Goal: Task Accomplishment & Management: Manage account settings

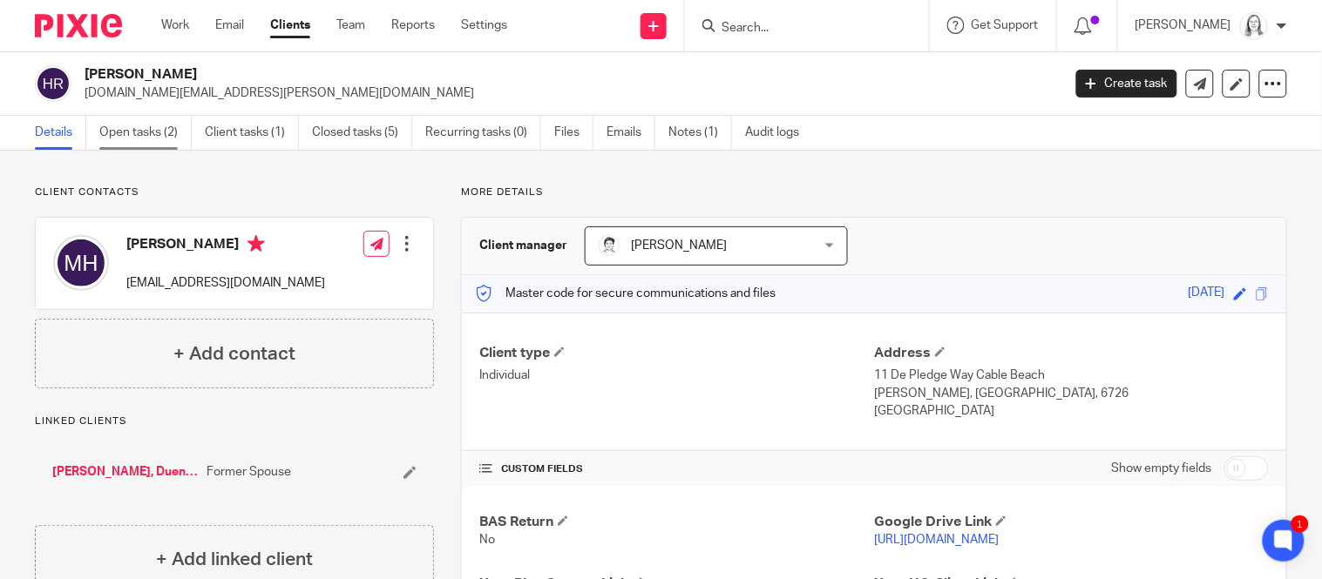
click at [134, 129] on link "Open tasks (2)" at bounding box center [145, 133] width 92 height 34
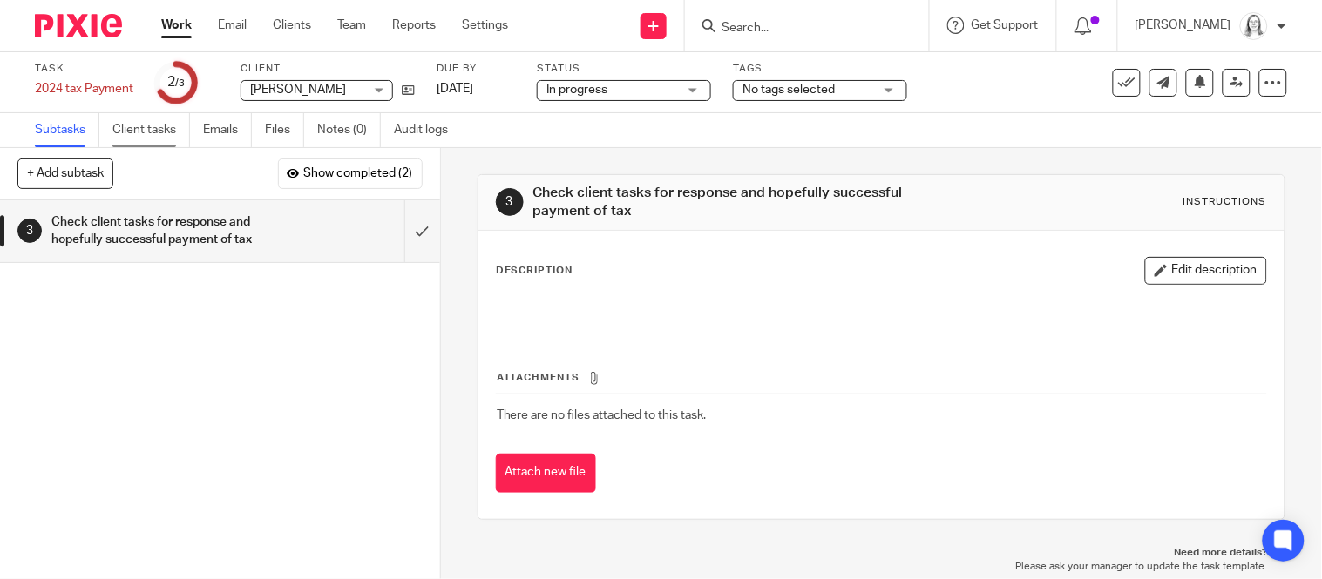
click at [152, 135] on link "Client tasks" at bounding box center [151, 130] width 78 height 34
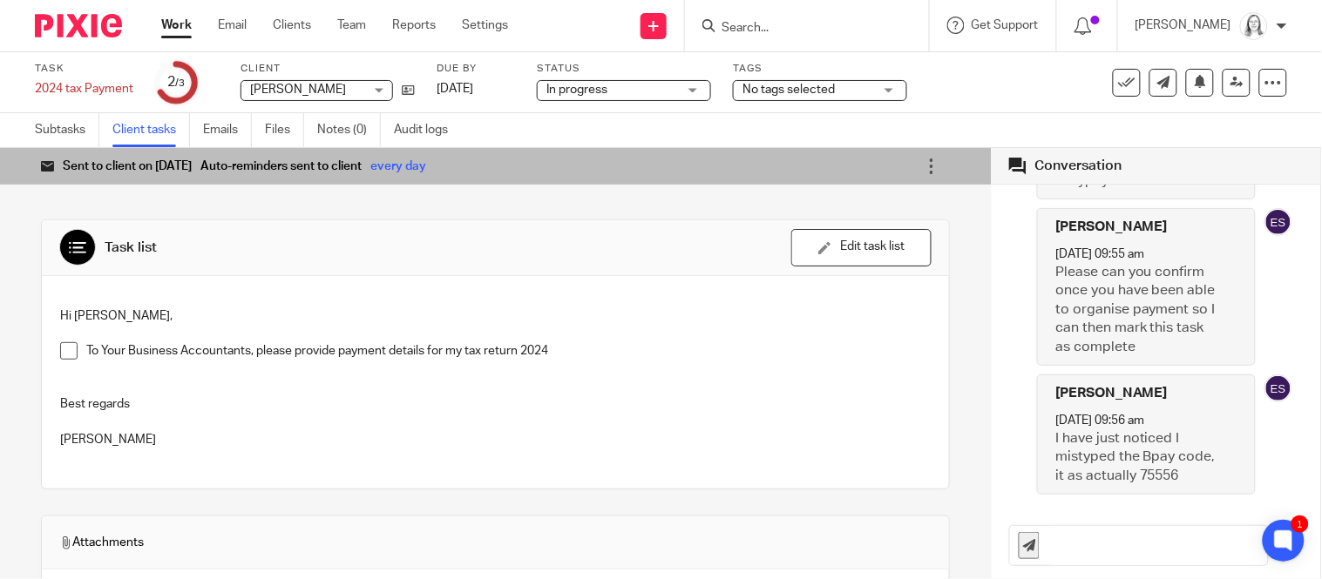
scroll to position [1168, 0]
click at [933, 166] on icon at bounding box center [931, 166] width 17 height 17
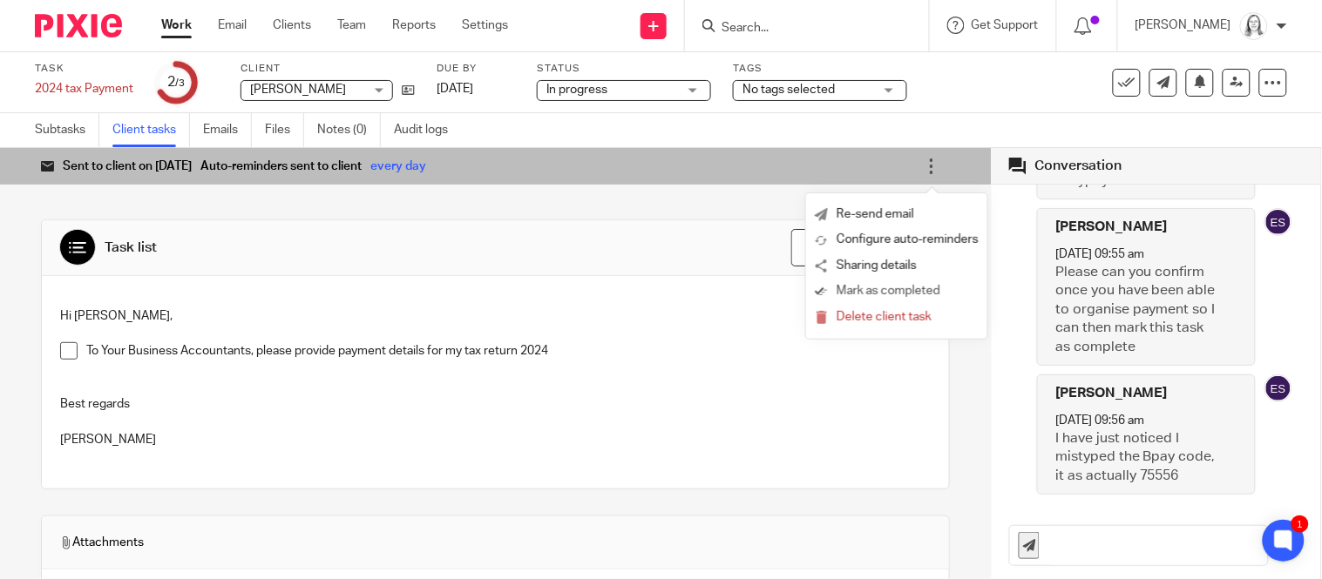
click at [878, 293] on span "Mark as completed" at bounding box center [889, 291] width 104 height 17
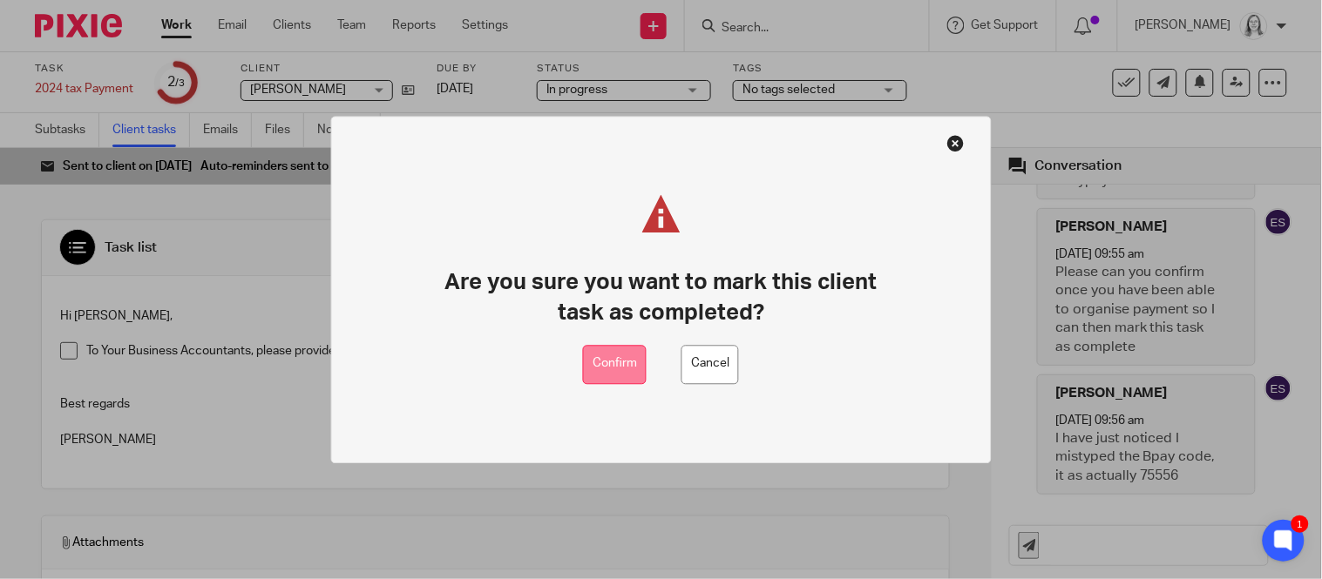
click at [620, 372] on button "Confirm" at bounding box center [615, 364] width 64 height 39
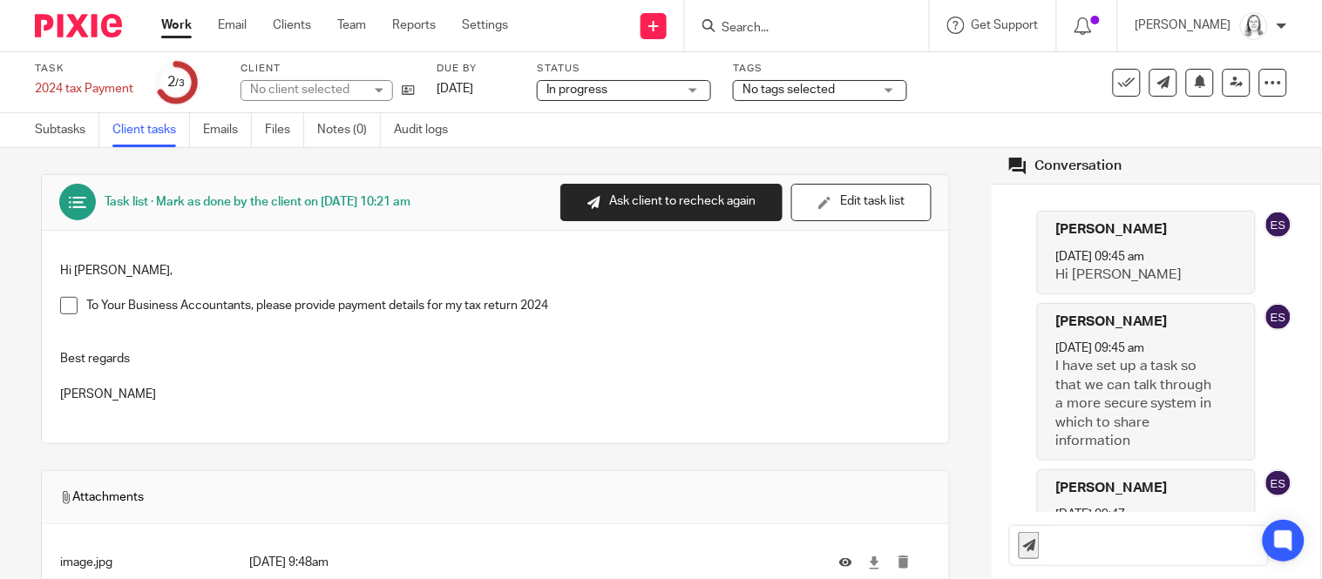
scroll to position [1150, 0]
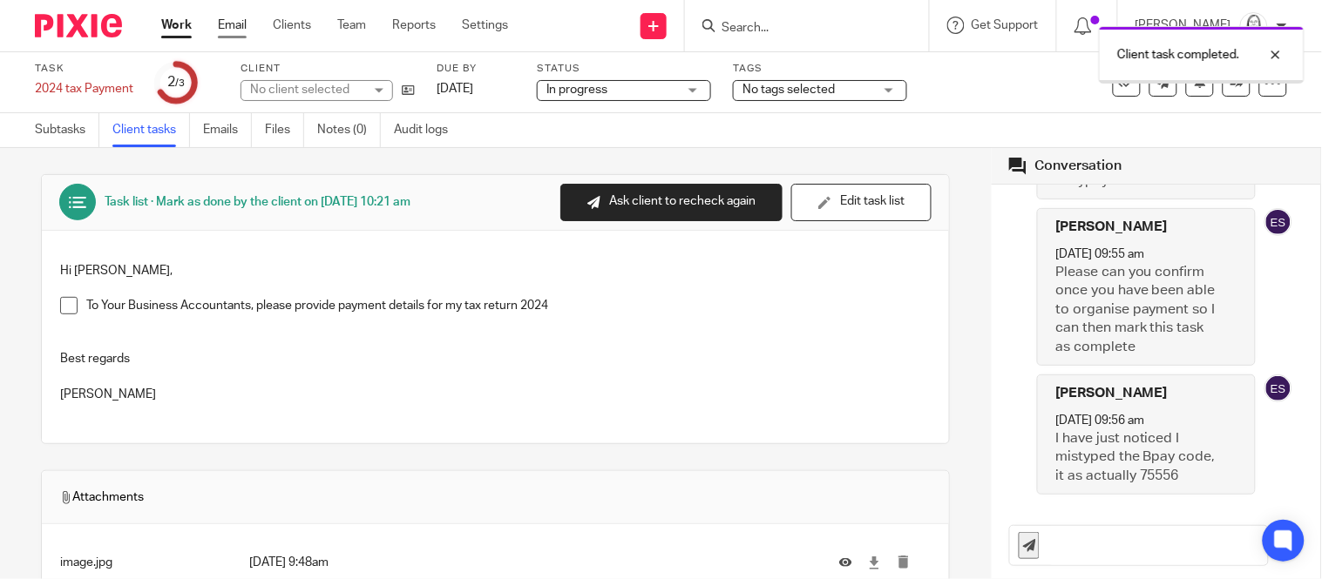
click at [236, 19] on link "Email" at bounding box center [232, 25] width 29 height 17
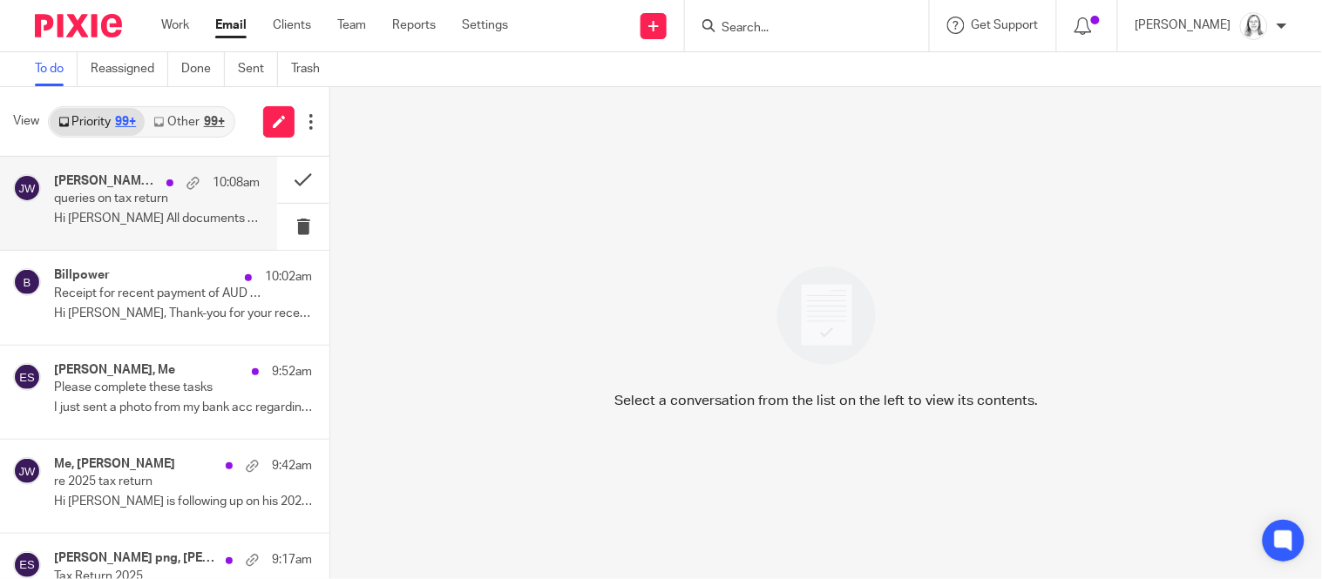
click at [120, 188] on h4 "Julie Wainwright, Me" at bounding box center [106, 181] width 104 height 15
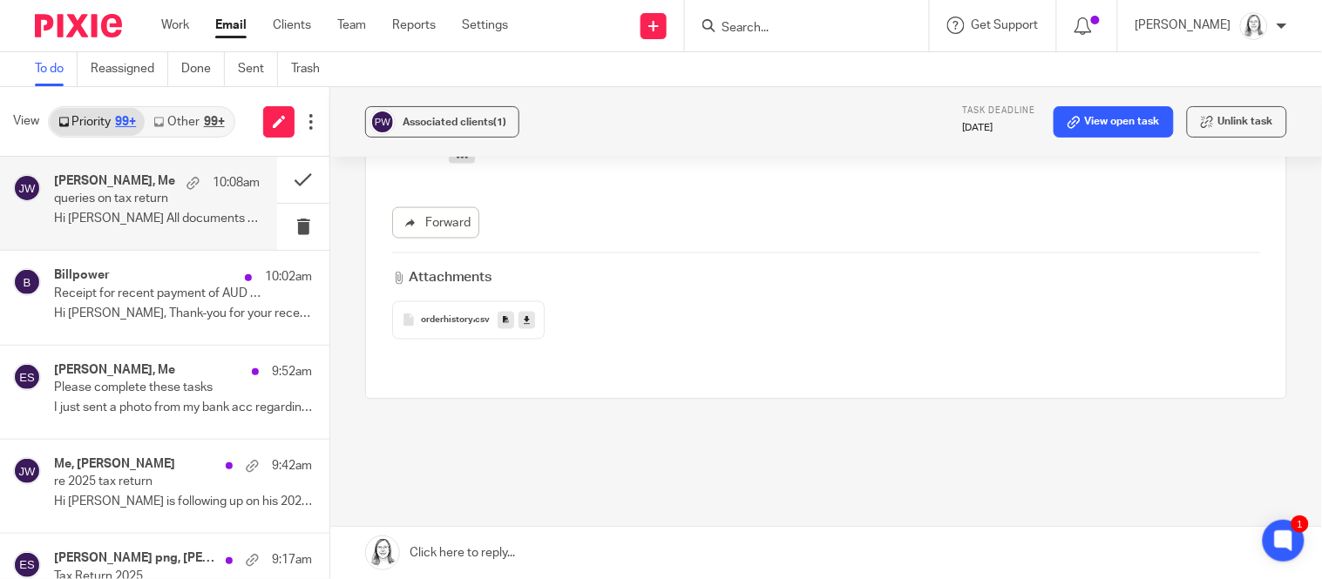
scroll to position [594, 0]
click at [98, 372] on h4 "Mark Hughes, Me" at bounding box center [114, 370] width 121 height 15
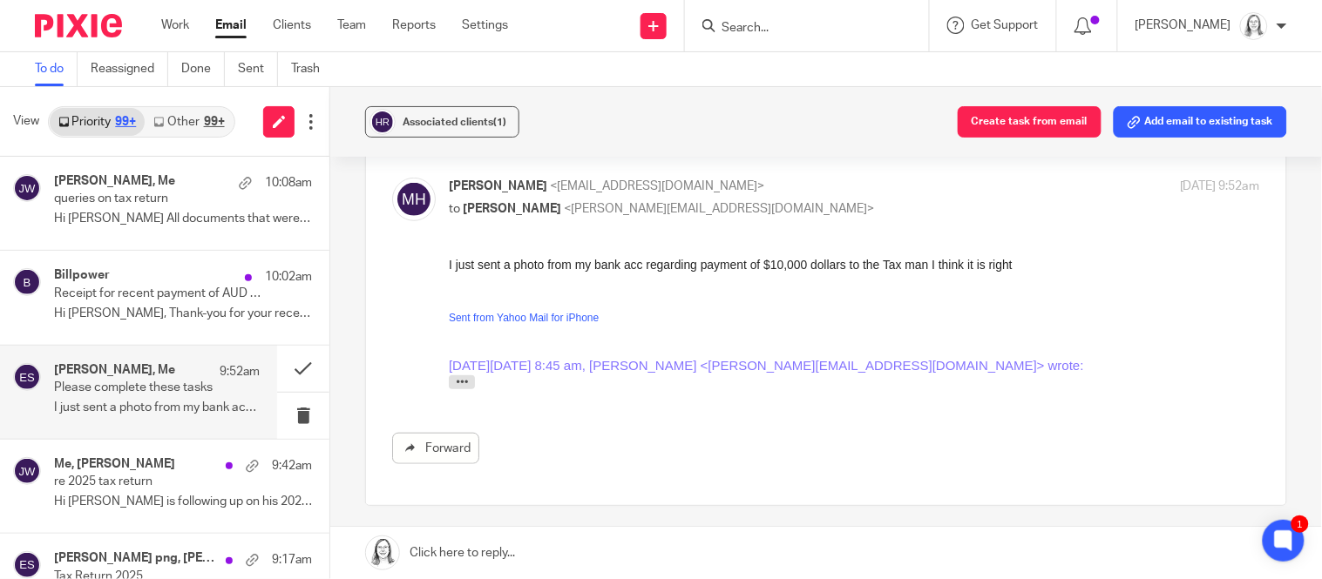
scroll to position [196, 0]
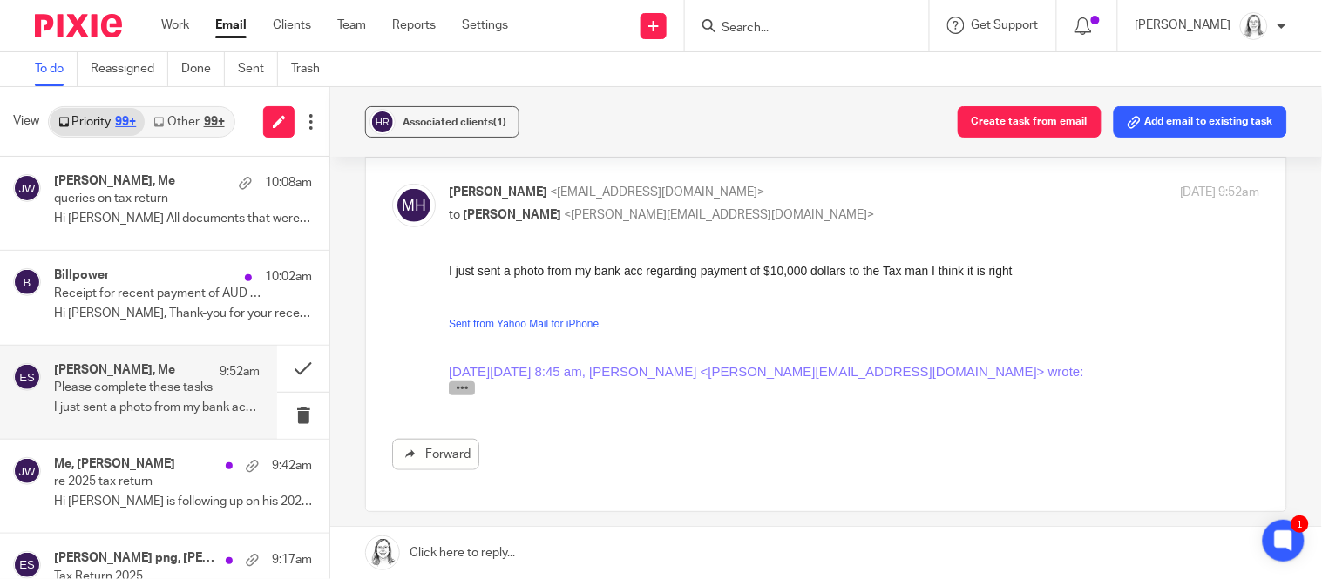
click at [461, 394] on icon "button" at bounding box center [461, 388] width 13 height 13
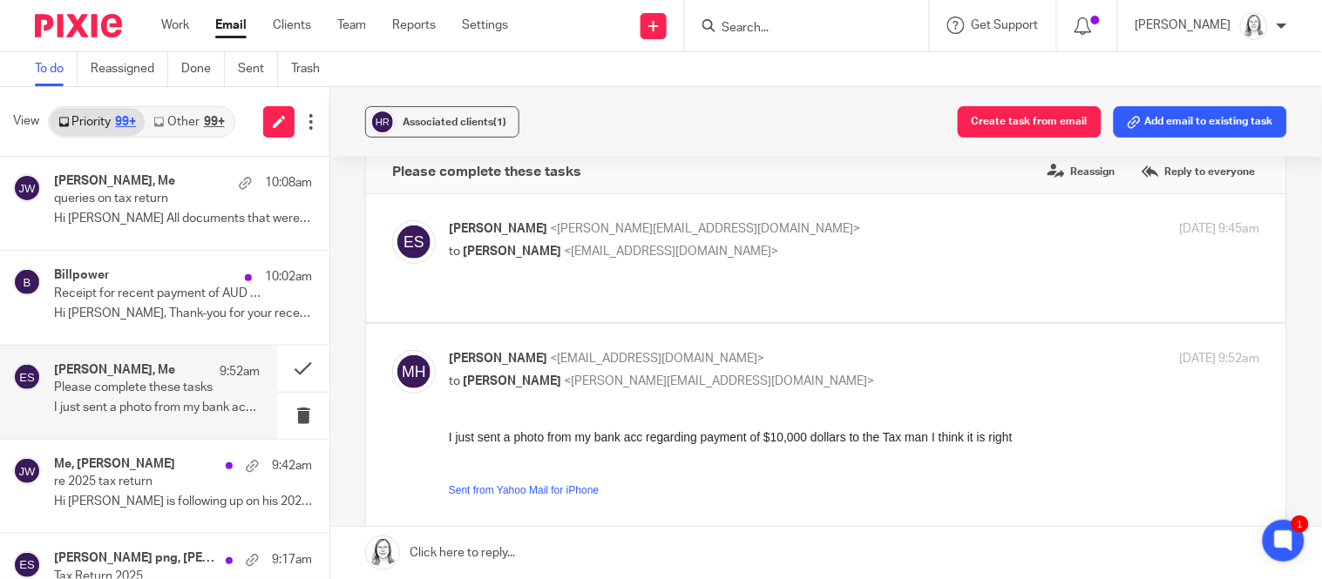
scroll to position [0, 0]
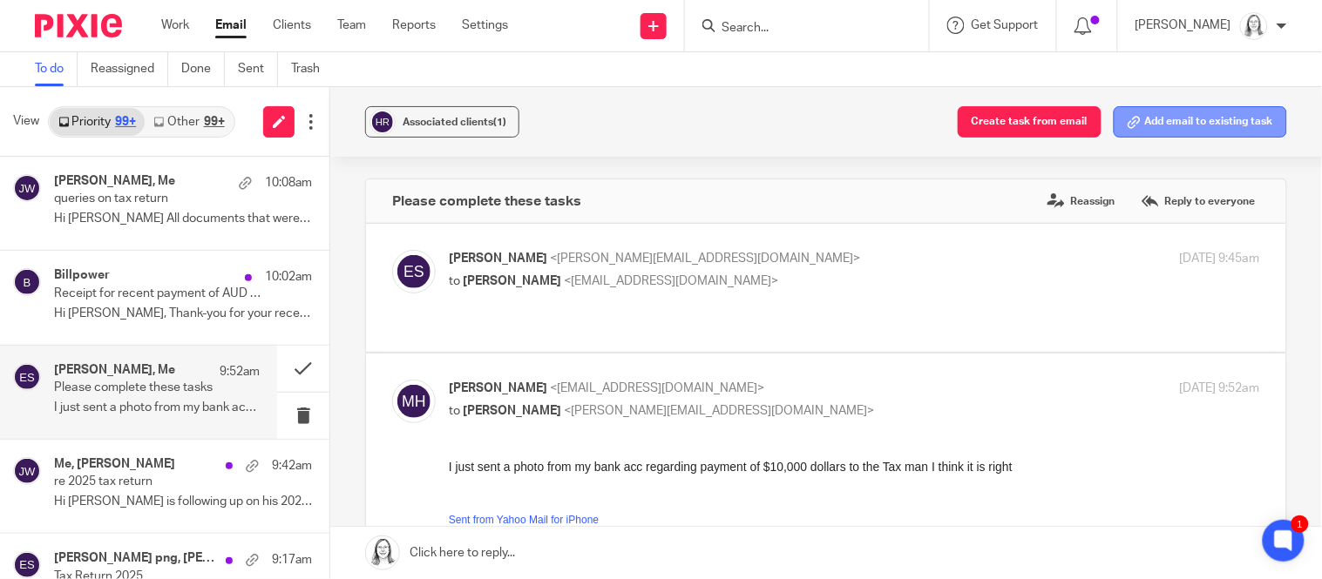
click at [1196, 123] on button "Add email to existing task" at bounding box center [1200, 121] width 173 height 31
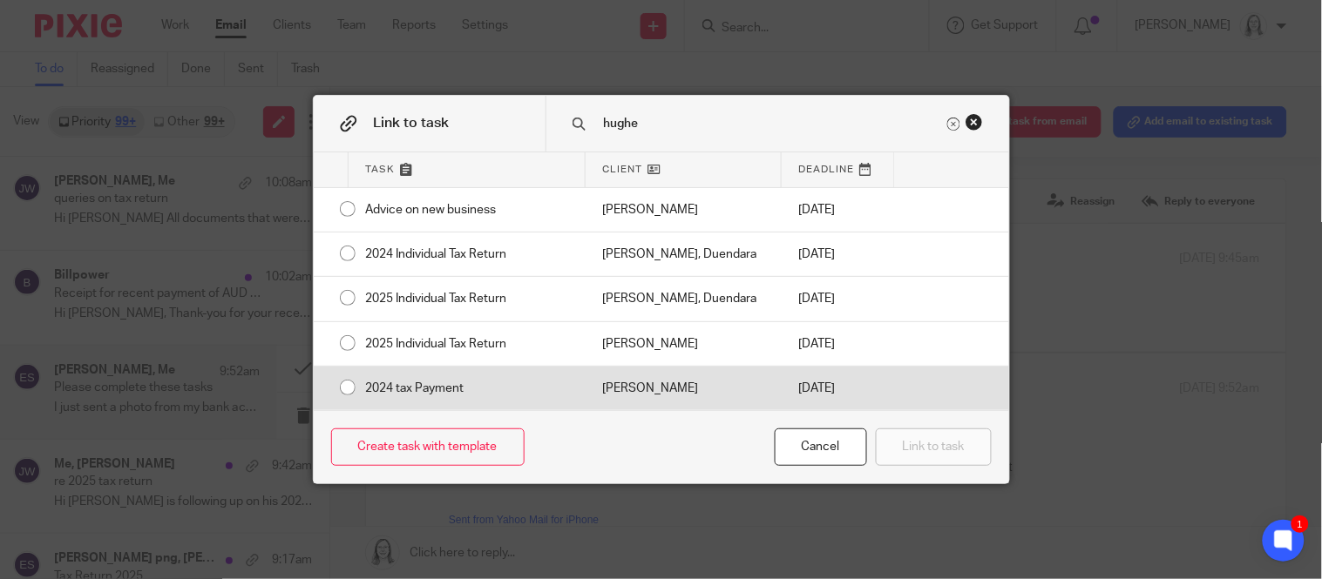
type input "hughe"
click at [346, 391] on input "radio" at bounding box center [347, 387] width 33 height 33
radio input "false"
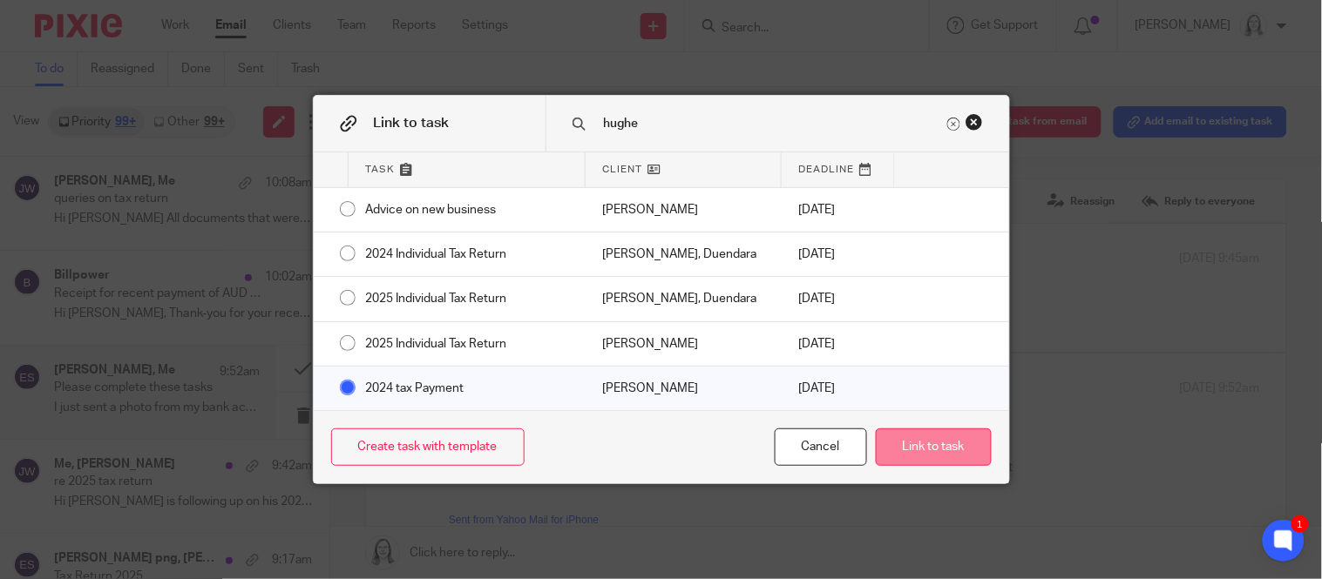
click at [911, 446] on button "Link to task" at bounding box center [934, 447] width 116 height 37
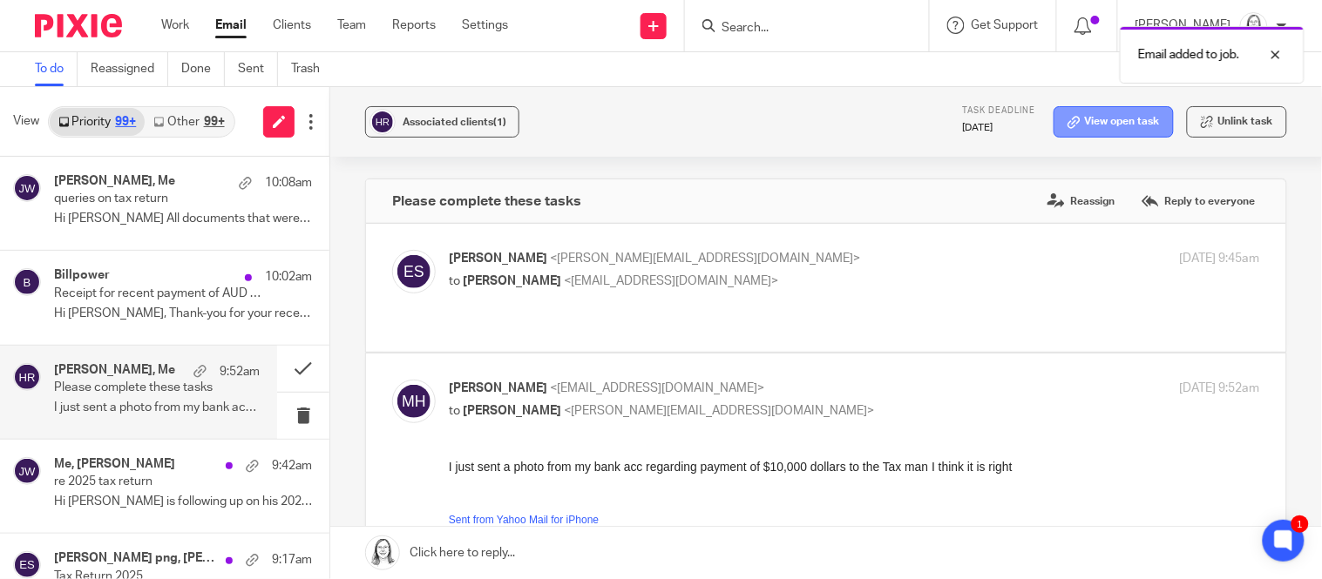
click at [1127, 112] on link "View open task" at bounding box center [1114, 121] width 120 height 31
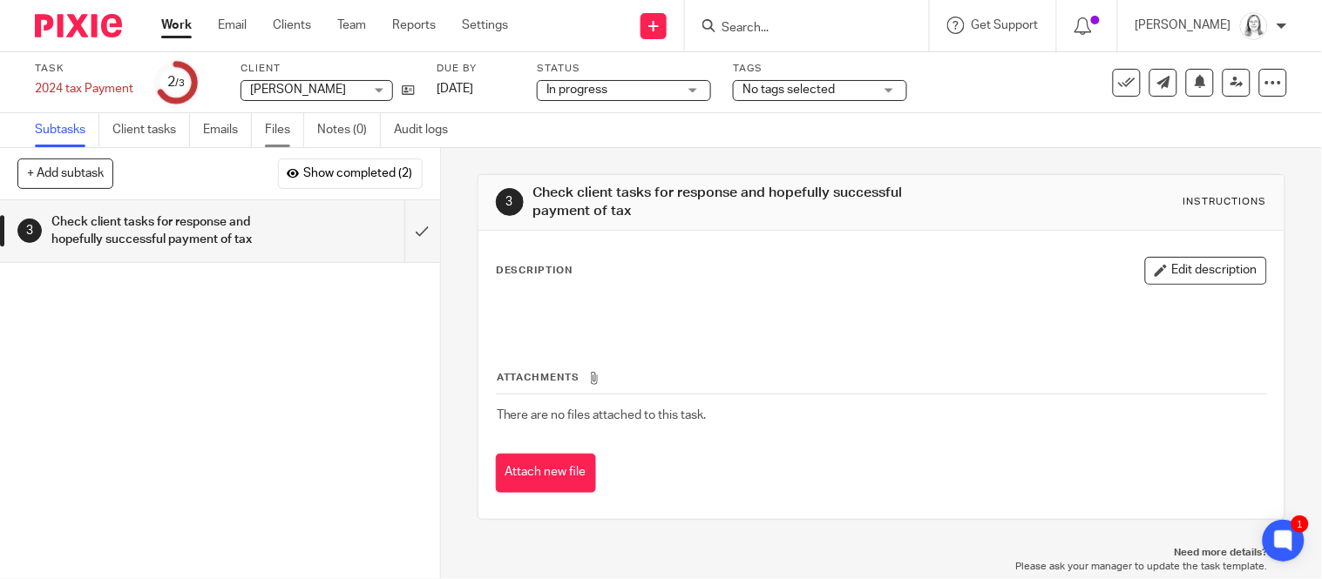
click at [281, 132] on link "Files" at bounding box center [284, 130] width 39 height 34
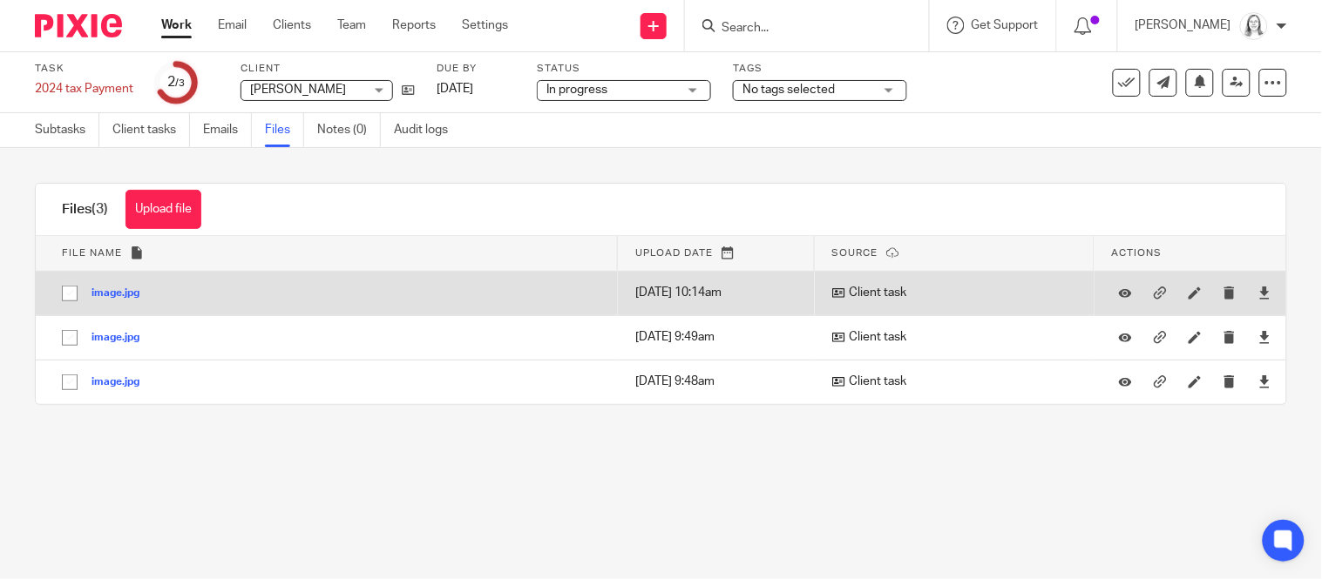
click at [119, 296] on button "image.jpg" at bounding box center [121, 294] width 61 height 12
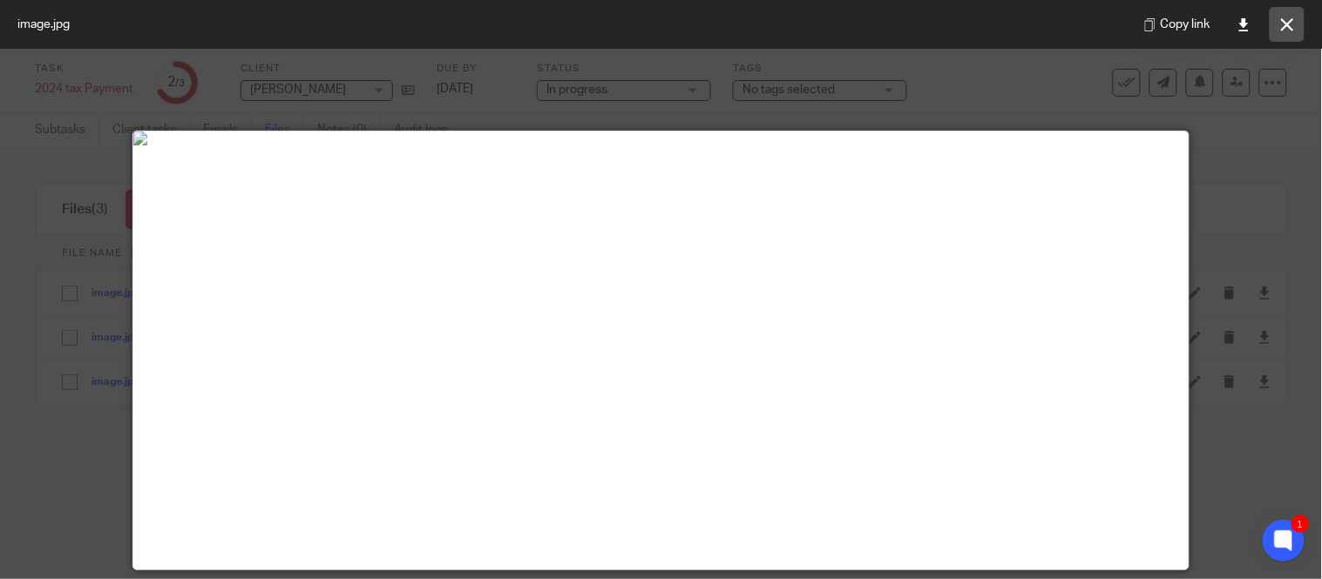
click at [1288, 26] on icon at bounding box center [1287, 24] width 13 height 13
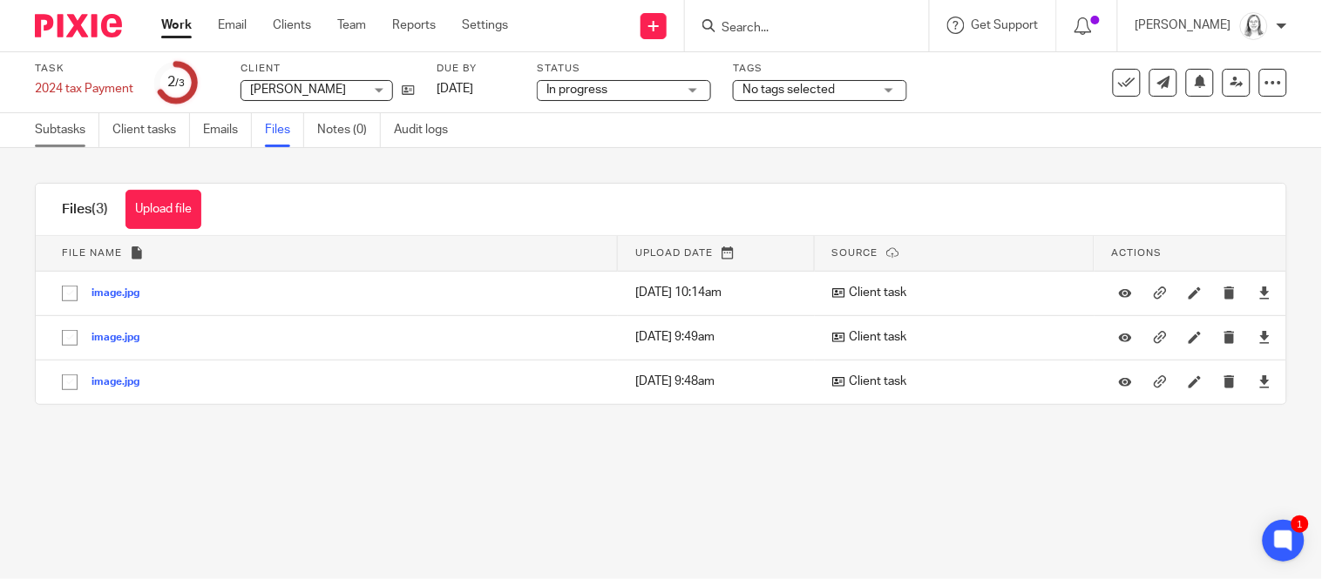
click at [53, 132] on link "Subtasks" at bounding box center [67, 130] width 64 height 34
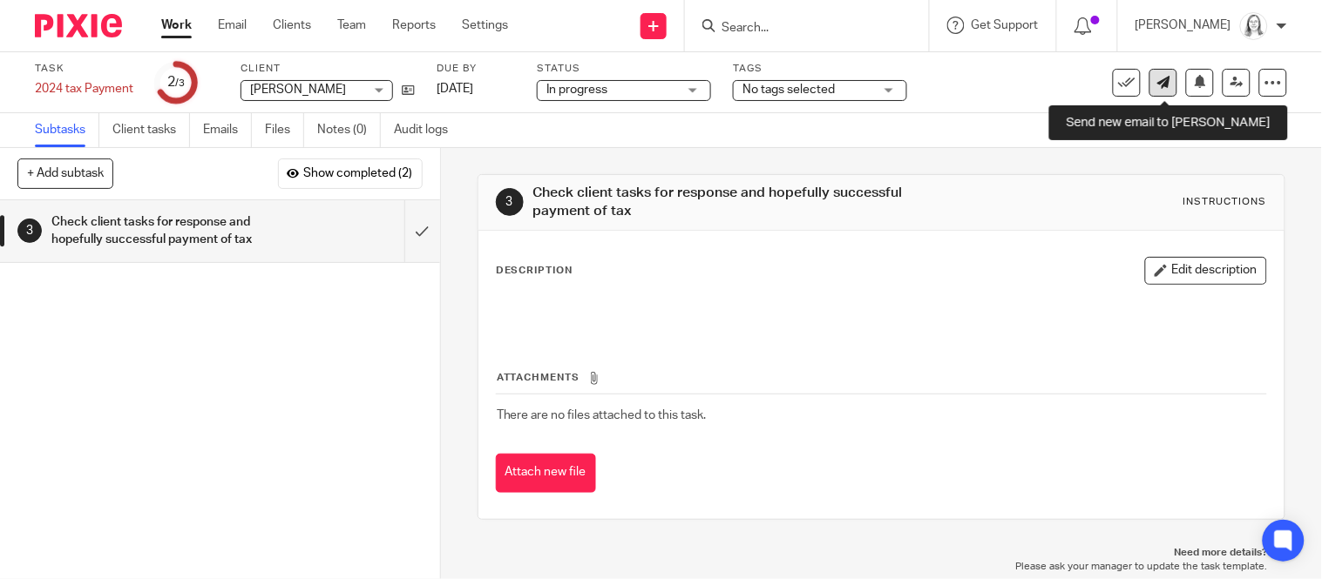
click at [1158, 87] on icon at bounding box center [1163, 82] width 13 height 13
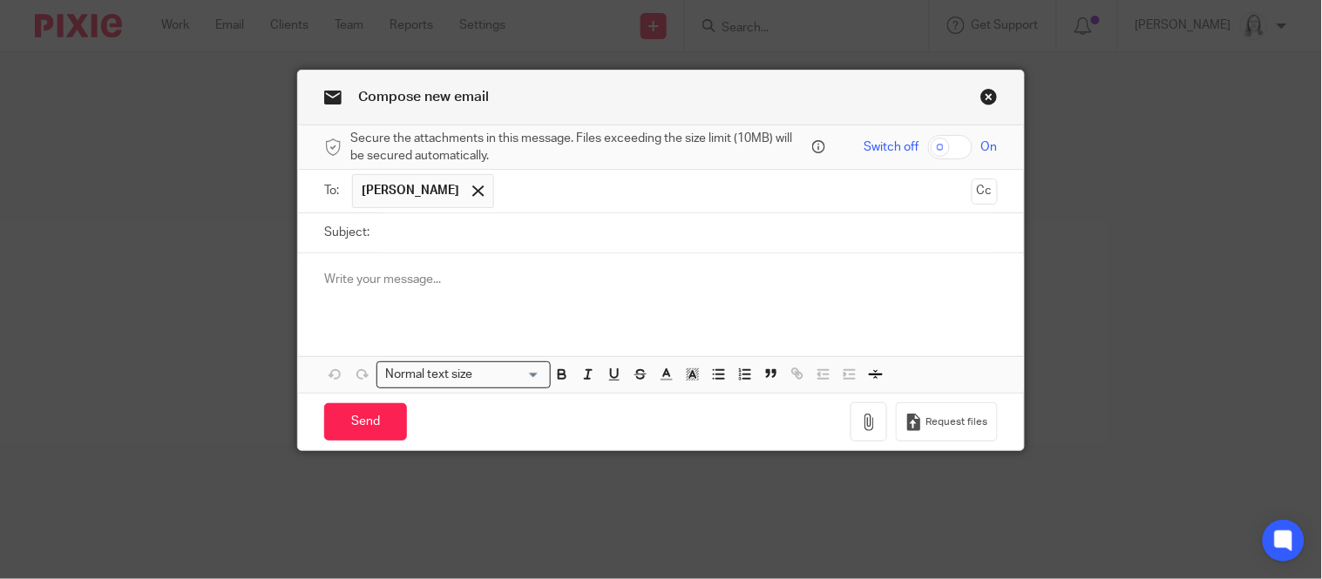
click at [522, 237] on input "Subject:" at bounding box center [687, 232] width 619 height 39
type input "Tax payment"
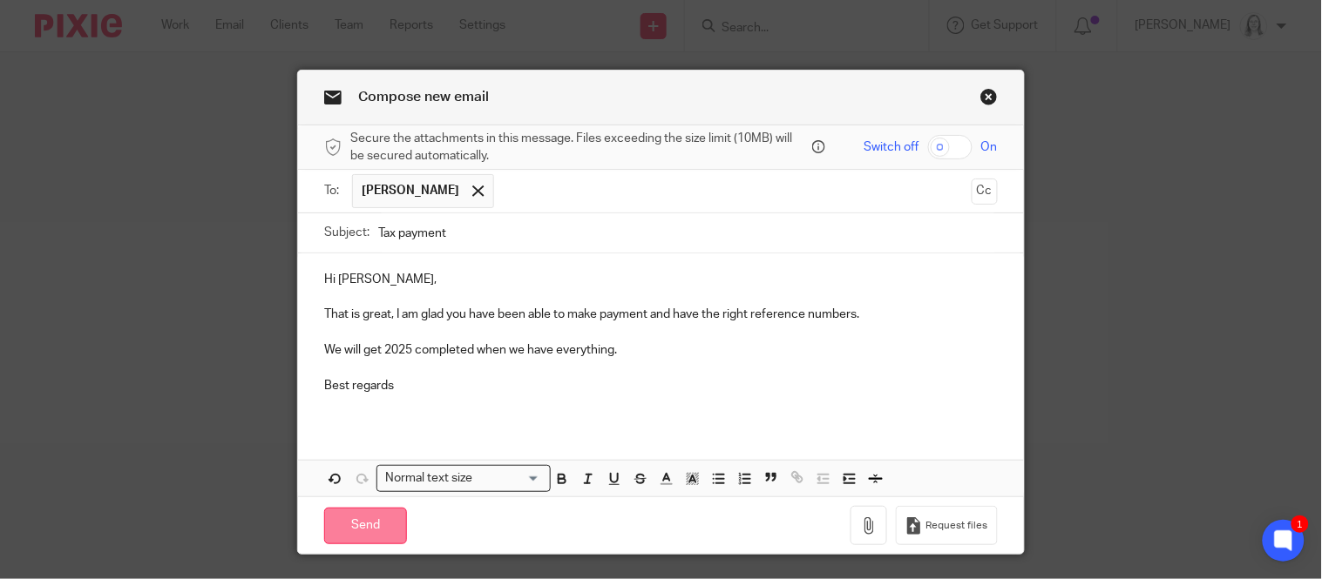
click at [363, 529] on input "Send" at bounding box center [365, 526] width 83 height 37
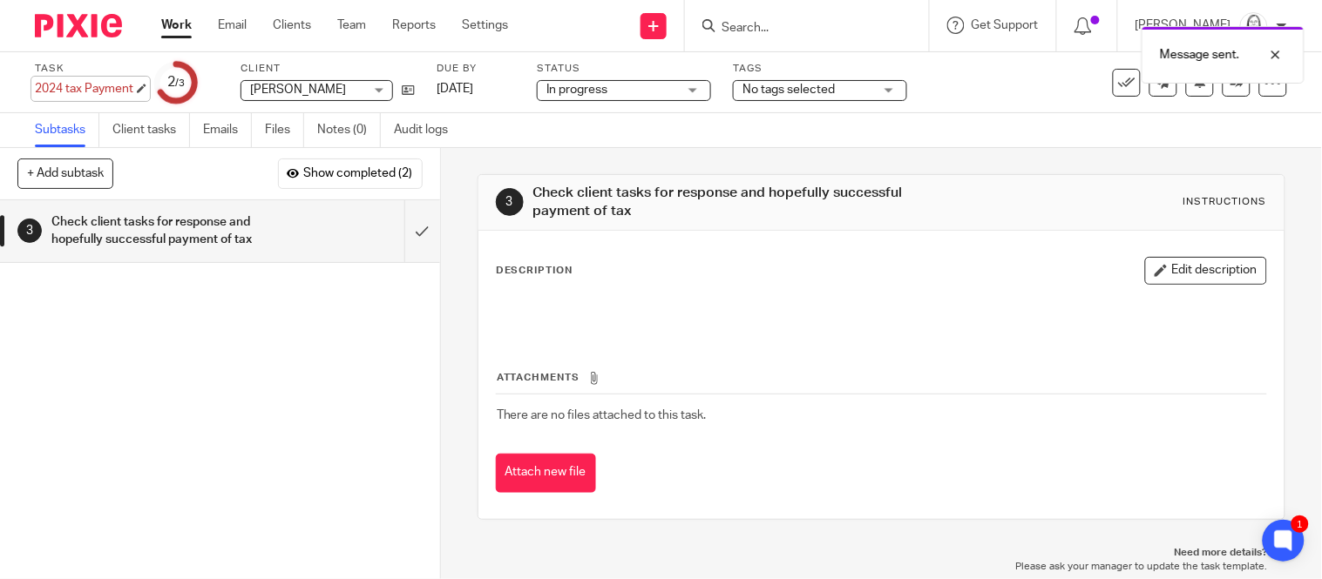
click at [67, 83] on div "2024 tax Payment Save 2024 tax Payment" at bounding box center [84, 88] width 98 height 17
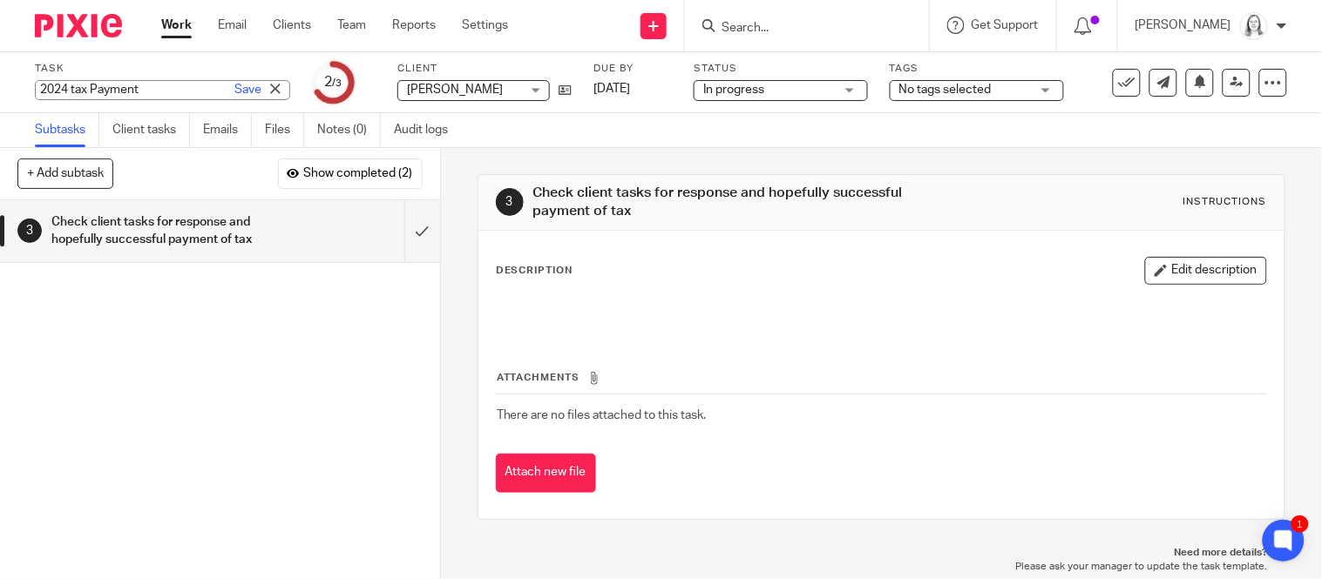
click at [66, 83] on input "2024 tax Payment" at bounding box center [162, 90] width 255 height 20
type input "2024 assistance with tax Payment"
click at [254, 87] on link "Save" at bounding box center [247, 89] width 27 height 17
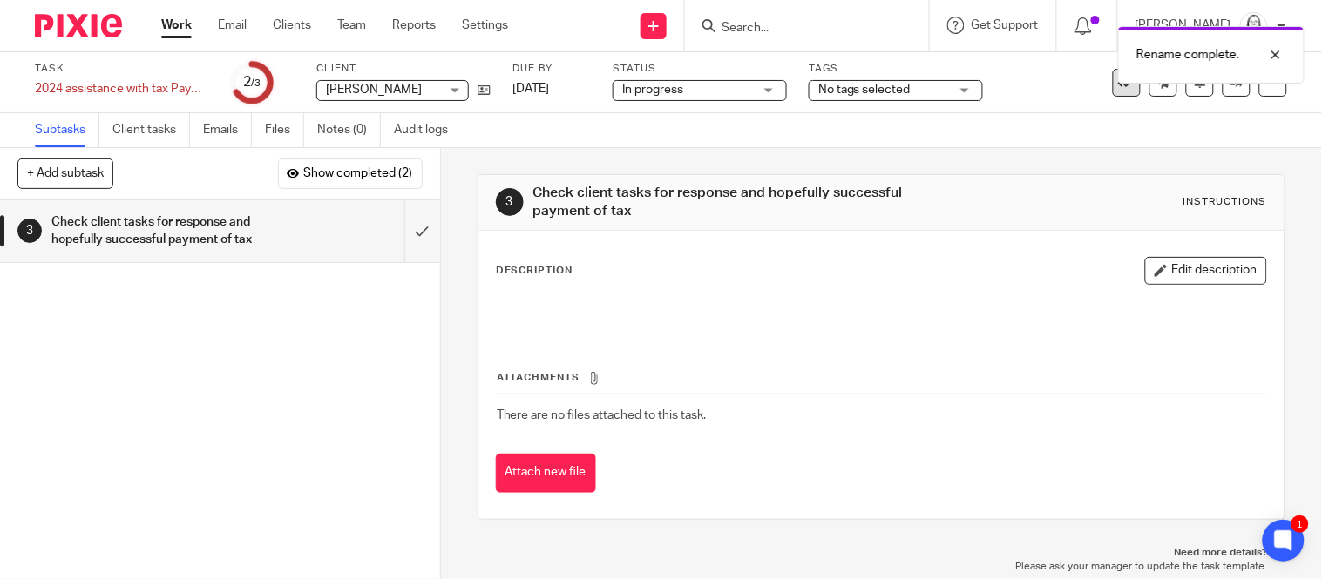
click at [1125, 91] on button at bounding box center [1127, 83] width 28 height 28
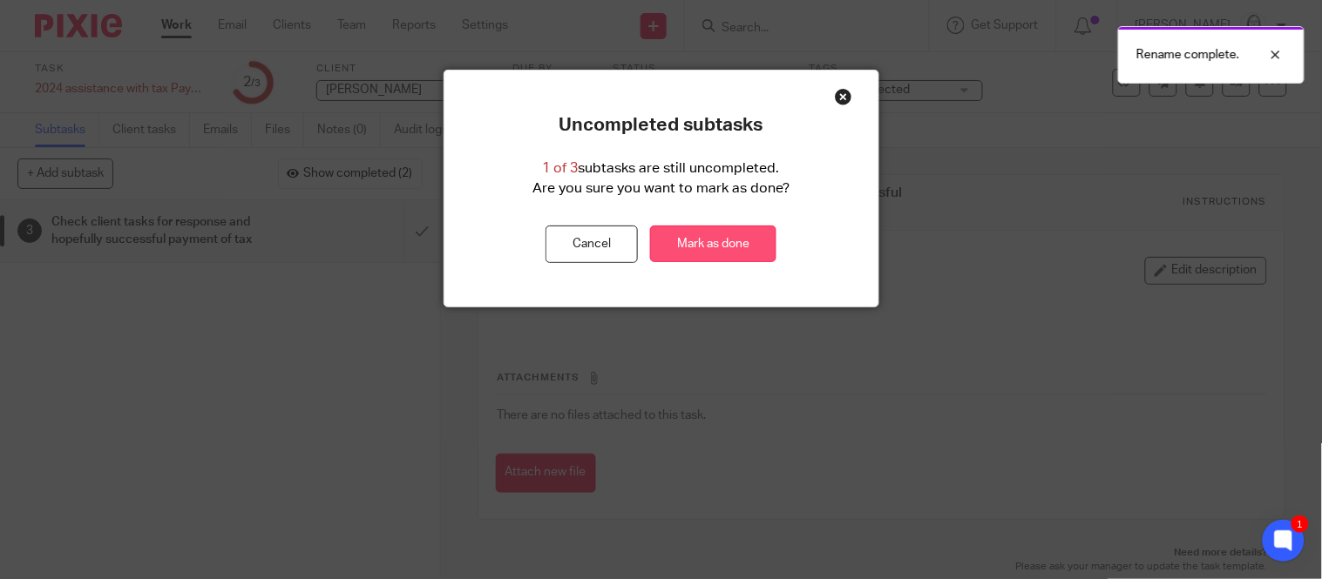
click at [735, 242] on link "Mark as done" at bounding box center [713, 244] width 126 height 37
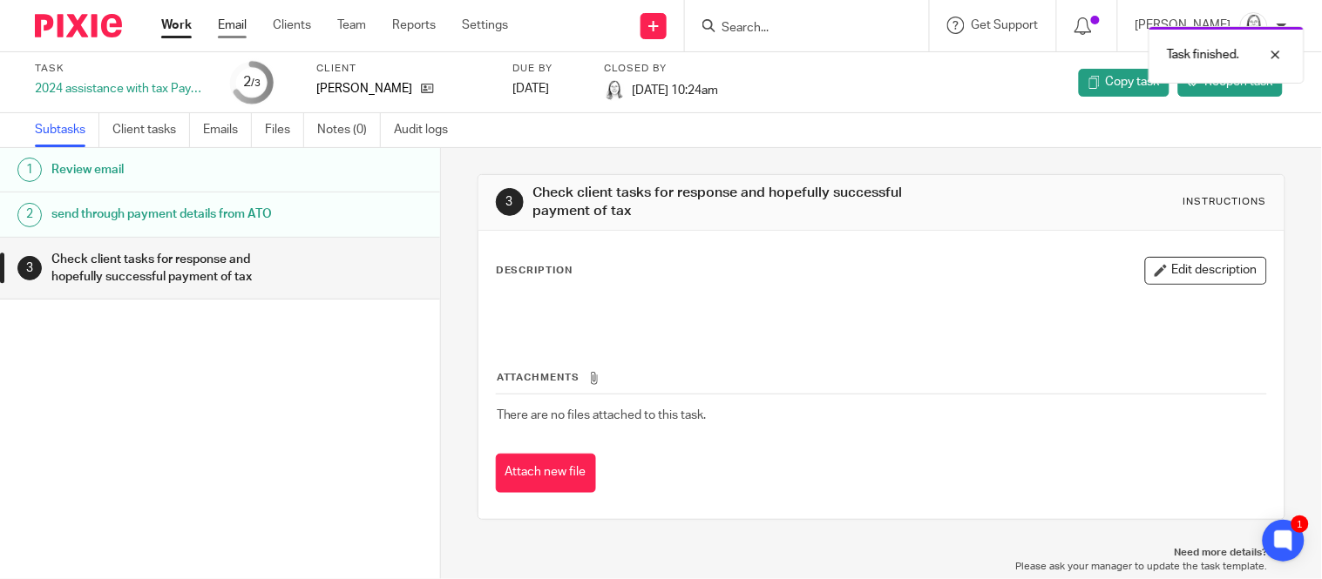
click at [227, 26] on link "Email" at bounding box center [232, 25] width 29 height 17
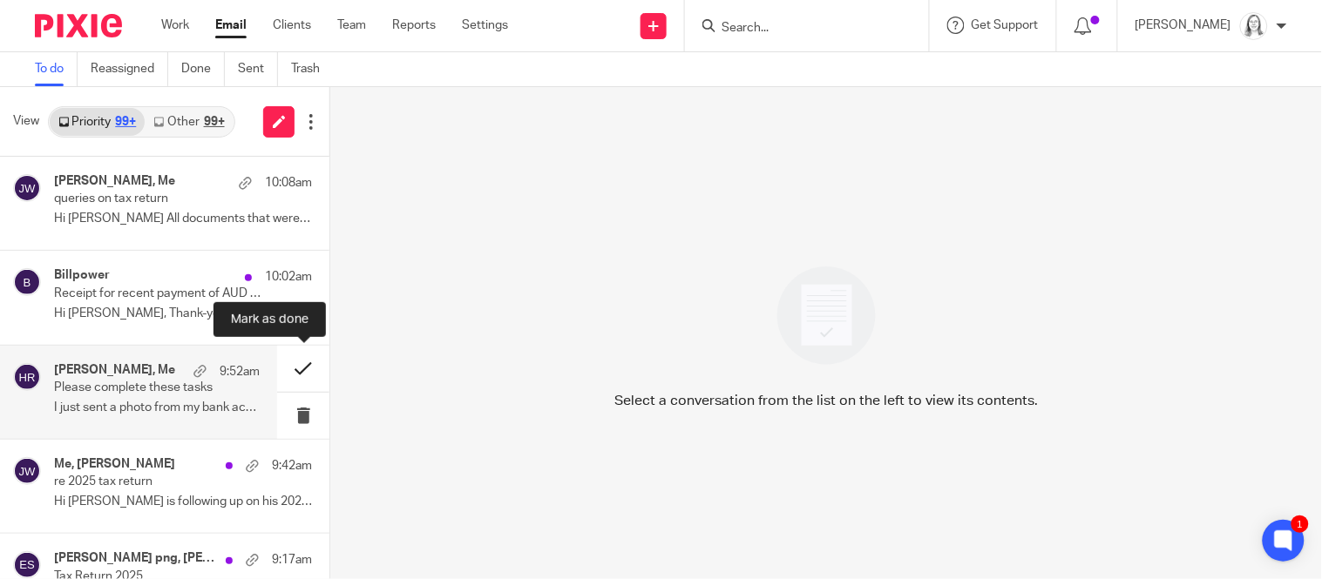
click at [301, 368] on button at bounding box center [303, 369] width 52 height 46
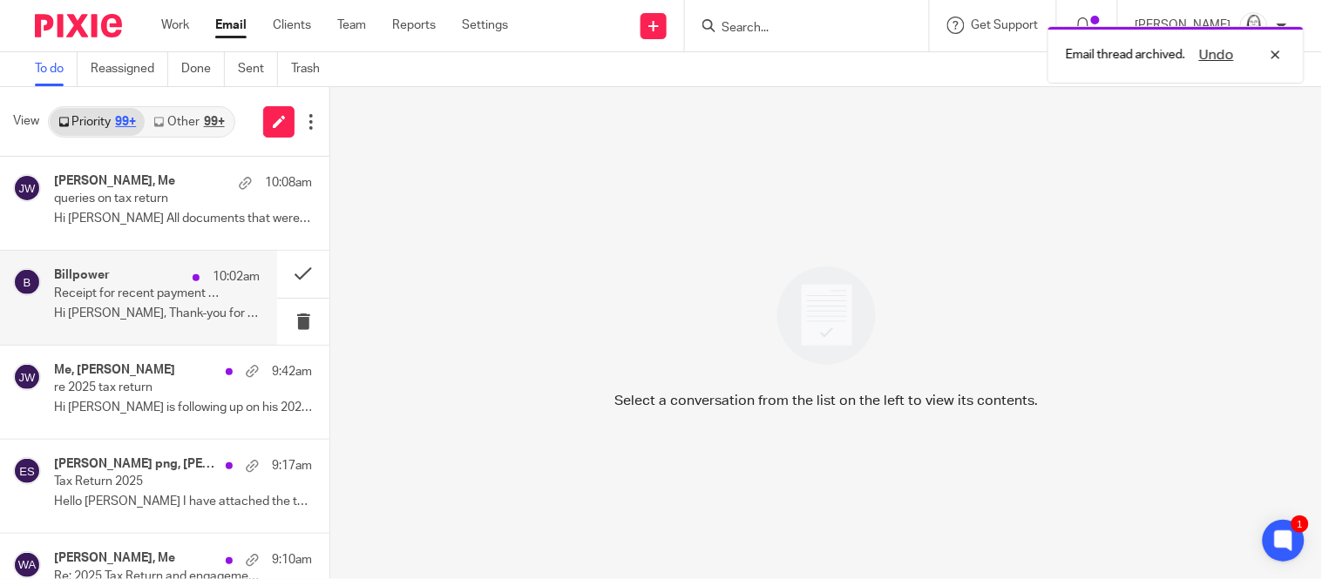
click at [110, 288] on p "Receipt for recent payment of AUD 996.74 to Your Business Accountants" at bounding box center [136, 294] width 165 height 15
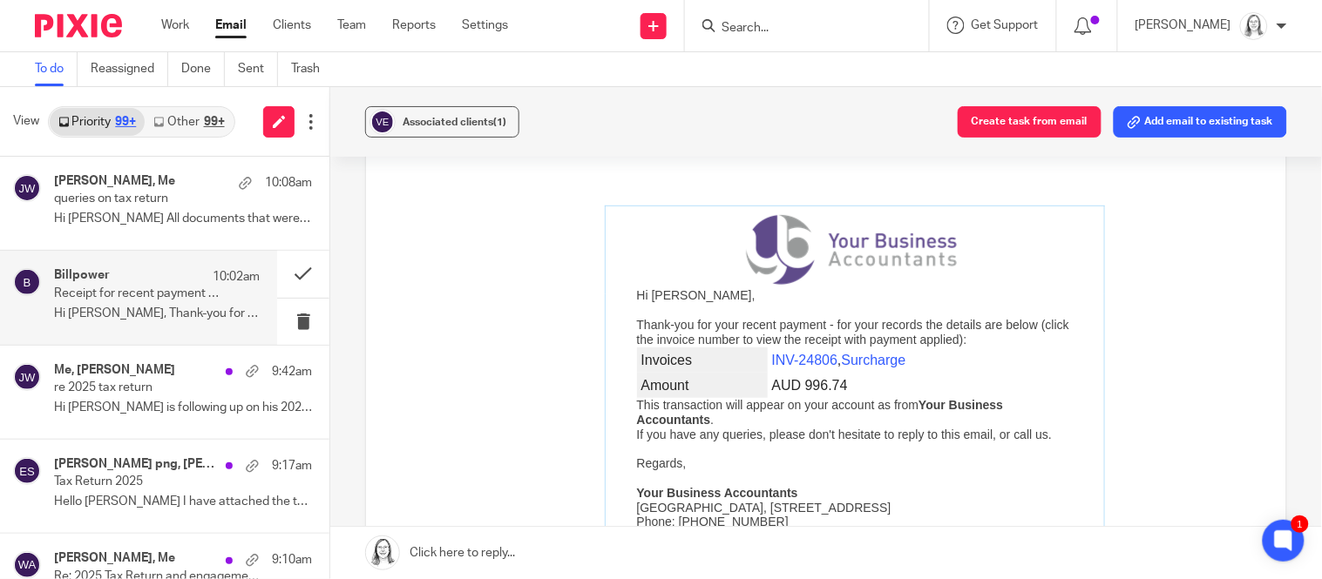
scroll to position [166, 0]
click at [143, 305] on div "Billpower 10:02am Receipt for recent payment of AUD 996.74 to Your Business Acc…" at bounding box center [157, 297] width 206 height 58
click at [1205, 125] on button "Add email to existing task" at bounding box center [1200, 121] width 173 height 31
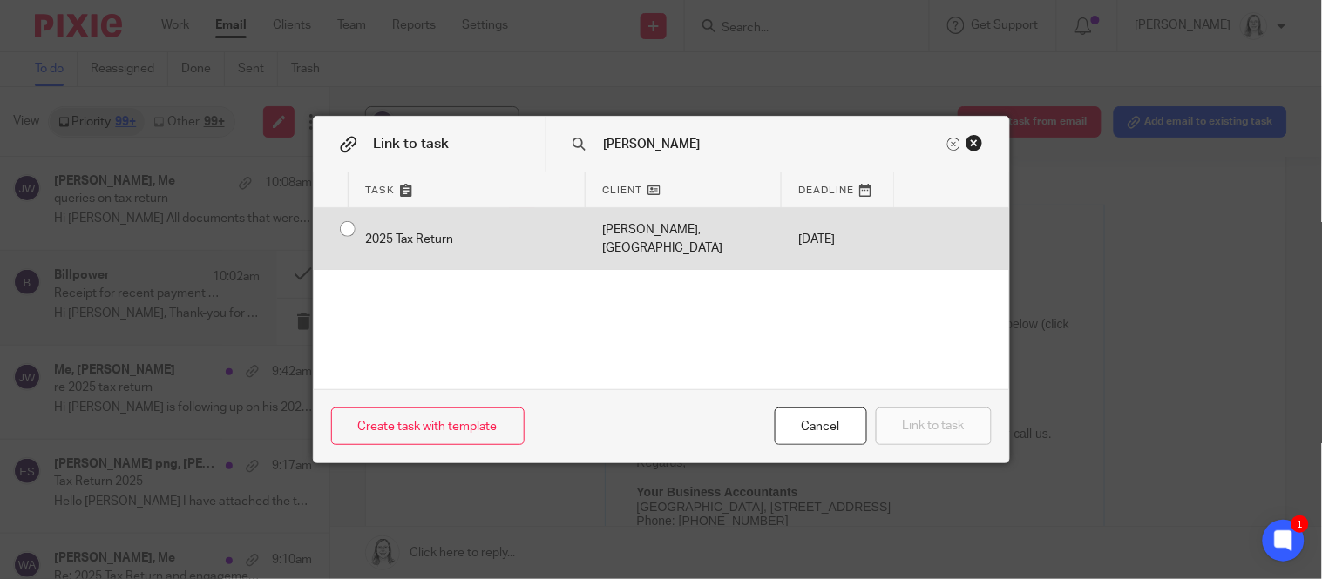
type input "eugene"
click at [351, 235] on div "2025 Tax Return" at bounding box center [467, 239] width 237 height 62
radio input "true"
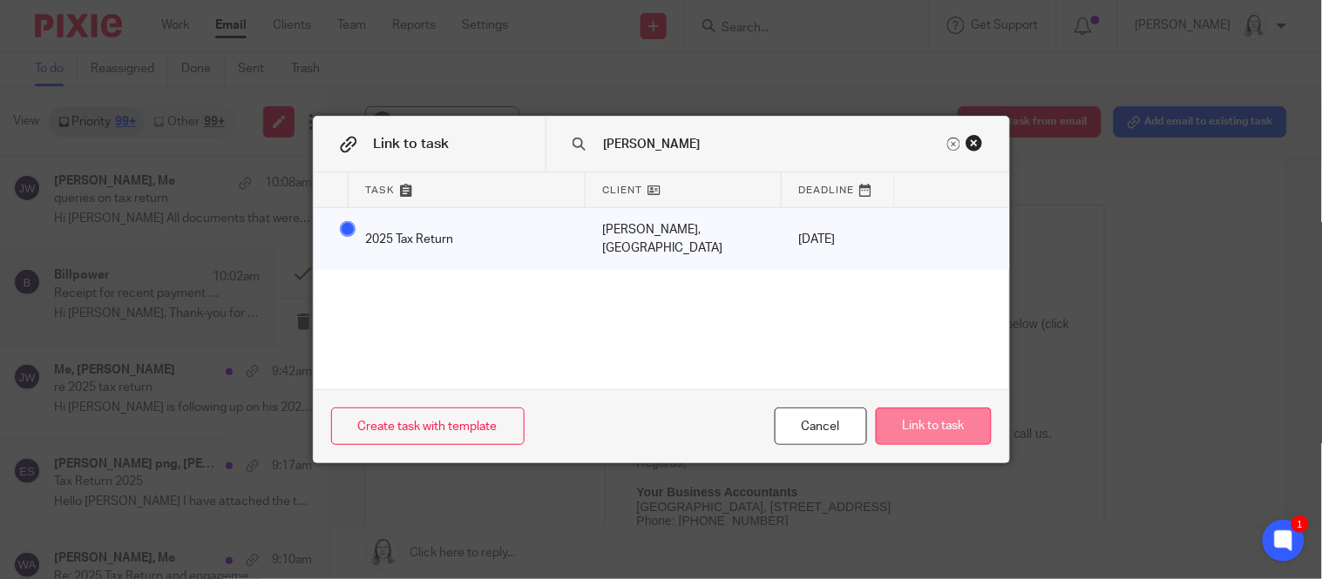
click at [932, 427] on button "Link to task" at bounding box center [934, 426] width 116 height 37
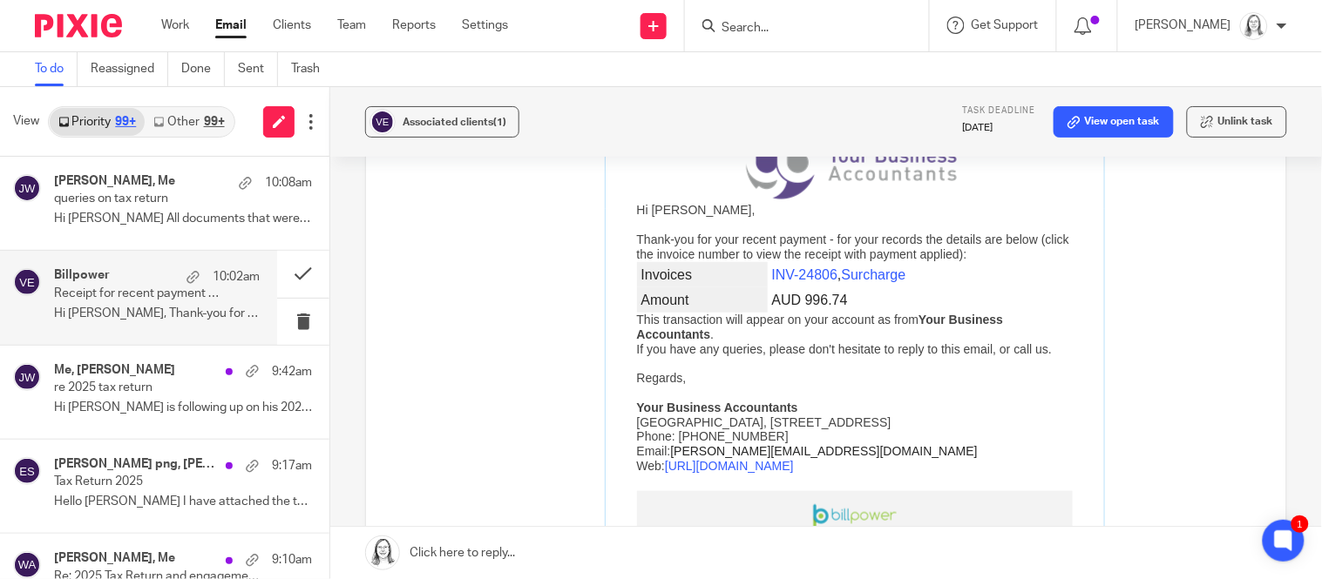
scroll to position [266, 0]
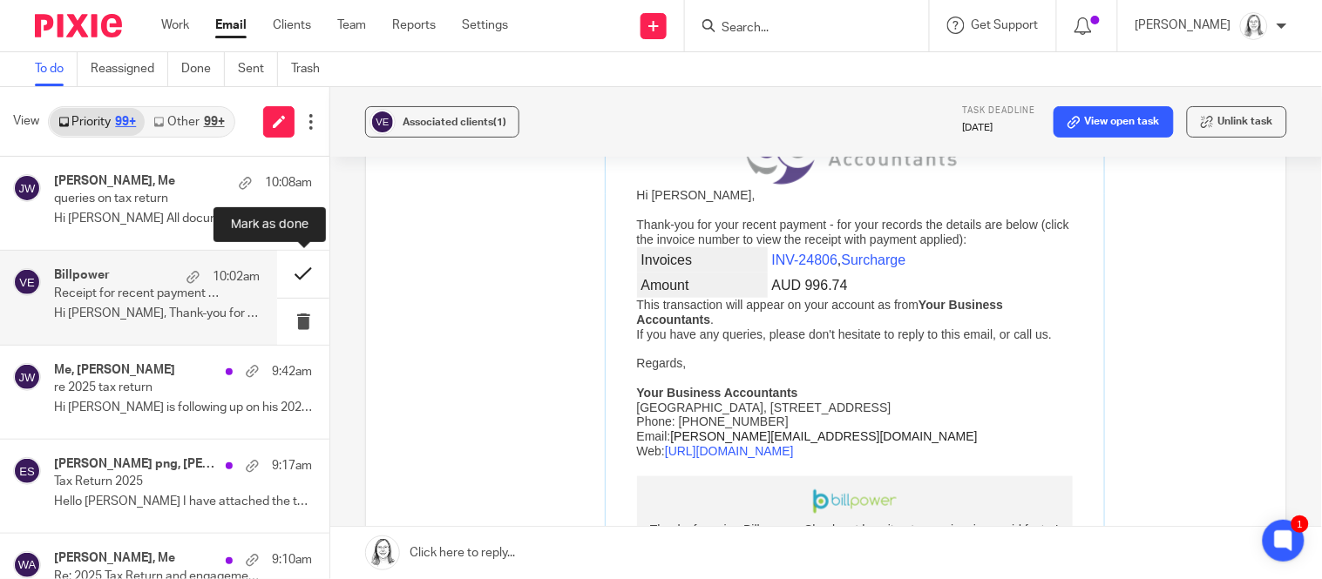
click at [300, 282] on button at bounding box center [303, 274] width 52 height 46
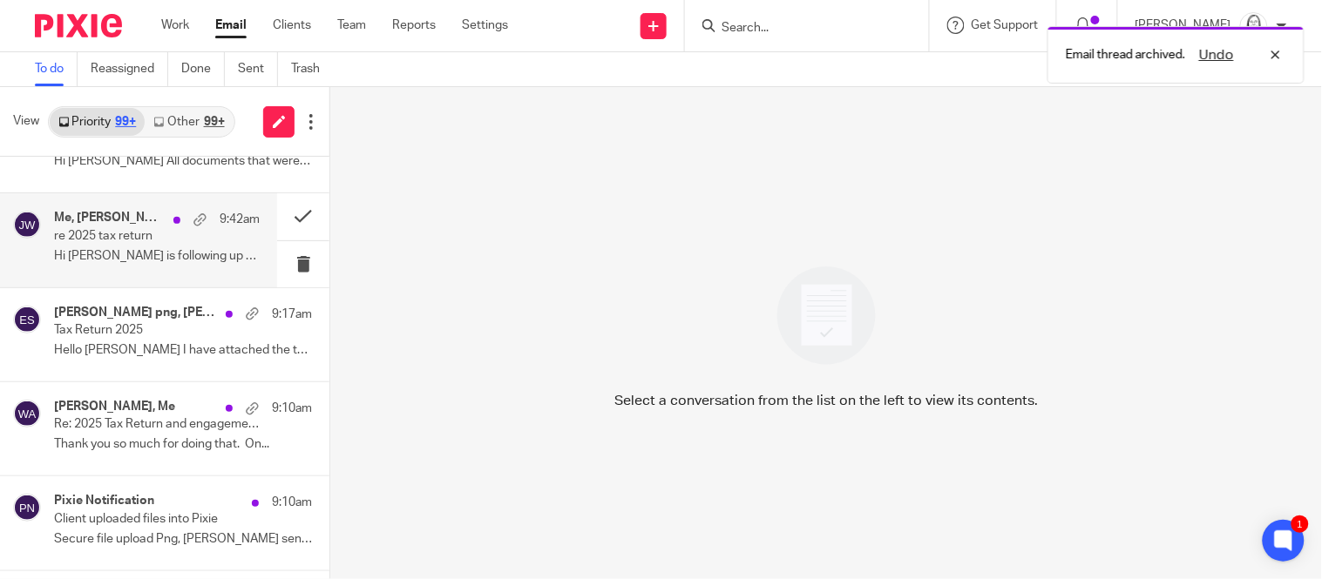
scroll to position [57, 0]
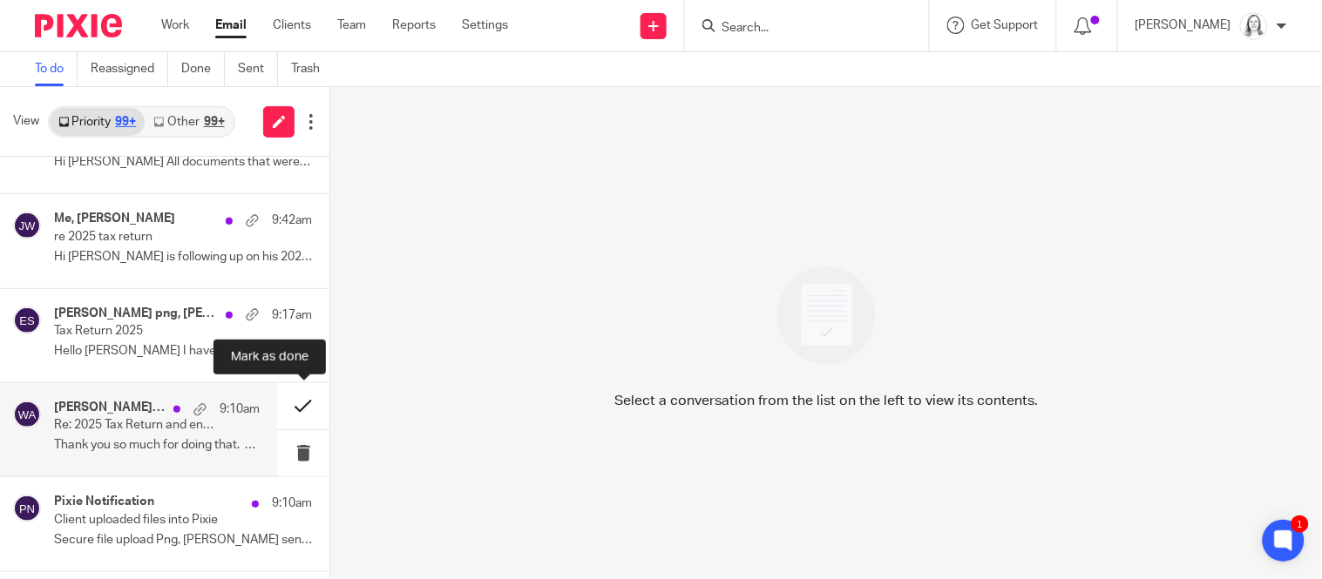
click at [303, 409] on button at bounding box center [303, 406] width 52 height 46
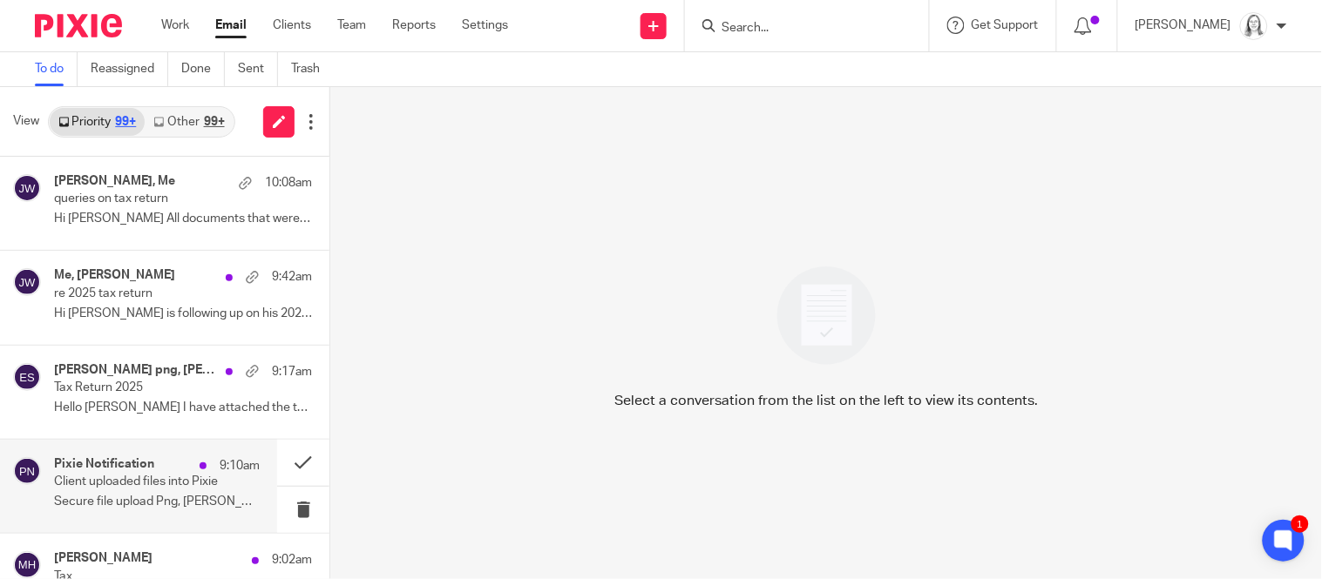
click at [163, 482] on p "Client uploaded files into Pixie" at bounding box center [136, 482] width 165 height 15
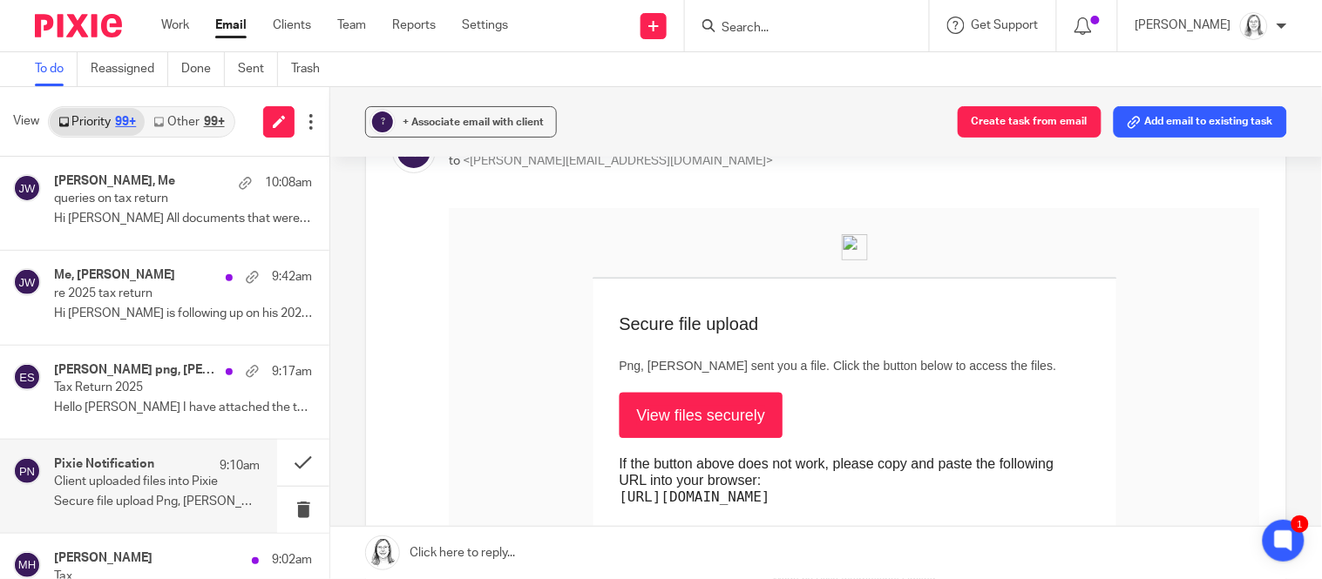
scroll to position [119, 0]
click at [732, 417] on link "View files securely" at bounding box center [701, 416] width 164 height 45
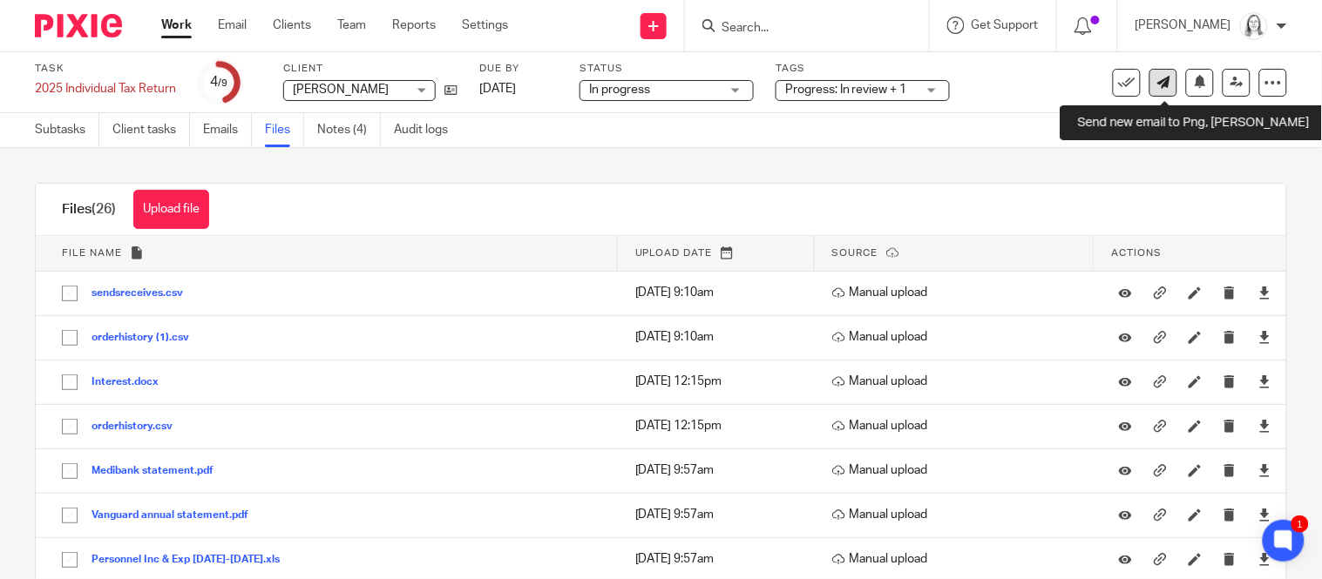
click at [1165, 82] on icon at bounding box center [1163, 82] width 13 height 13
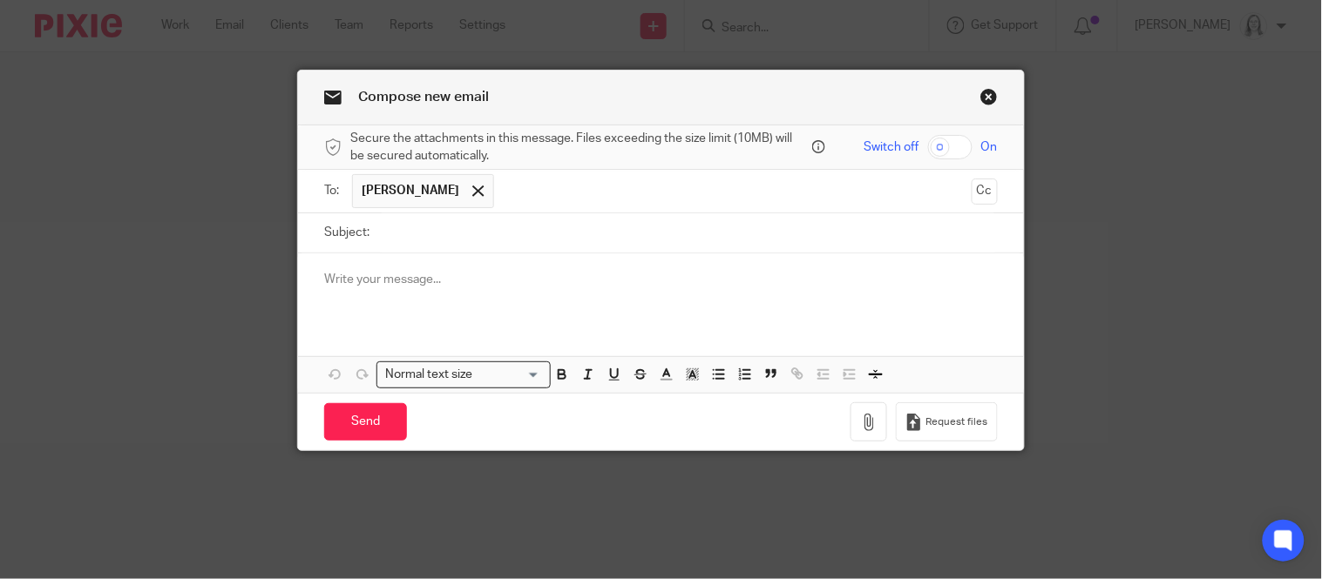
click at [390, 230] on input "Subject:" at bounding box center [687, 232] width 619 height 39
type input "update"
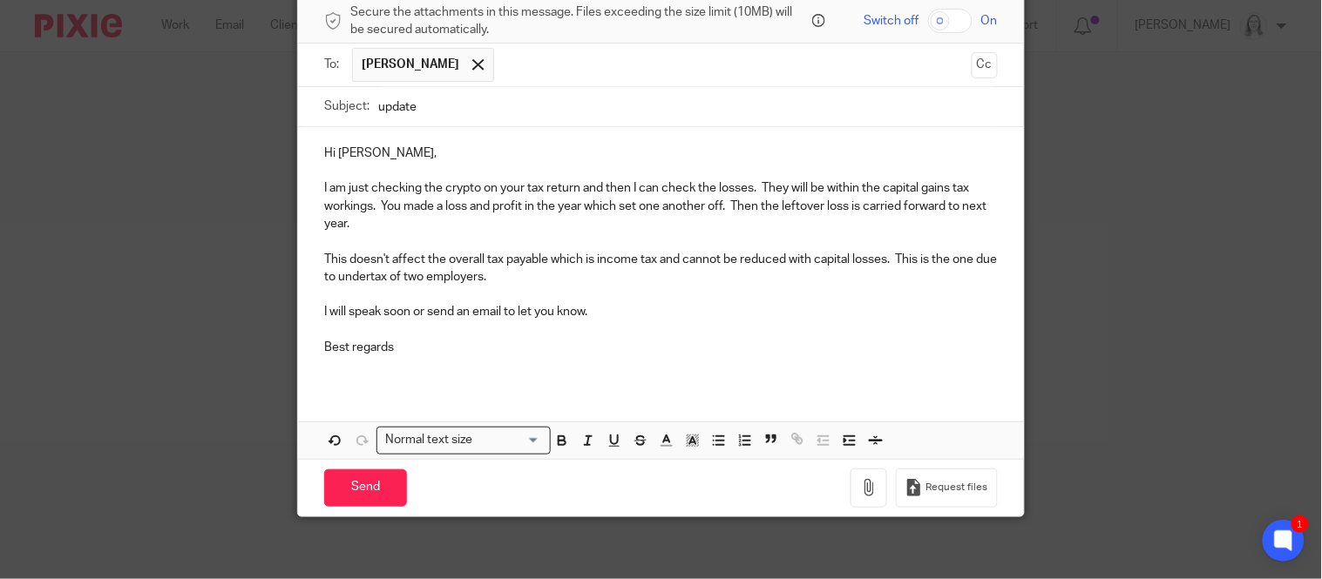
scroll to position [135, 0]
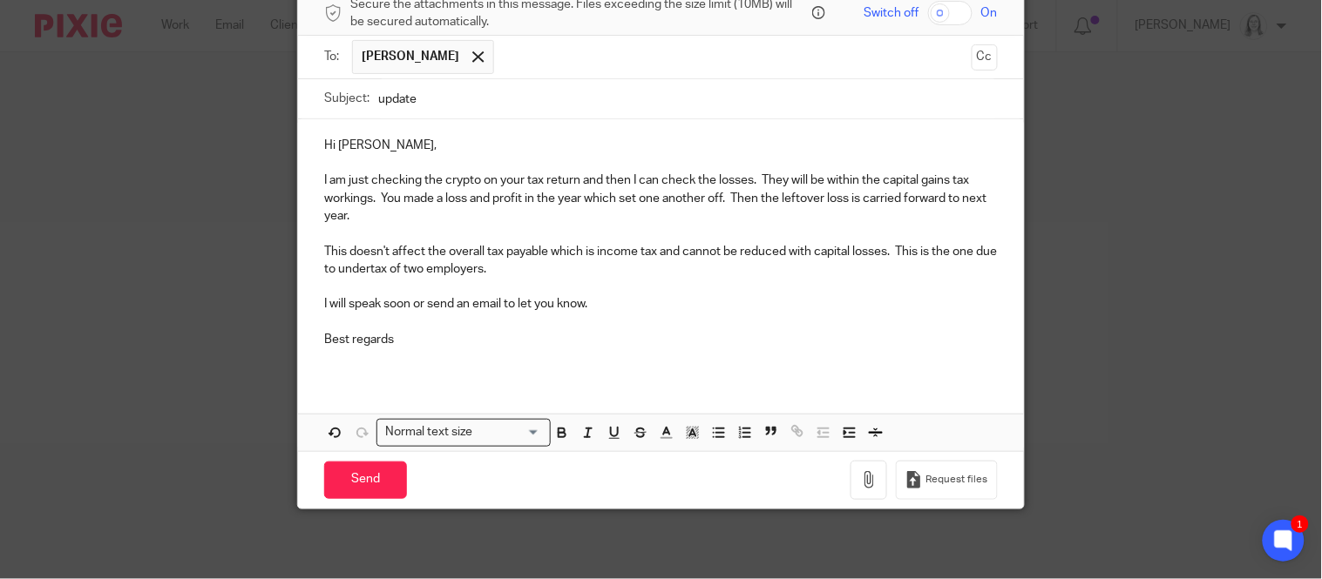
click at [430, 196] on p "I am just checking the crypto on your tax return and then I can check the losse…" at bounding box center [660, 198] width 673 height 53
click at [475, 200] on p "I am just checking the crypto on your tax return and then I can check the losse…" at bounding box center [660, 198] width 673 height 53
click at [588, 196] on p "I am just checking the crypto on your tax return and then I can check the losse…" at bounding box center [660, 198] width 673 height 53
click at [392, 269] on p "This doesn't affect the overall tax payable which is income tax and cannot be r…" at bounding box center [660, 261] width 673 height 36
click at [492, 268] on p "This doesn't affect the overall tax payable which is income tax and cannot be r…" at bounding box center [660, 261] width 673 height 36
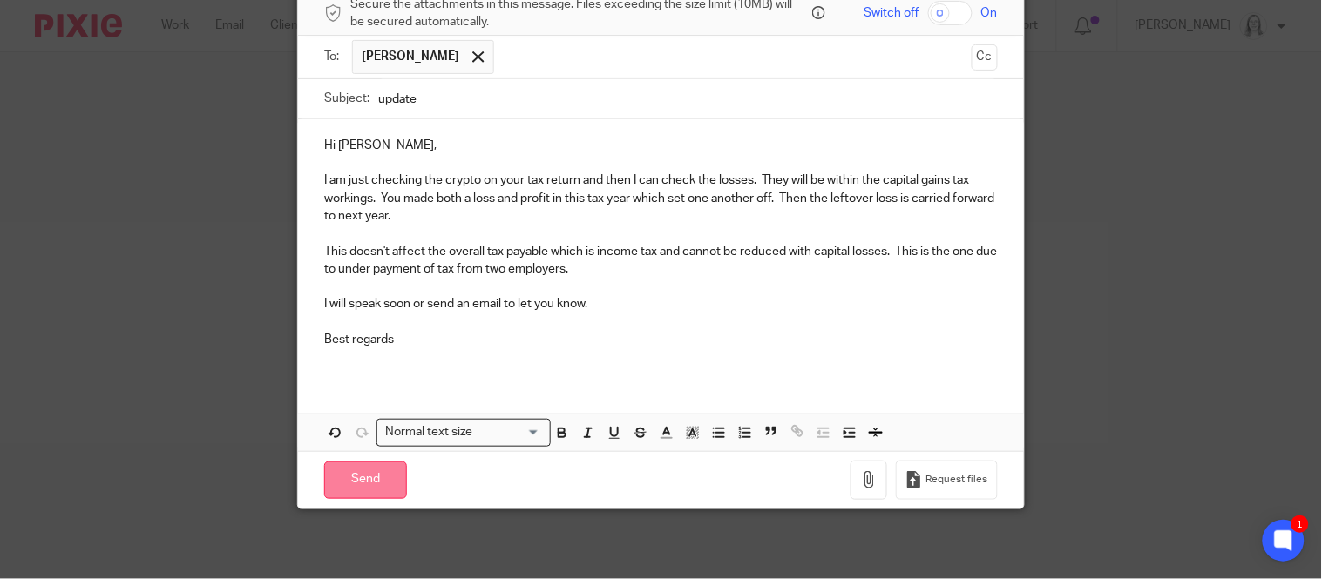
click at [364, 486] on input "Send" at bounding box center [365, 480] width 83 height 37
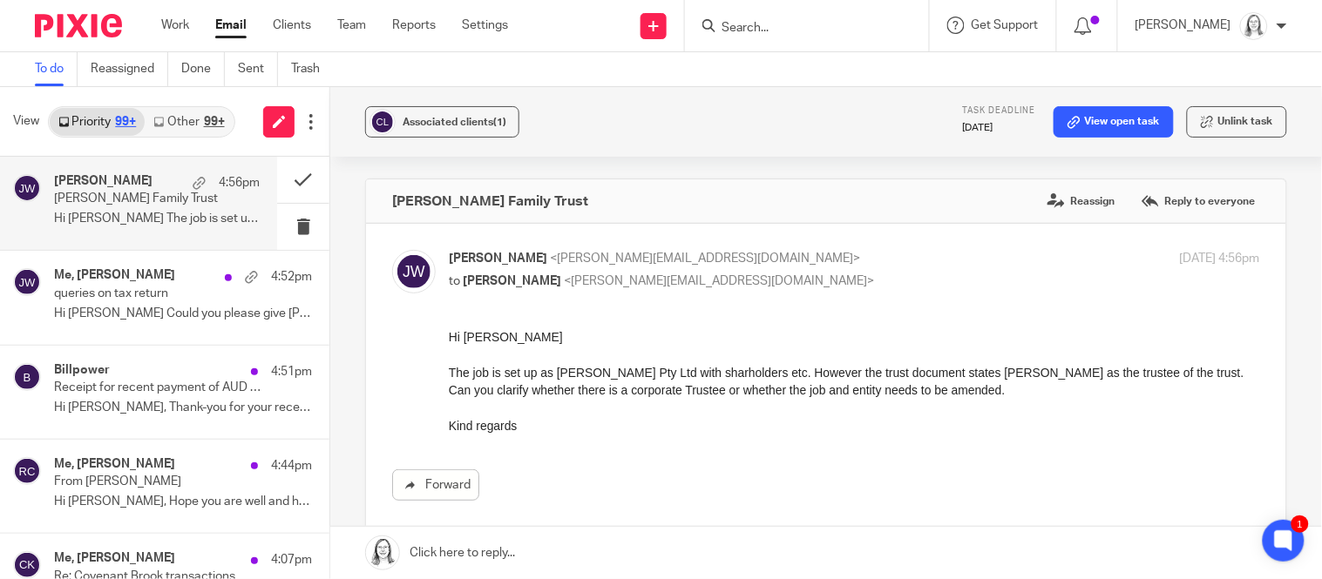
scroll to position [189, 0]
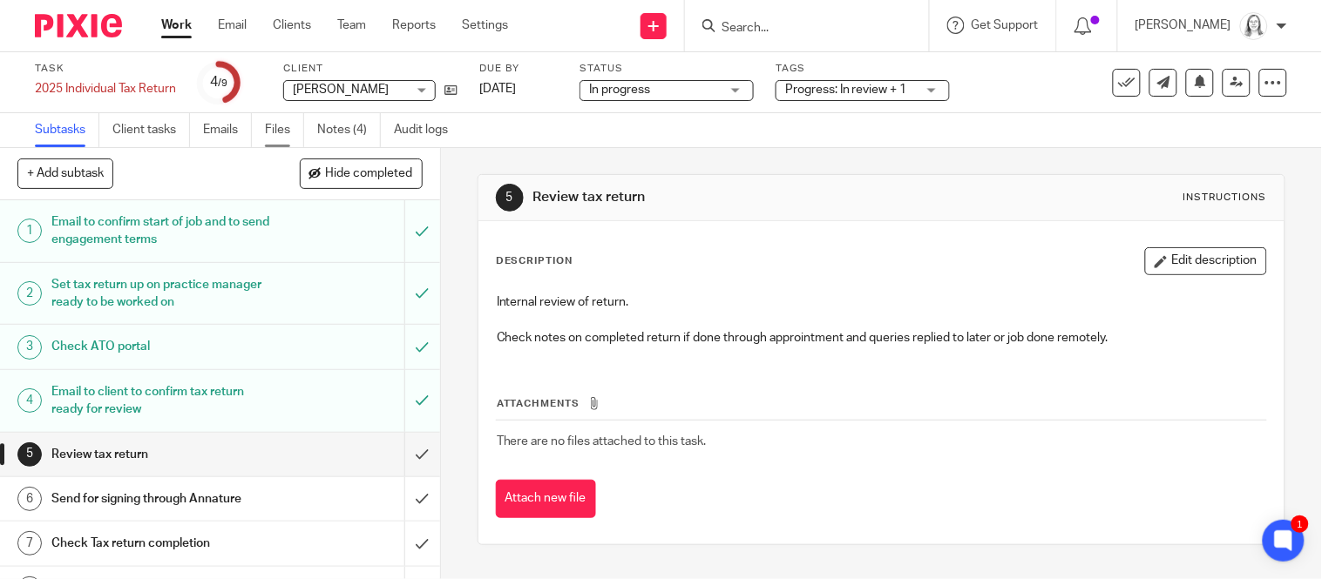
click at [286, 126] on link "Files" at bounding box center [284, 130] width 39 height 34
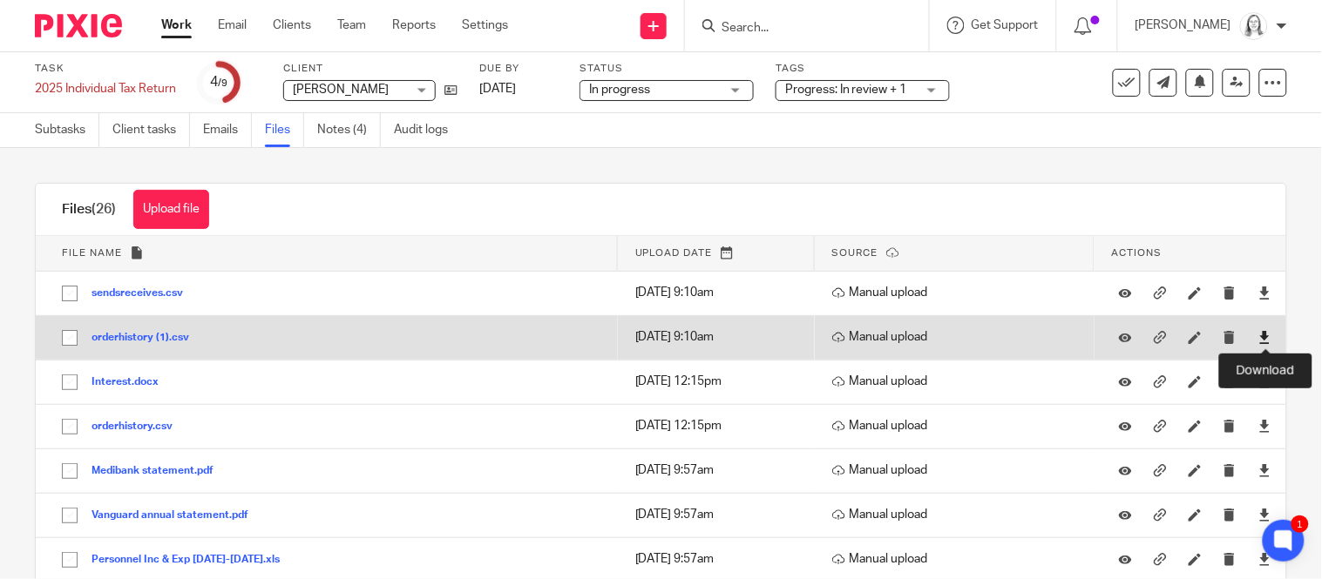
click at [1266, 337] on icon at bounding box center [1264, 337] width 13 height 13
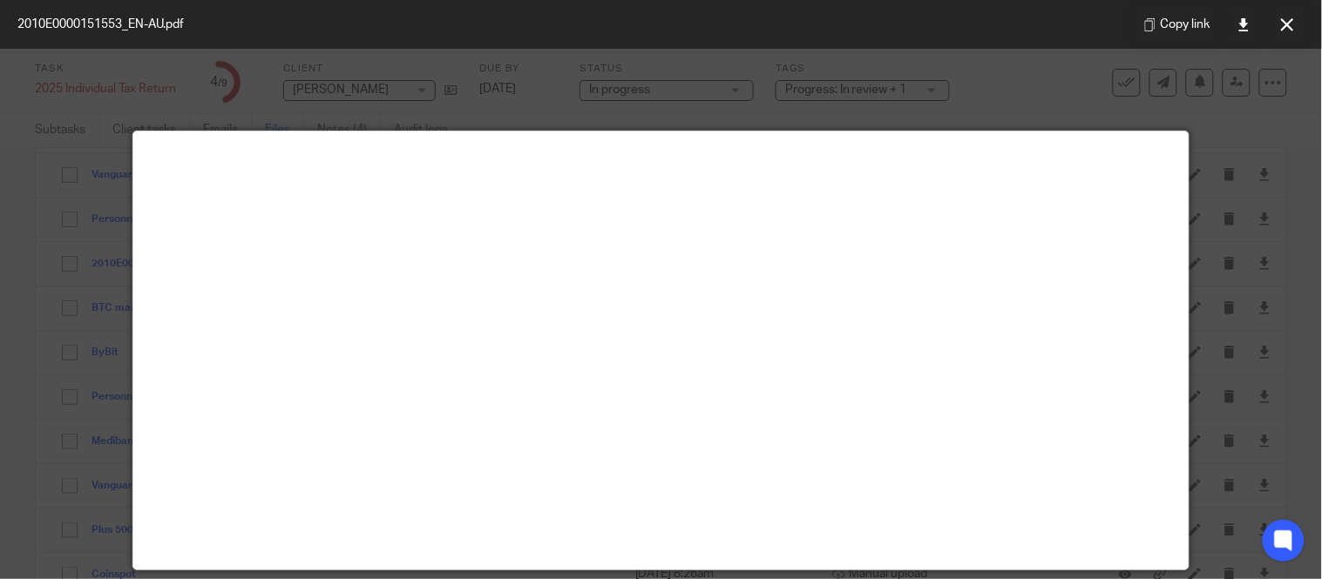
scroll to position [122, 0]
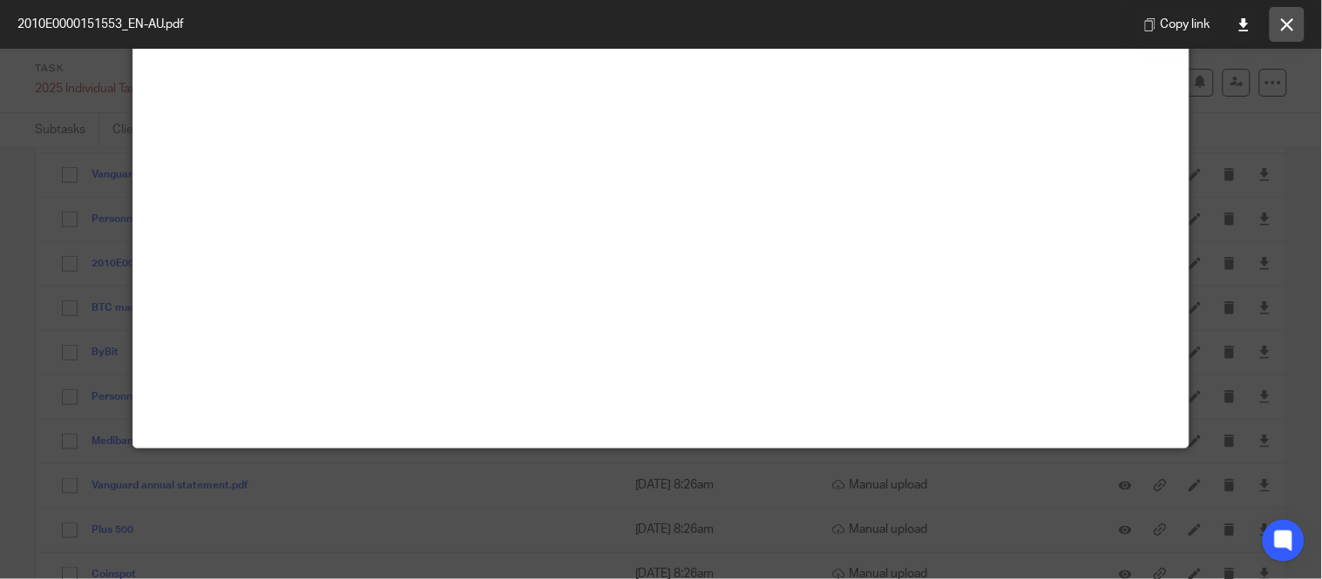
click at [1285, 30] on icon at bounding box center [1287, 24] width 13 height 13
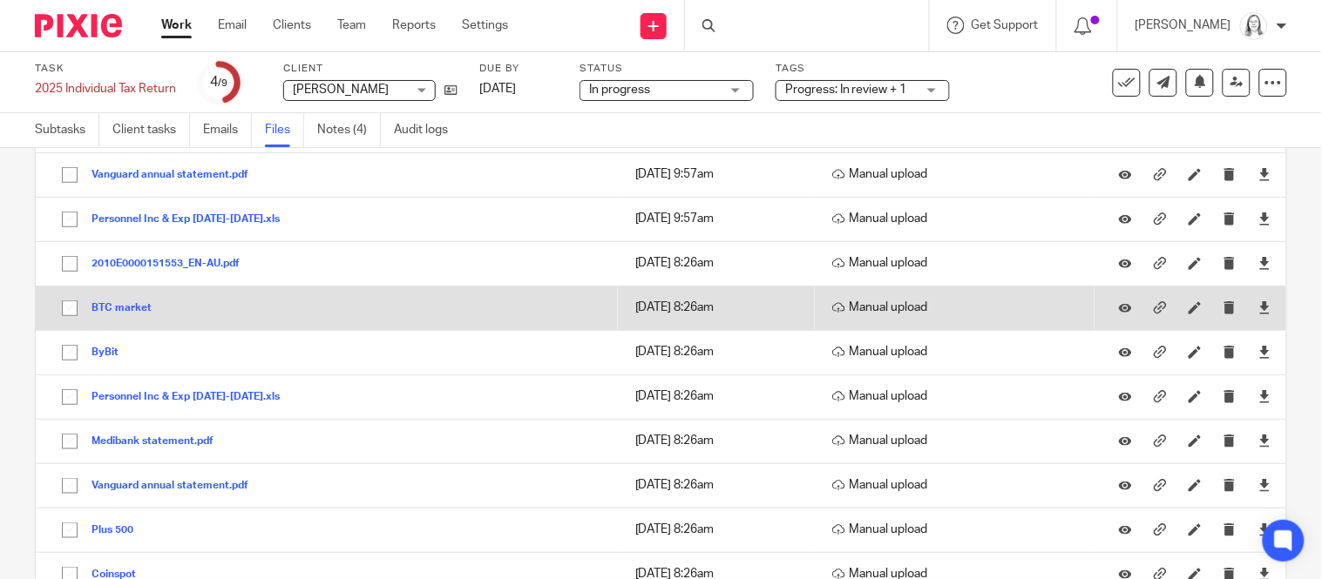
click at [132, 312] on button "BTC market" at bounding box center [127, 308] width 73 height 12
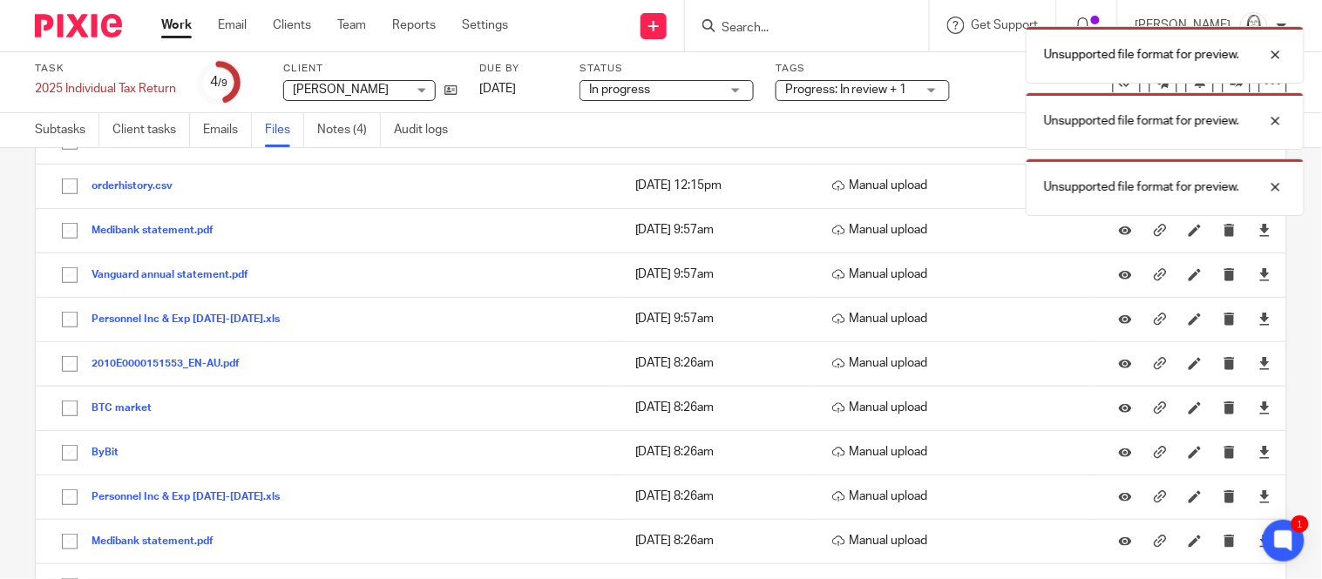
click at [115, 455] on button "ByBit" at bounding box center [111, 453] width 40 height 12
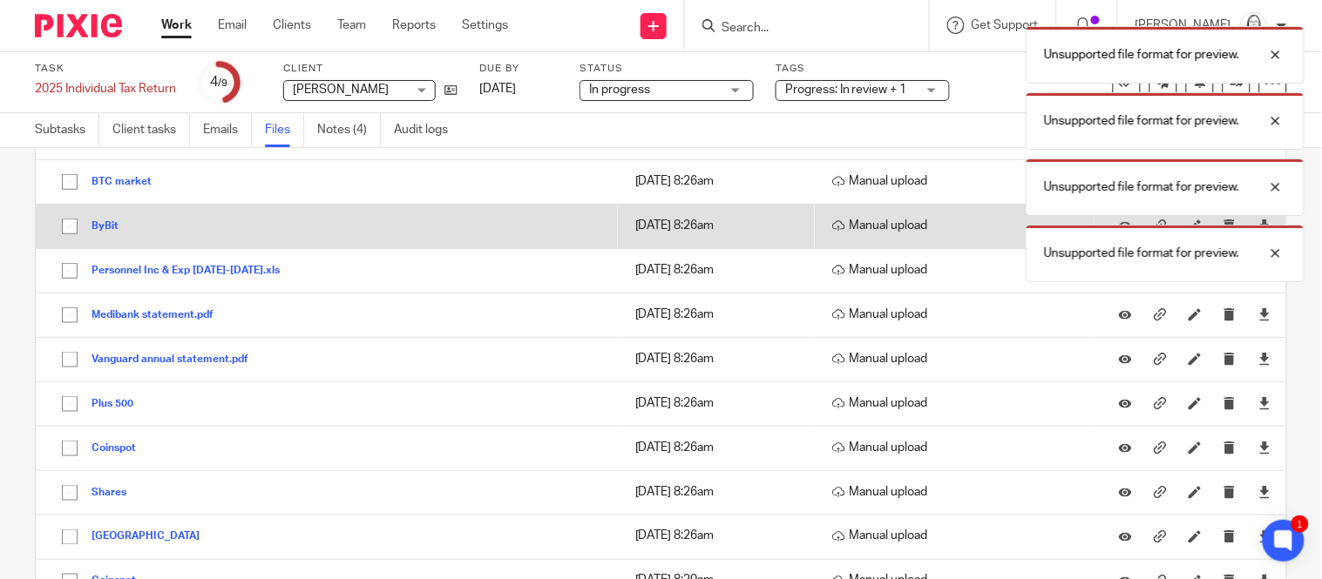
scroll to position [468, 0]
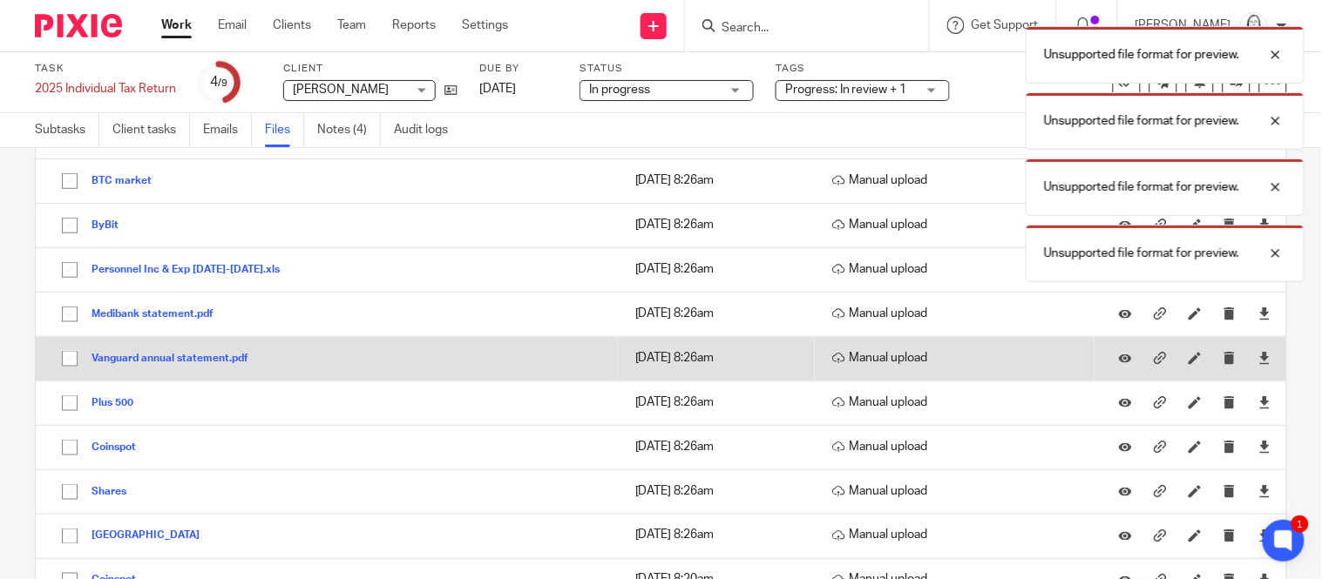
click at [191, 363] on button "Vanguard annual statement.pdf" at bounding box center [176, 359] width 170 height 12
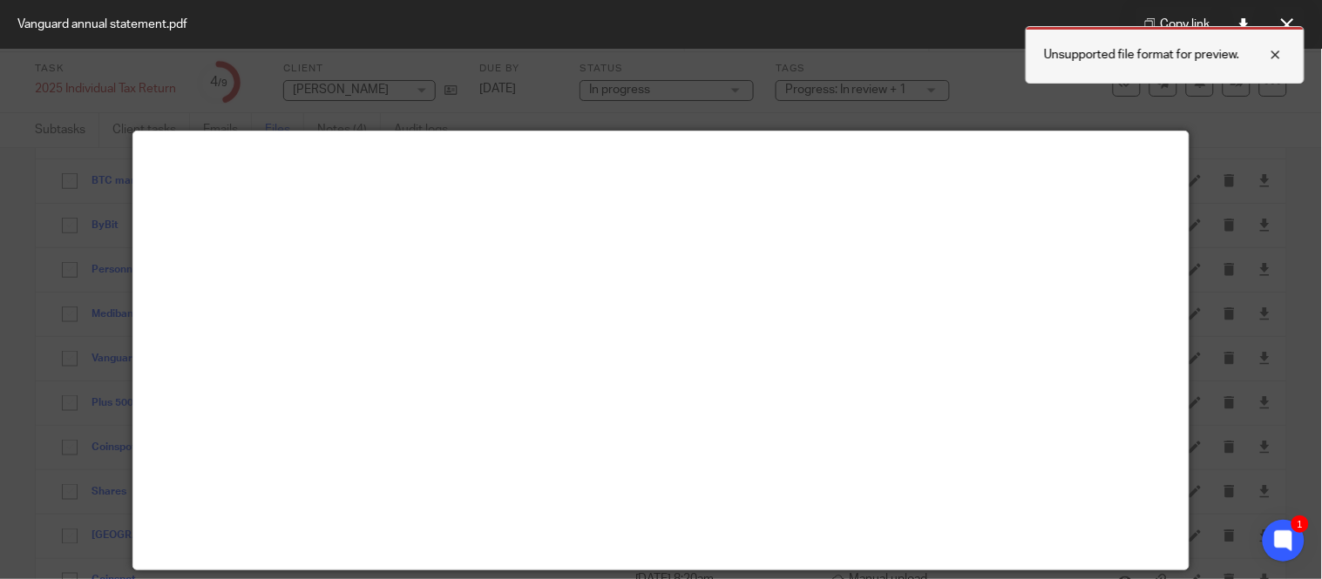
click at [1278, 58] on div at bounding box center [1262, 54] width 47 height 21
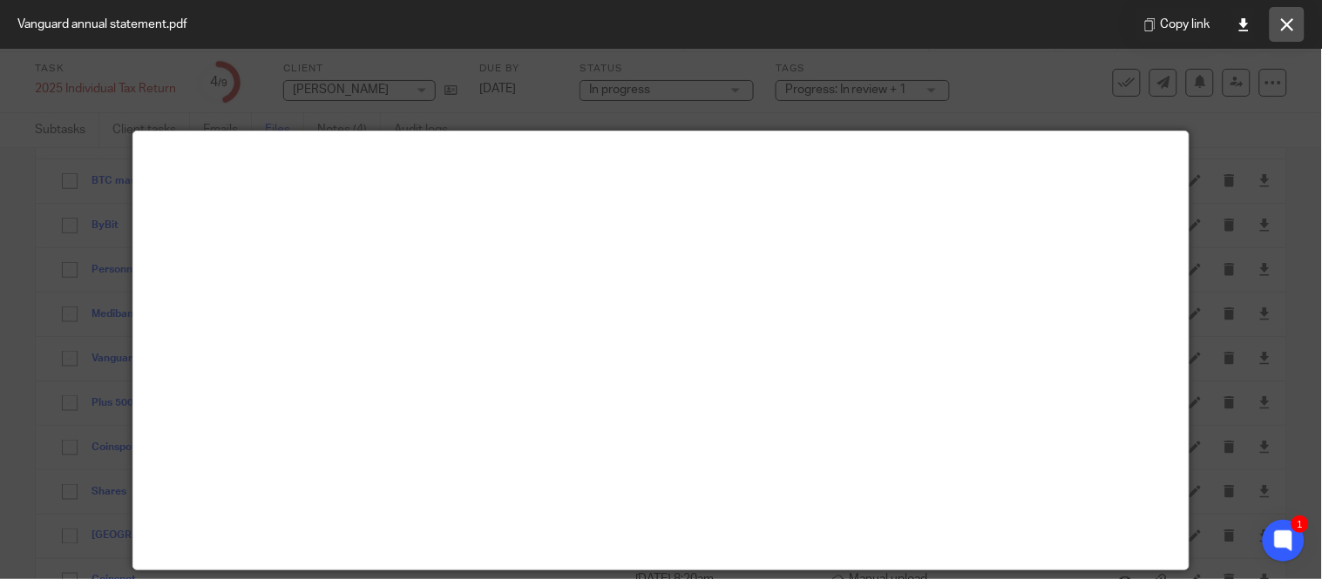
click at [1288, 22] on icon at bounding box center [1287, 24] width 13 height 13
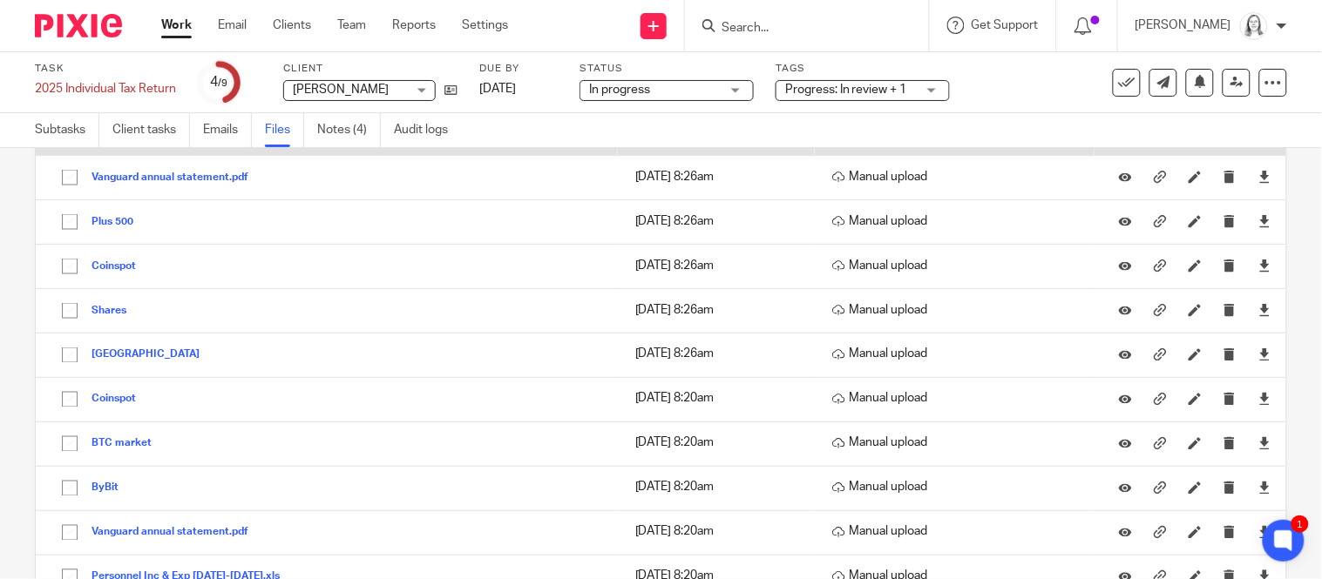
scroll to position [672, 0]
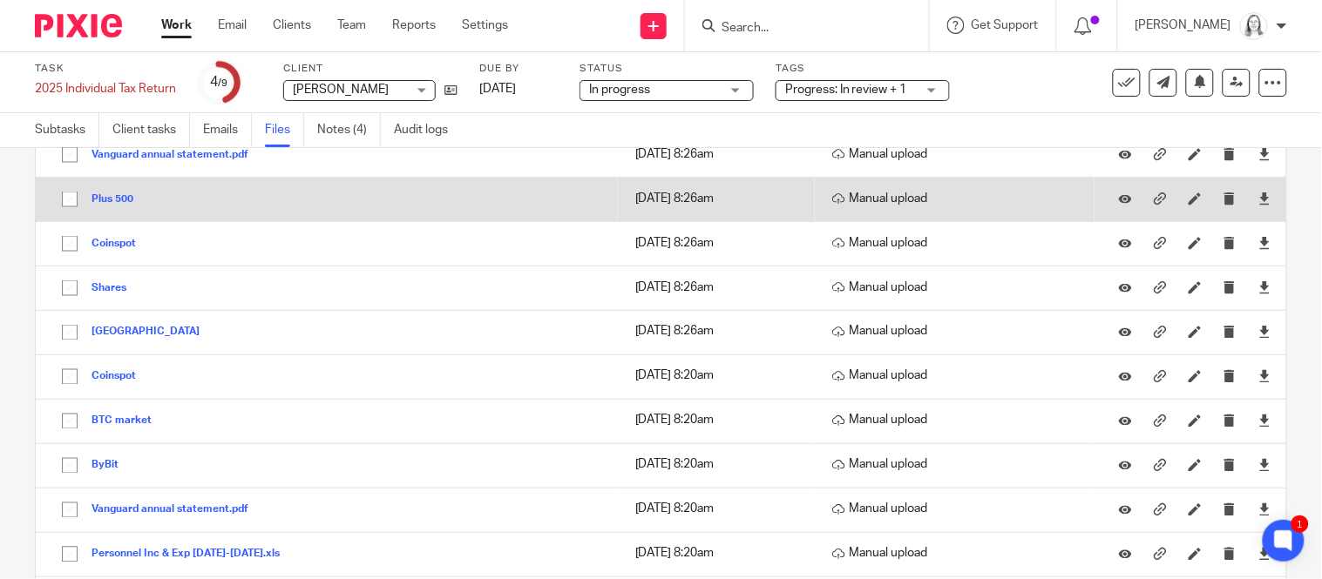
click at [121, 203] on button "Plus 500" at bounding box center [118, 199] width 55 height 12
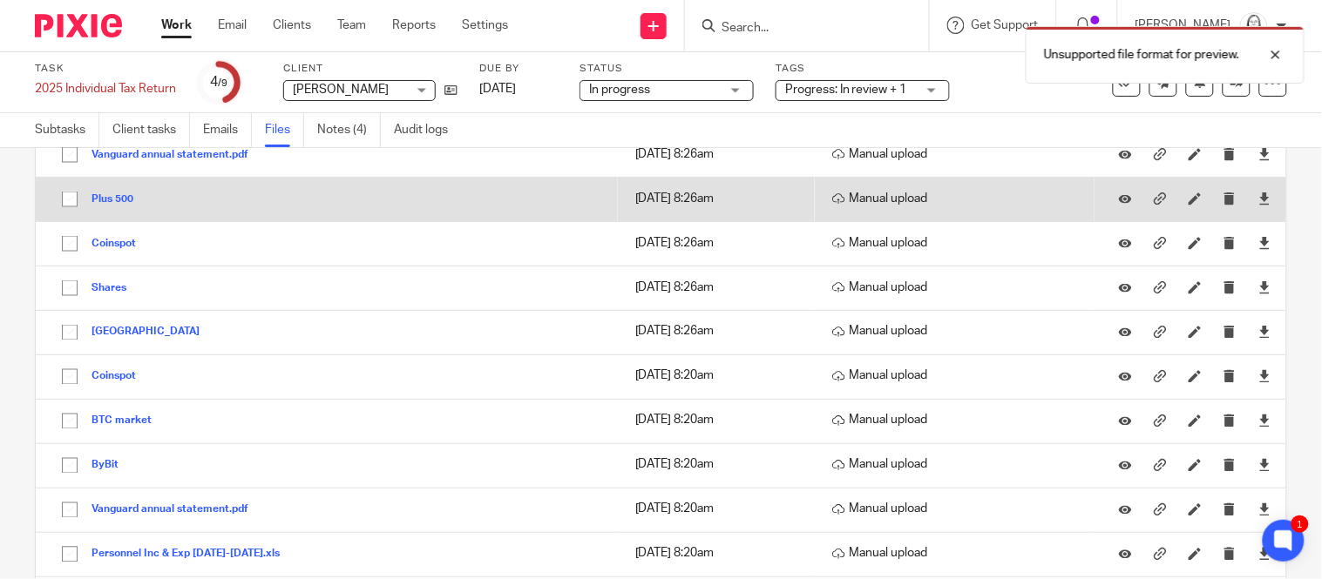
click at [121, 203] on button "Plus 500" at bounding box center [118, 199] width 55 height 12
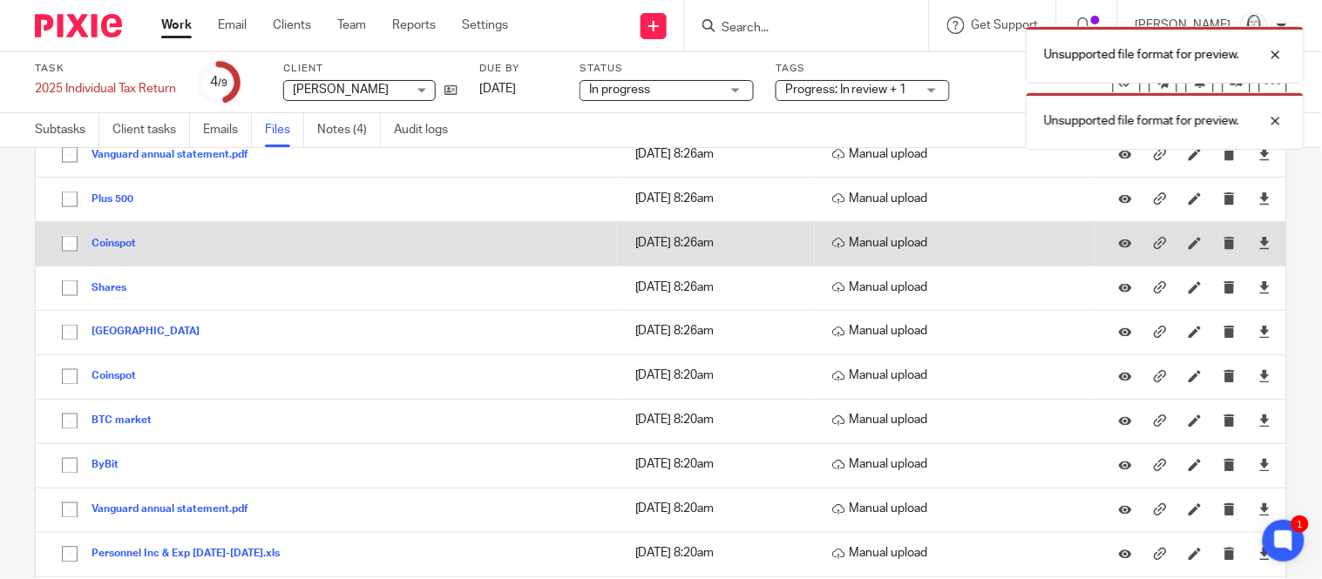
click at [124, 254] on td "Coinspot Coinspot Save" at bounding box center [327, 243] width 582 height 44
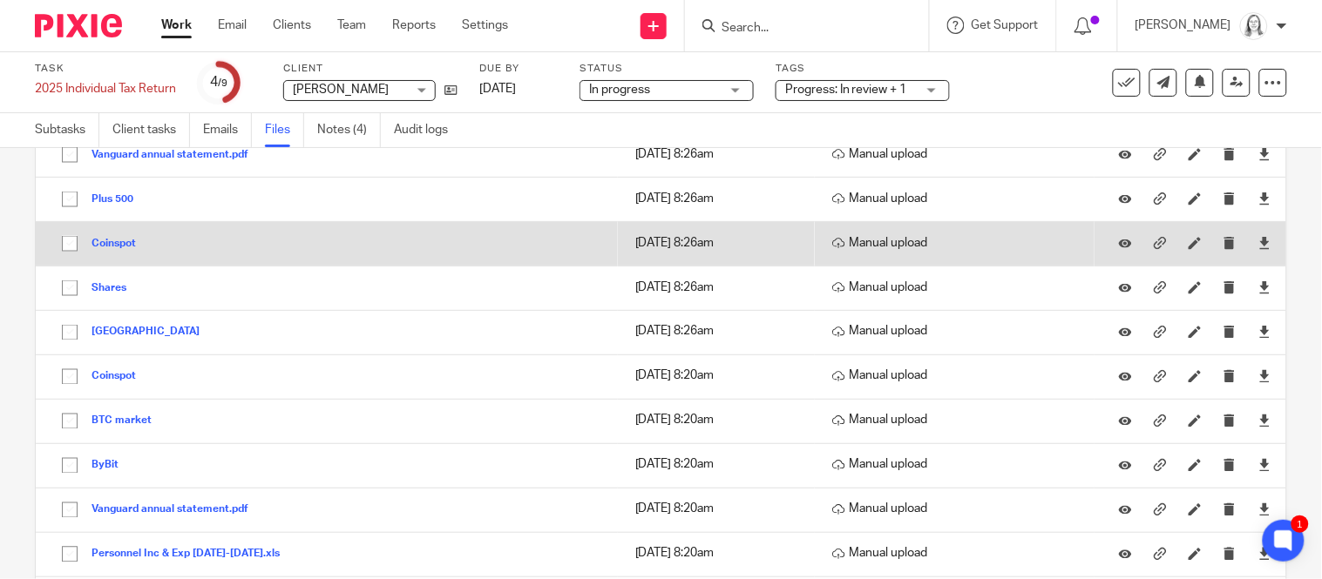
click at [124, 247] on button "Coinspot" at bounding box center [120, 244] width 58 height 12
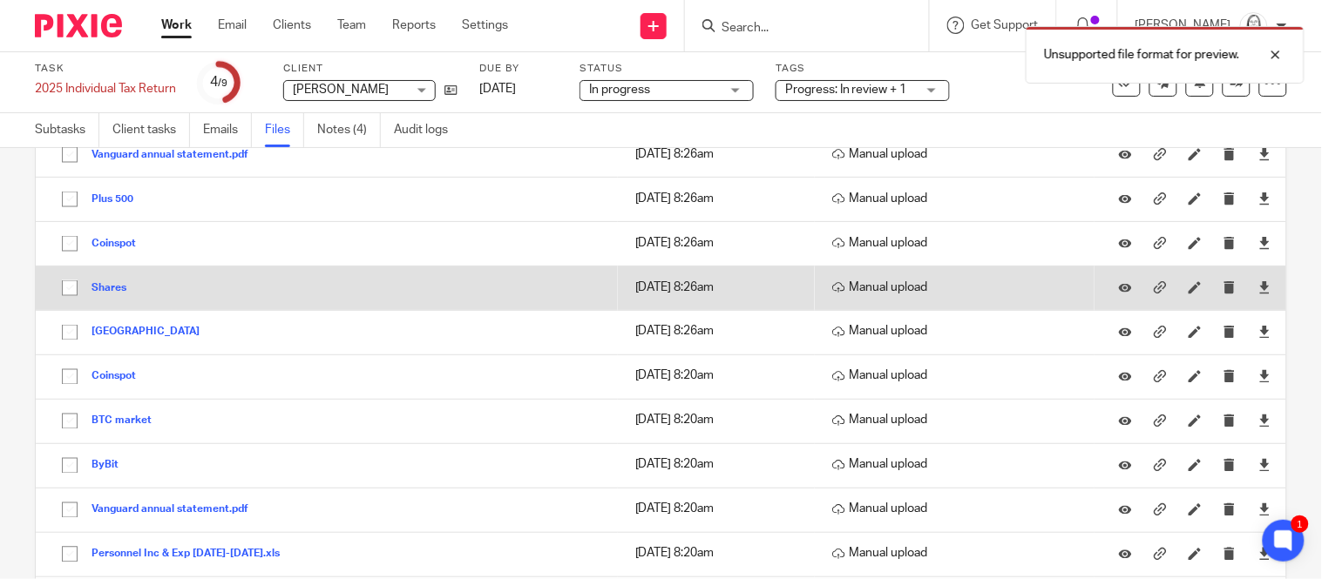
click at [110, 290] on button "Shares" at bounding box center [115, 288] width 48 height 12
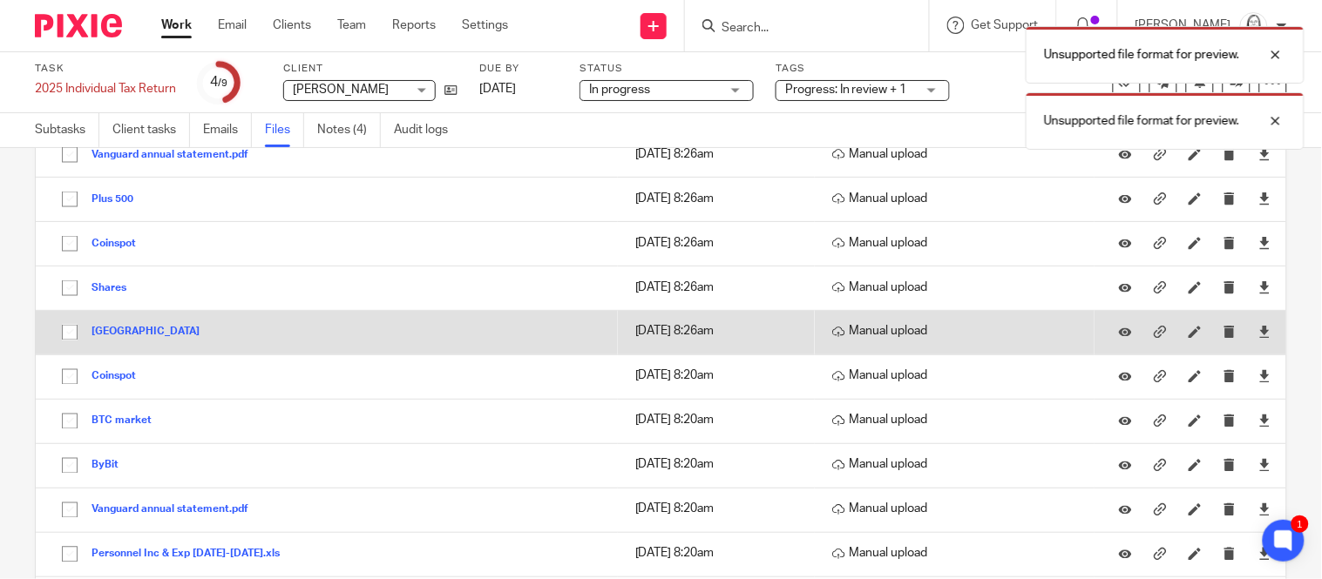
click at [114, 338] on button "South Hedland" at bounding box center [151, 333] width 121 height 12
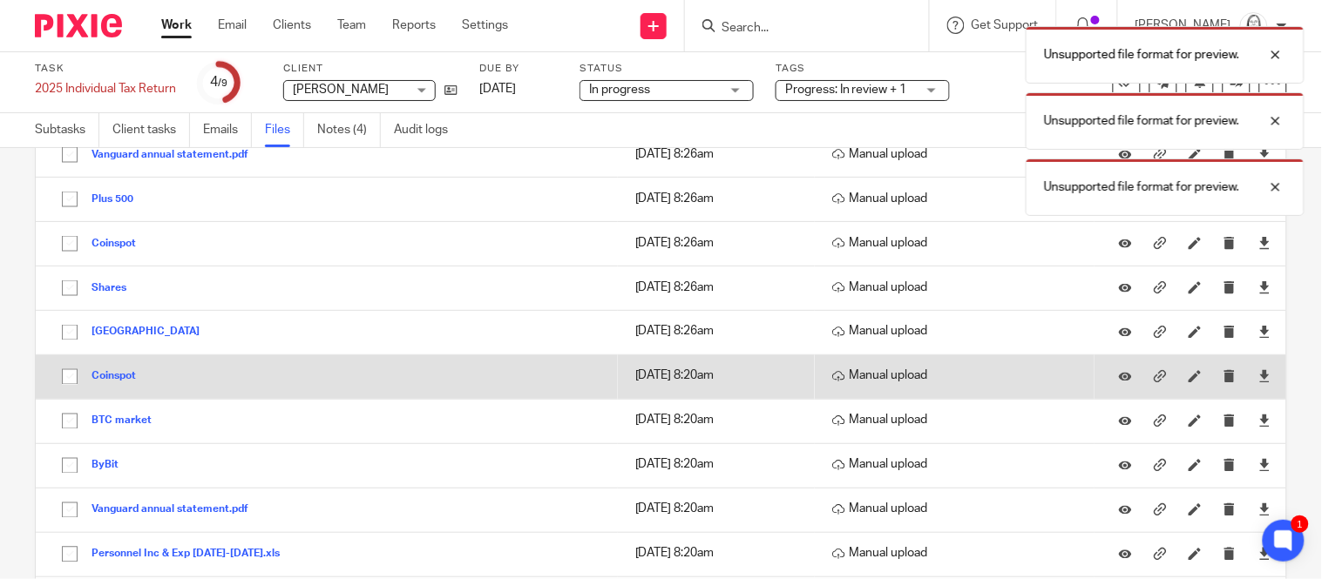
click at [117, 379] on button "Coinspot" at bounding box center [120, 377] width 58 height 12
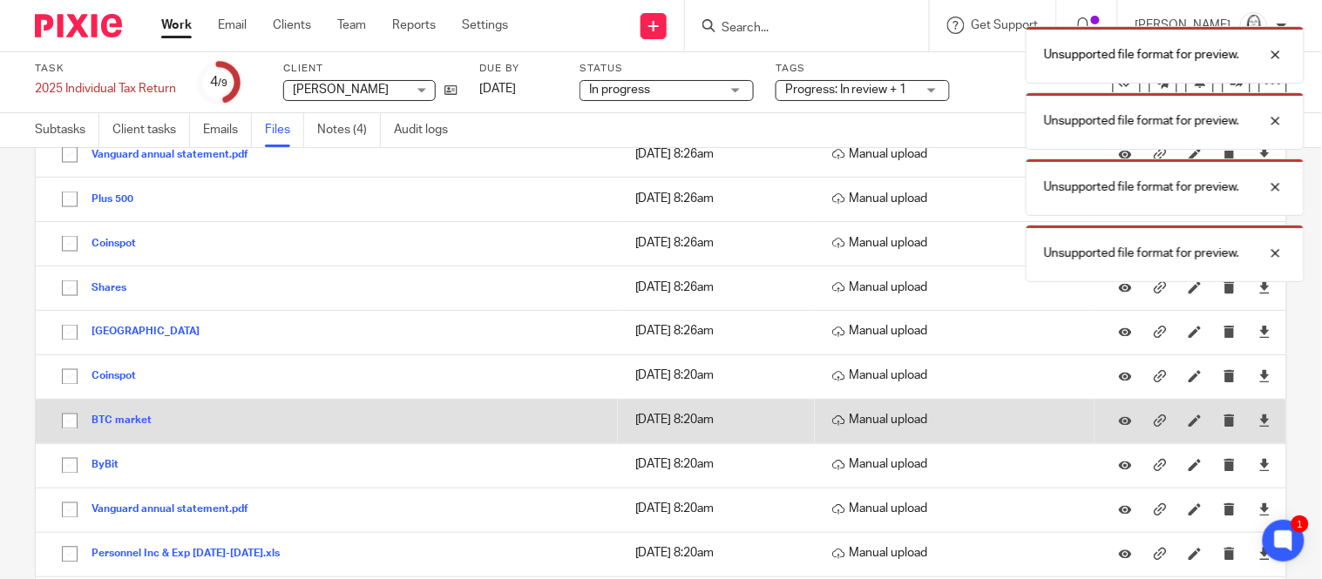
click at [118, 423] on button "BTC market" at bounding box center [127, 422] width 73 height 12
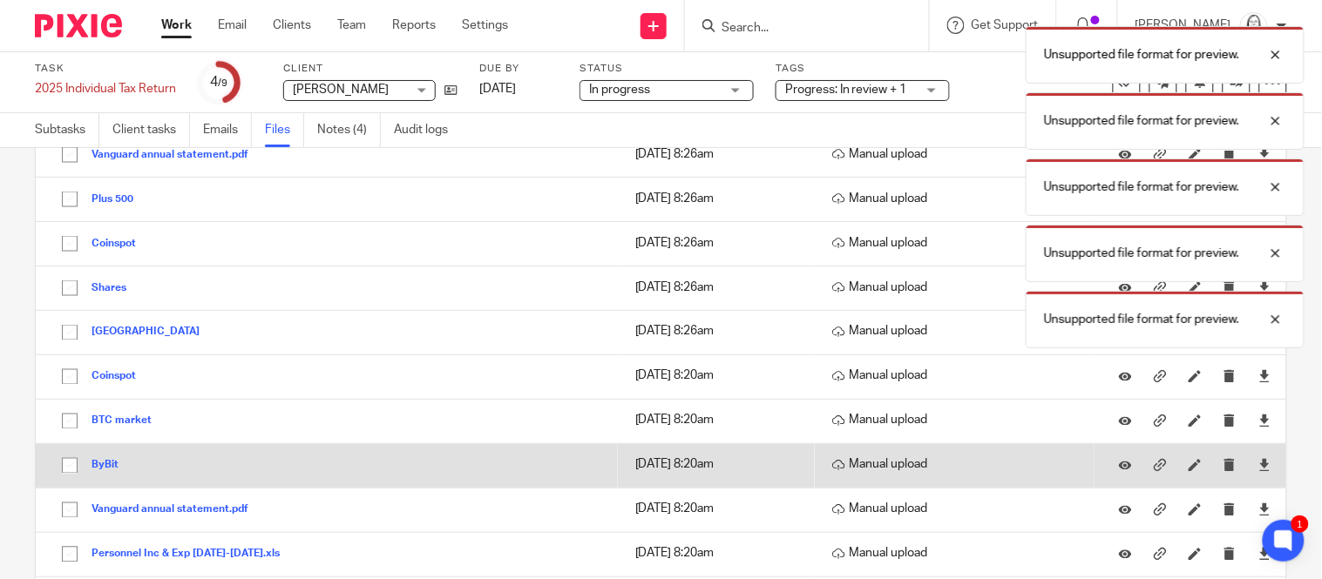
click at [110, 460] on div "ByBit" at bounding box center [111, 465] width 40 height 17
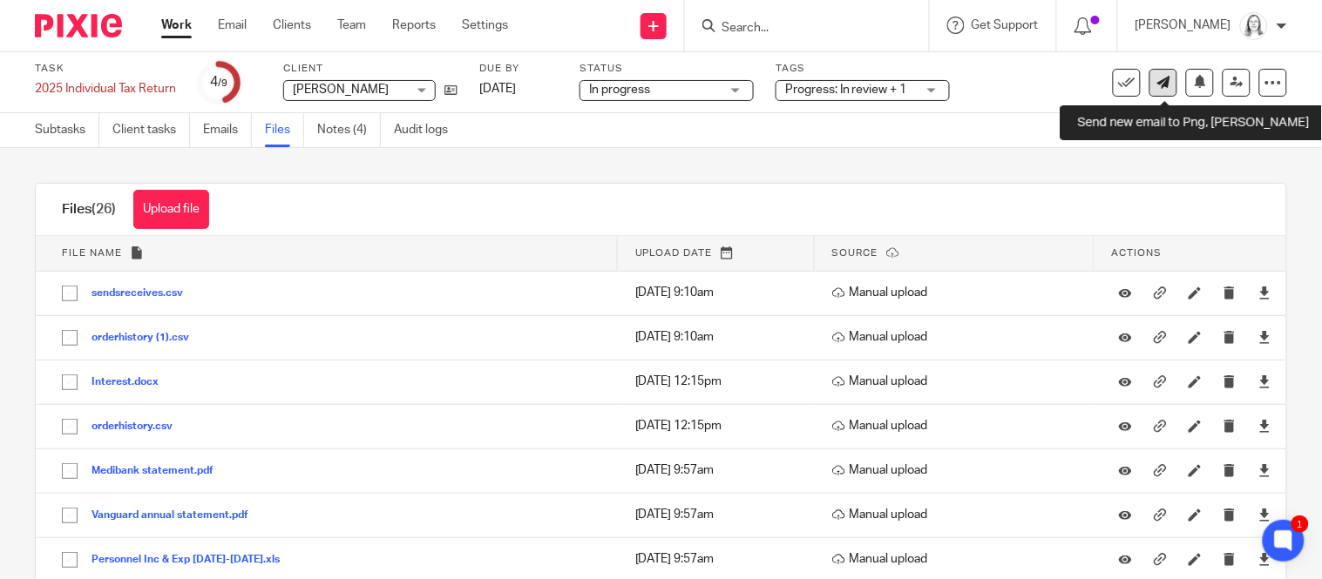
click at [1162, 85] on icon at bounding box center [1163, 82] width 13 height 13
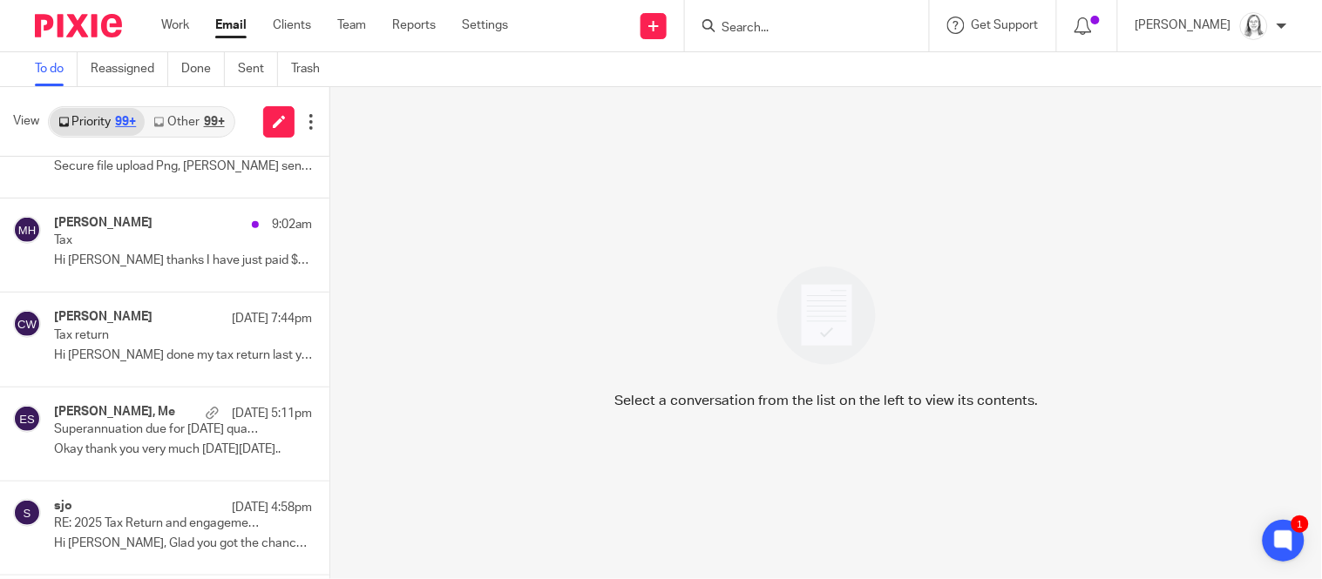
scroll to position [431, 0]
click at [758, 26] on input "Search" at bounding box center [798, 29] width 157 height 16
type input "waynes"
click button "submit" at bounding box center [0, 0] width 0 height 0
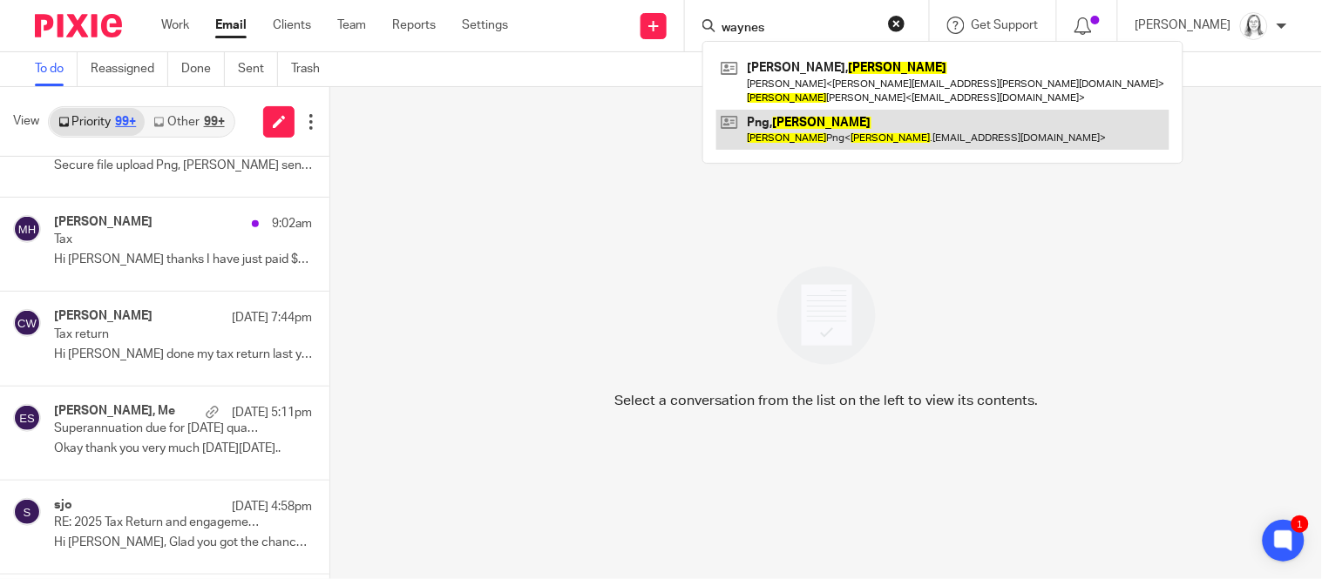
click at [754, 121] on link at bounding box center [942, 130] width 453 height 40
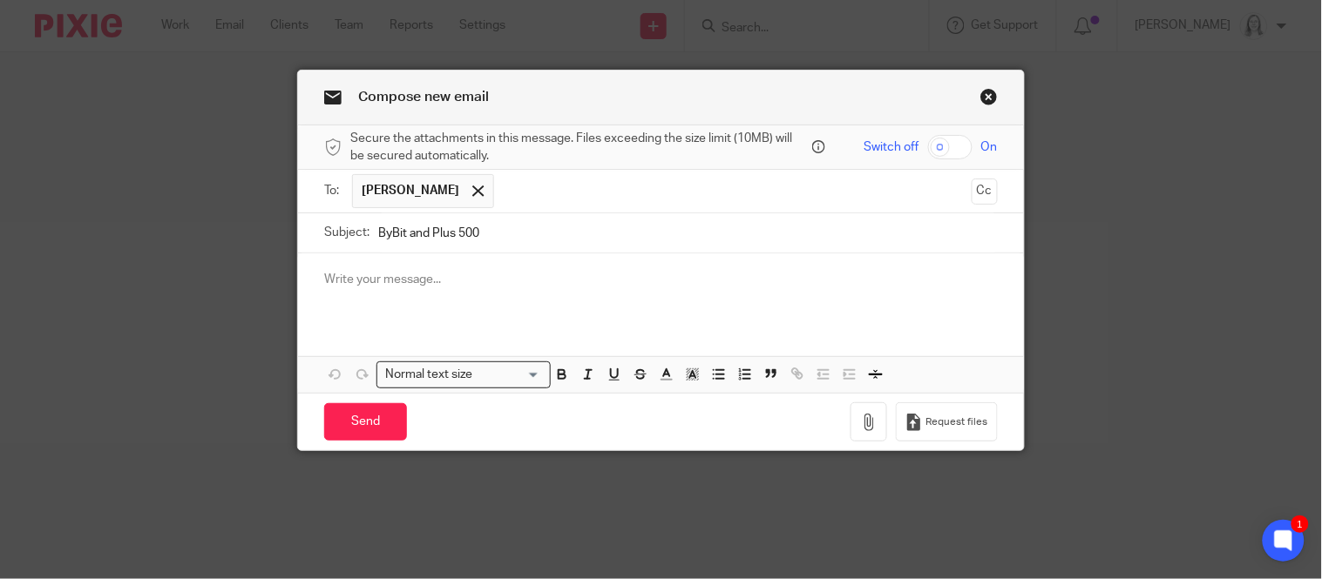
type input "ByBit and Plus 500"
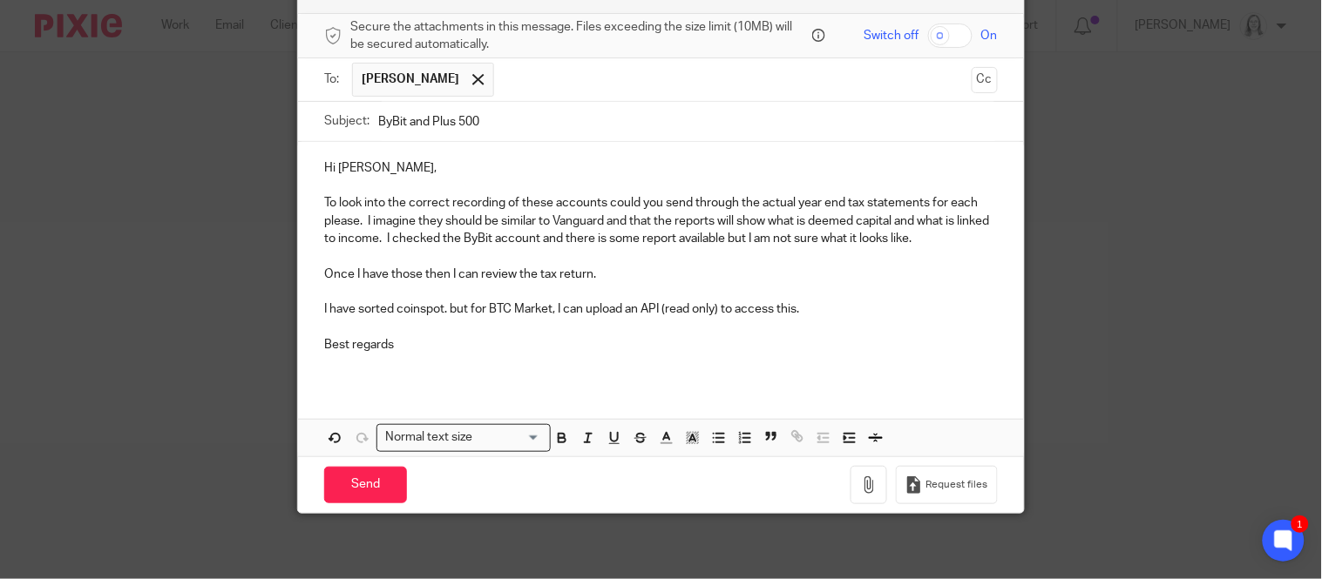
scroll to position [118, 0]
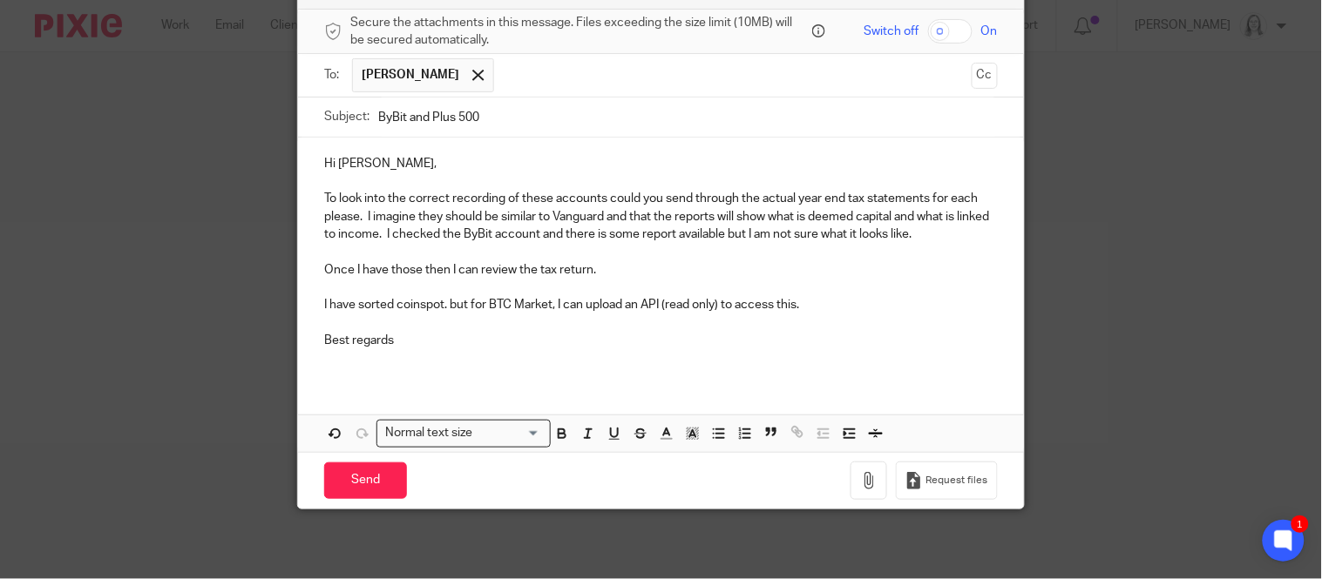
click at [830, 301] on p "I have sorted coinspot. but for BTC Market, I can upload an API (read only) to …" at bounding box center [660, 304] width 673 height 17
click at [365, 483] on input "Send" at bounding box center [365, 481] width 83 height 37
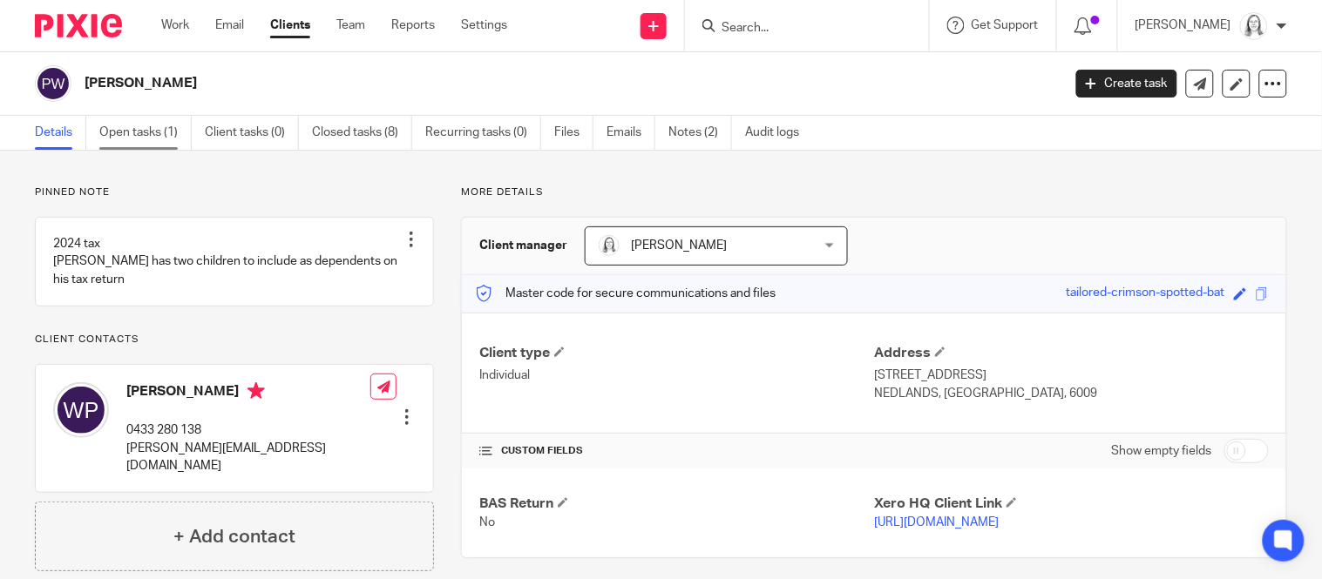
click at [144, 137] on link "Open tasks (1)" at bounding box center [145, 133] width 92 height 34
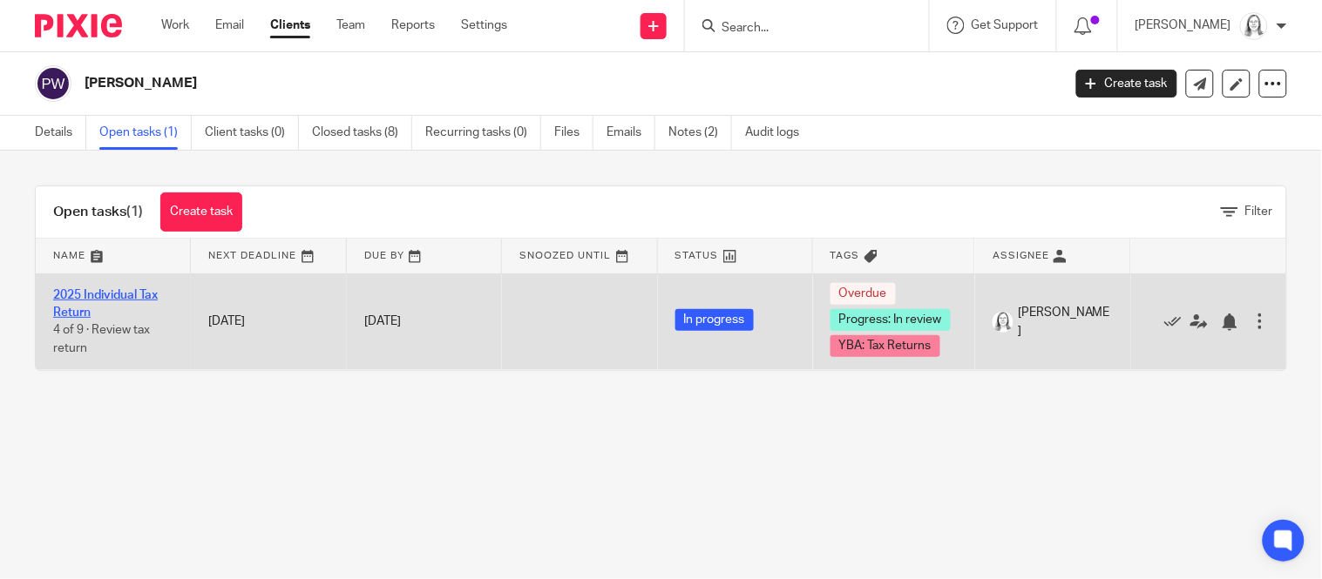
click at [114, 295] on link "2025 Individual Tax Return" at bounding box center [105, 304] width 105 height 30
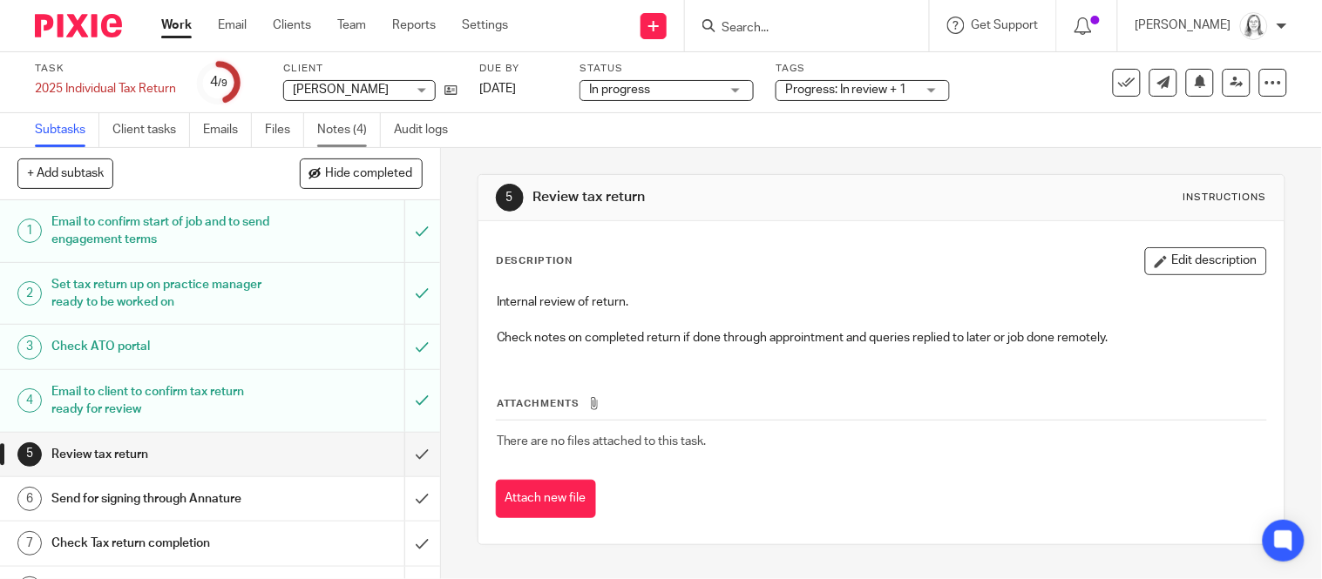
click at [343, 132] on link "Notes (4)" at bounding box center [349, 130] width 64 height 34
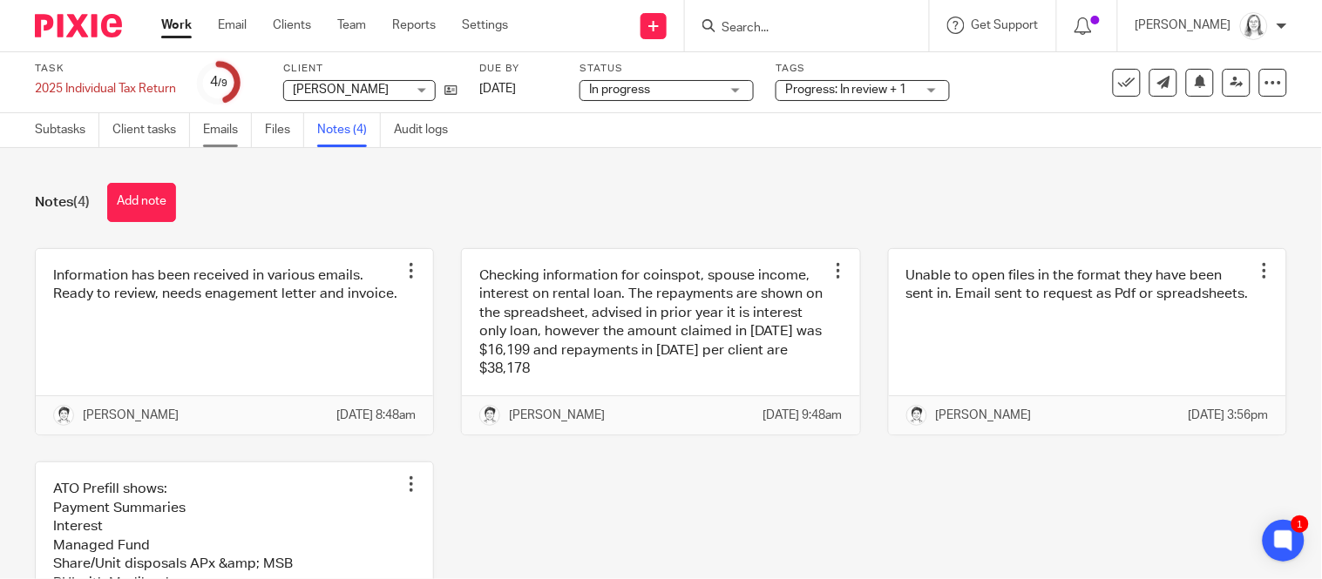
click at [227, 131] on link "Emails" at bounding box center [227, 130] width 49 height 34
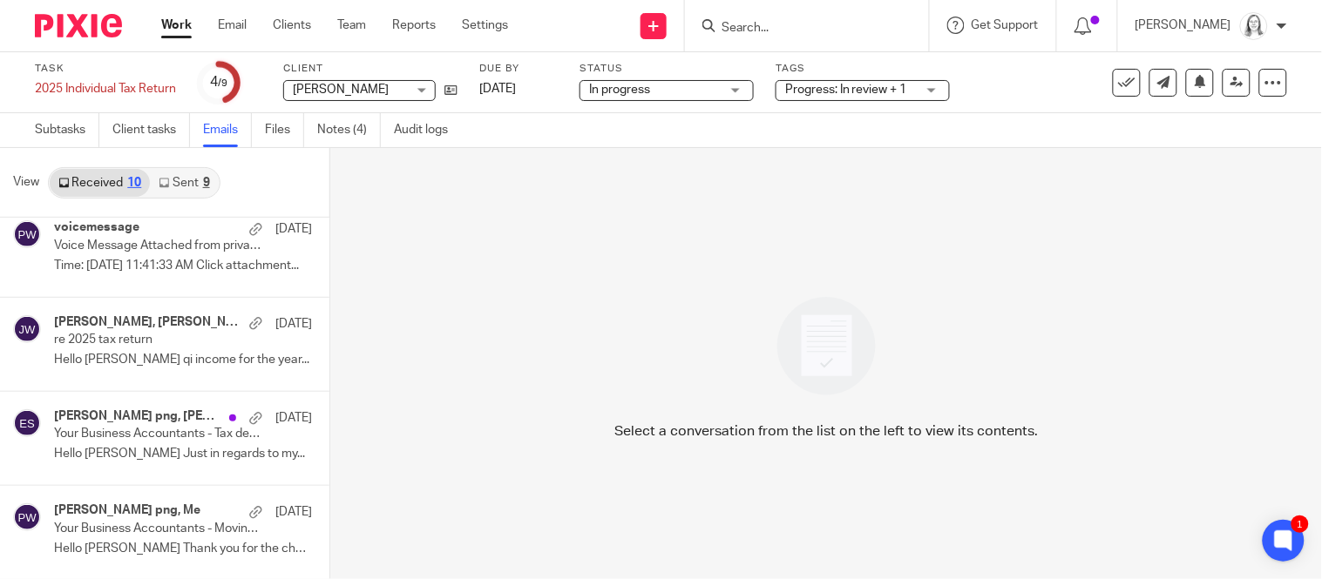
scroll to position [582, 0]
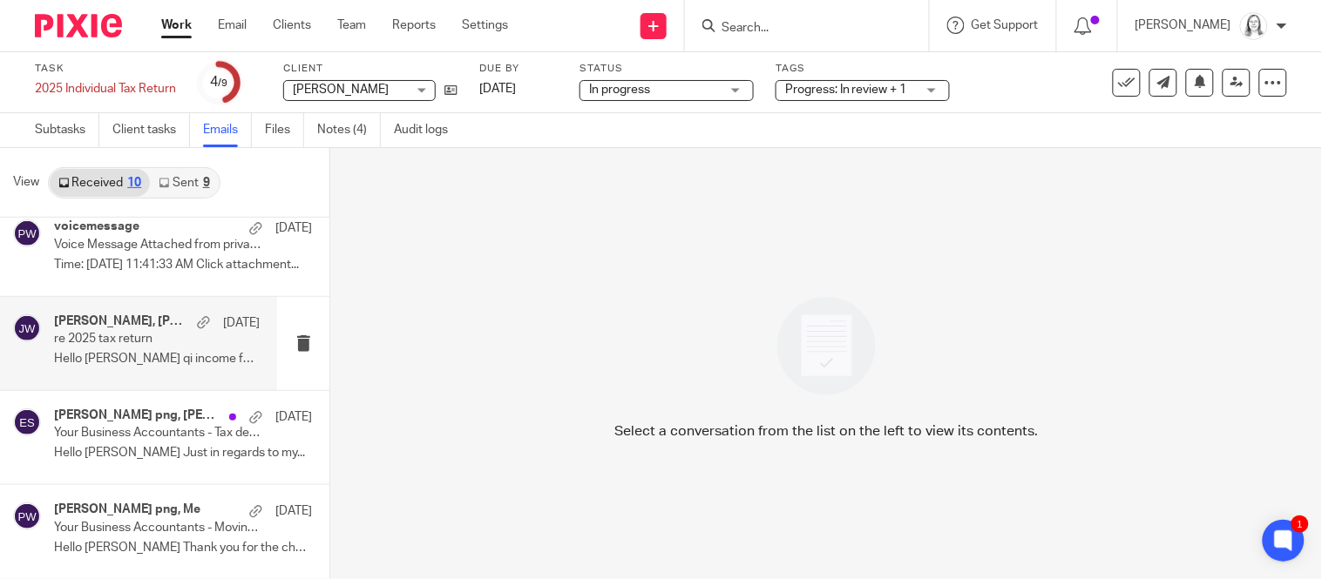
click at [166, 347] on div "wayne png, Julie Wainwright, wayne.png 24 Sep re 2025 tax return Hello Julie Pe…" at bounding box center [157, 344] width 206 height 58
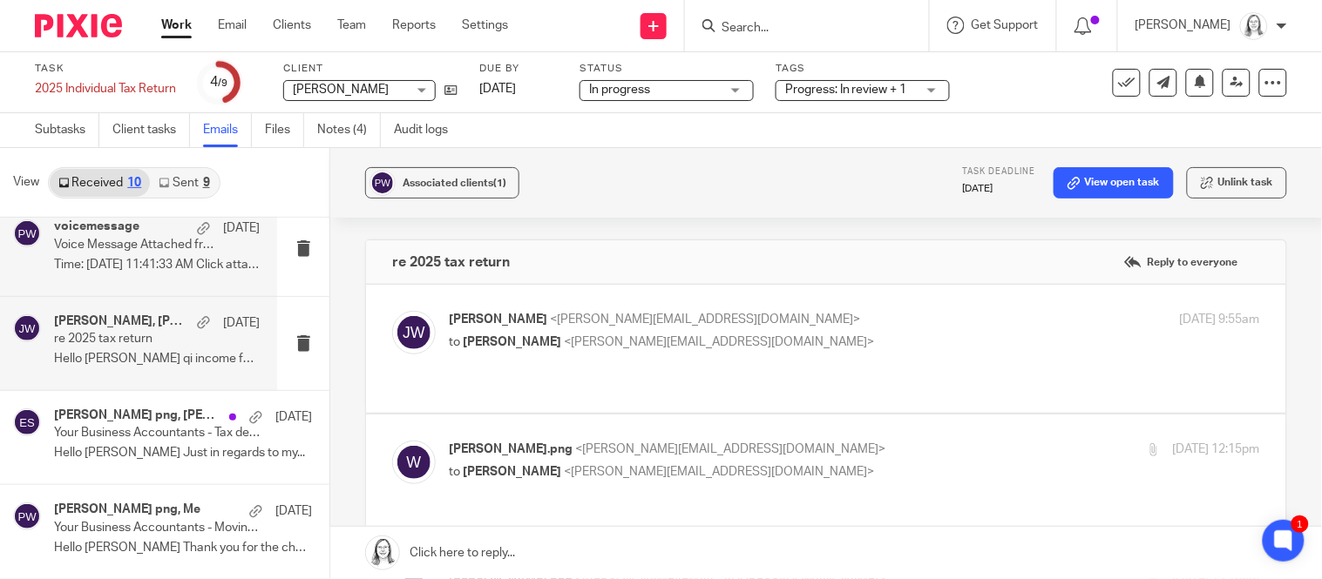
scroll to position [0, 0]
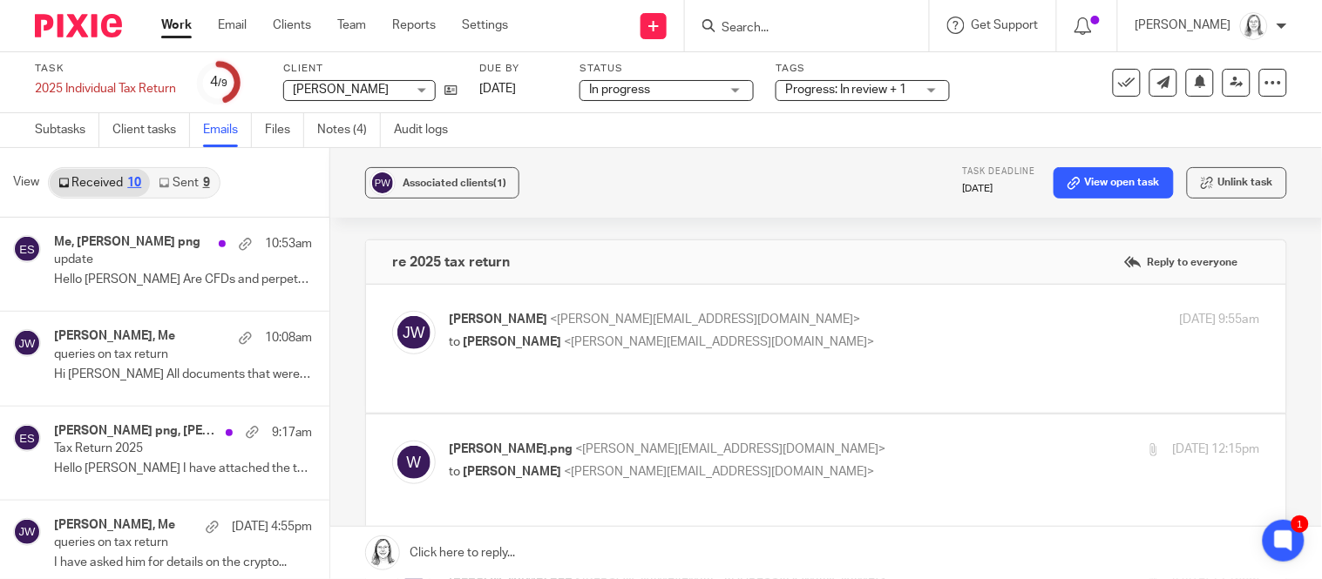
click at [100, 247] on h4 "Me, wayne png" at bounding box center [127, 242] width 146 height 15
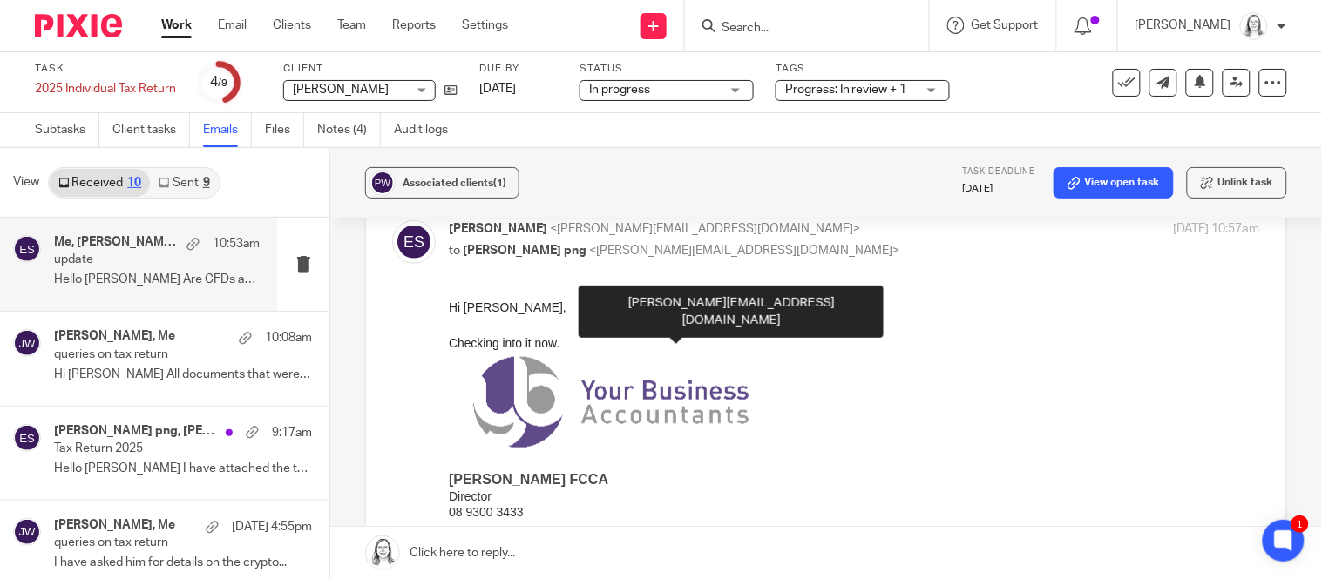
scroll to position [110, 0]
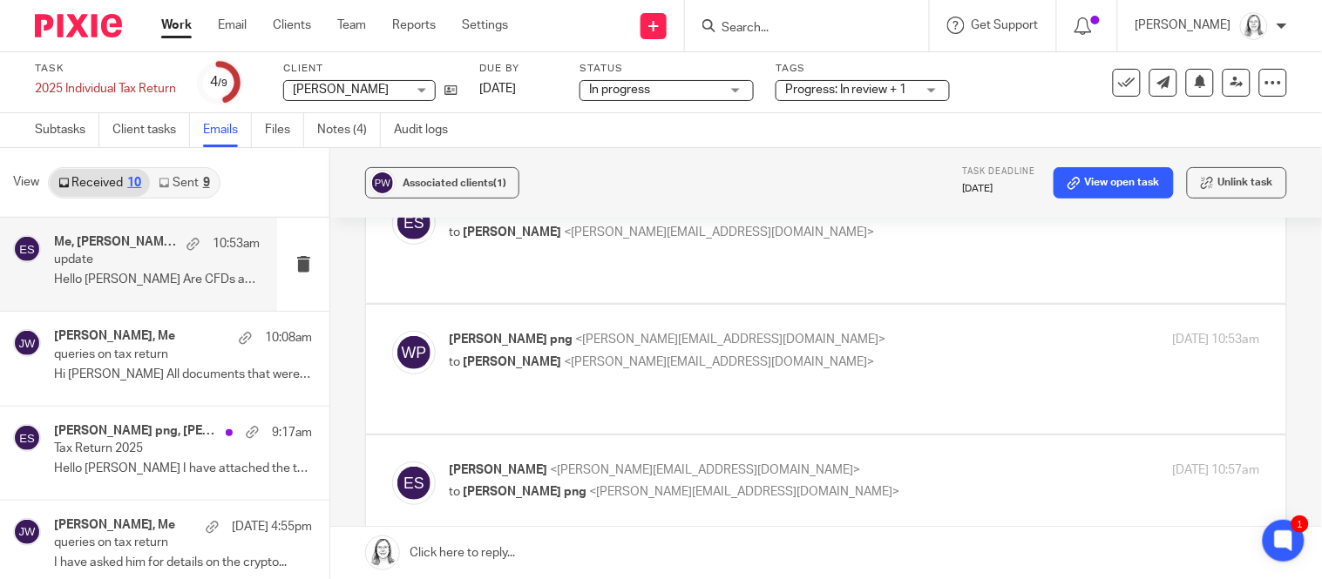
click at [501, 331] on p "wayne png <wayne.png@hotmail.com>" at bounding box center [719, 340] width 540 height 18
checkbox input "true"
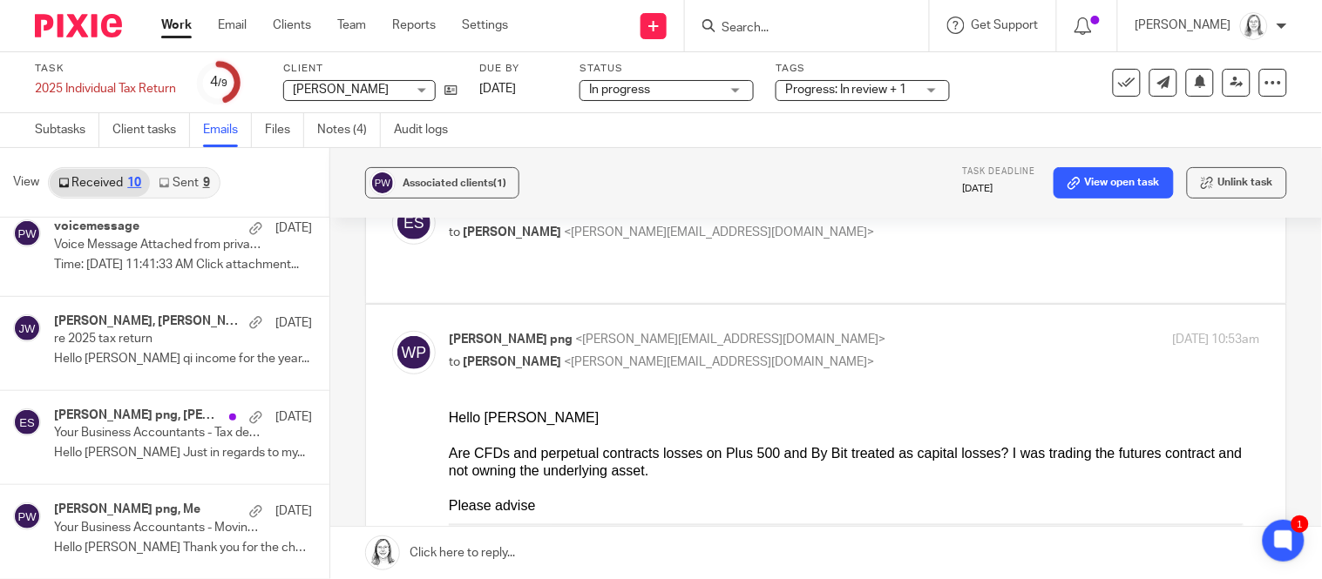
scroll to position [579, 0]
click at [270, 131] on link "Files" at bounding box center [284, 130] width 39 height 34
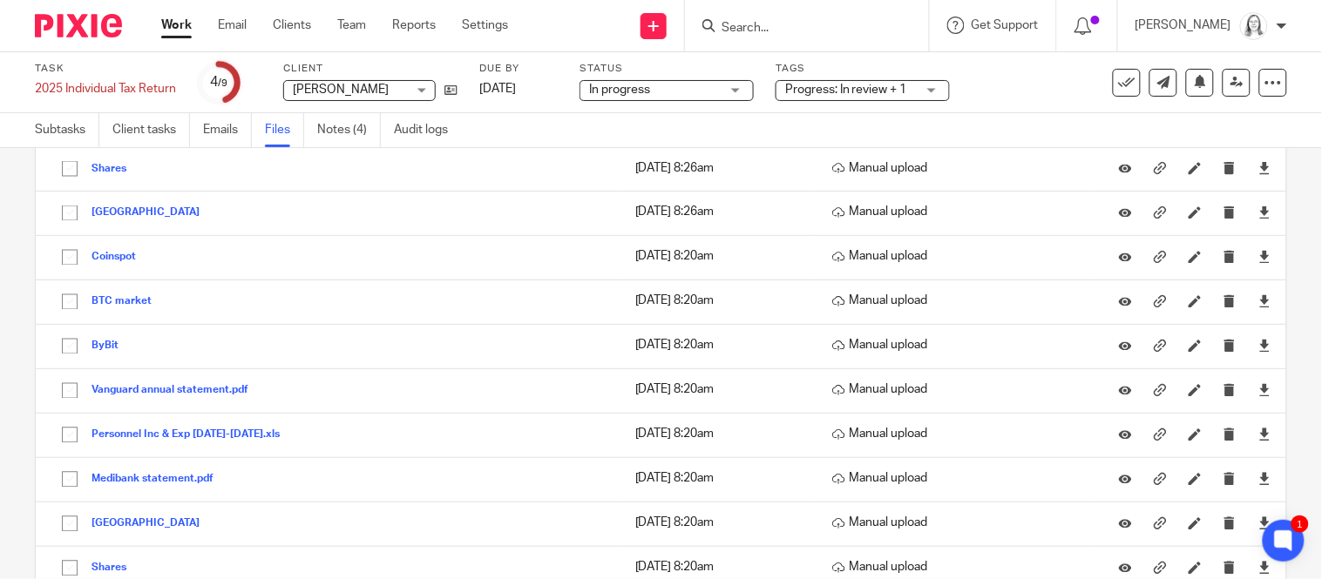
scroll to position [797, 0]
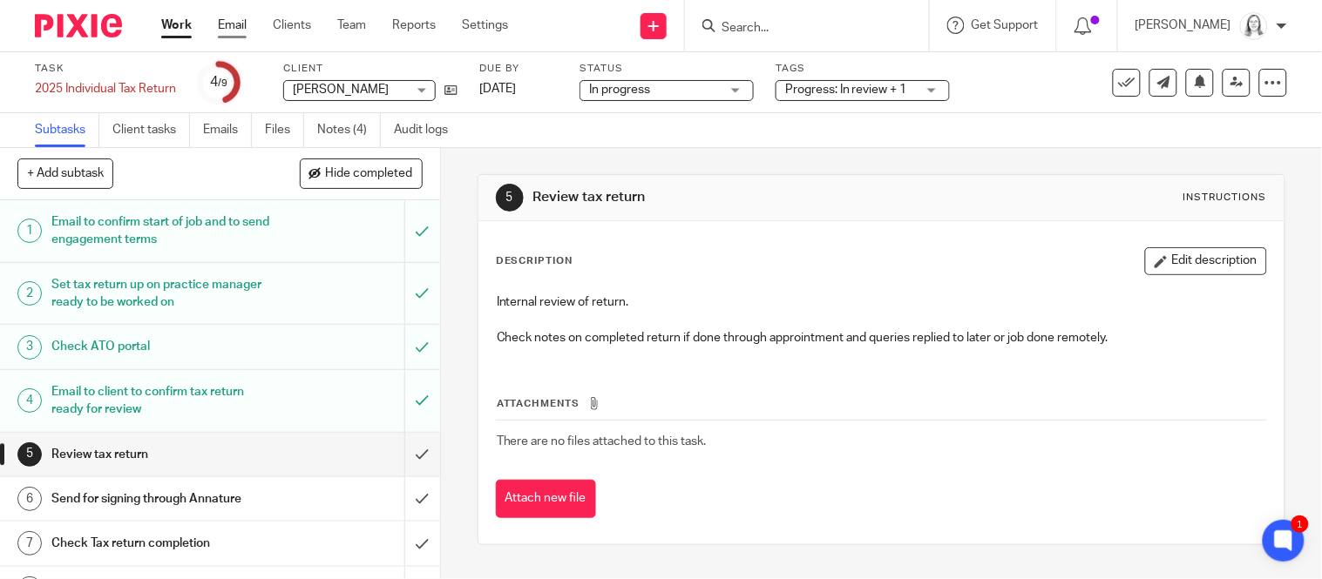
click at [233, 30] on link "Email" at bounding box center [232, 25] width 29 height 17
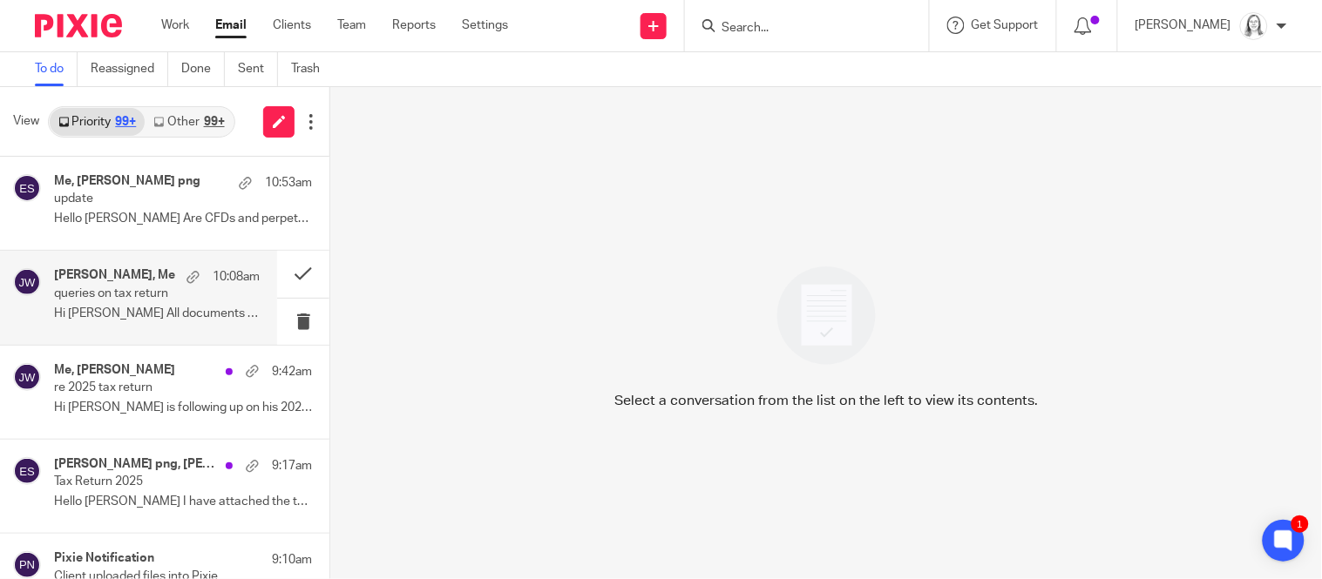
click at [107, 291] on p "queries on tax return" at bounding box center [136, 294] width 165 height 15
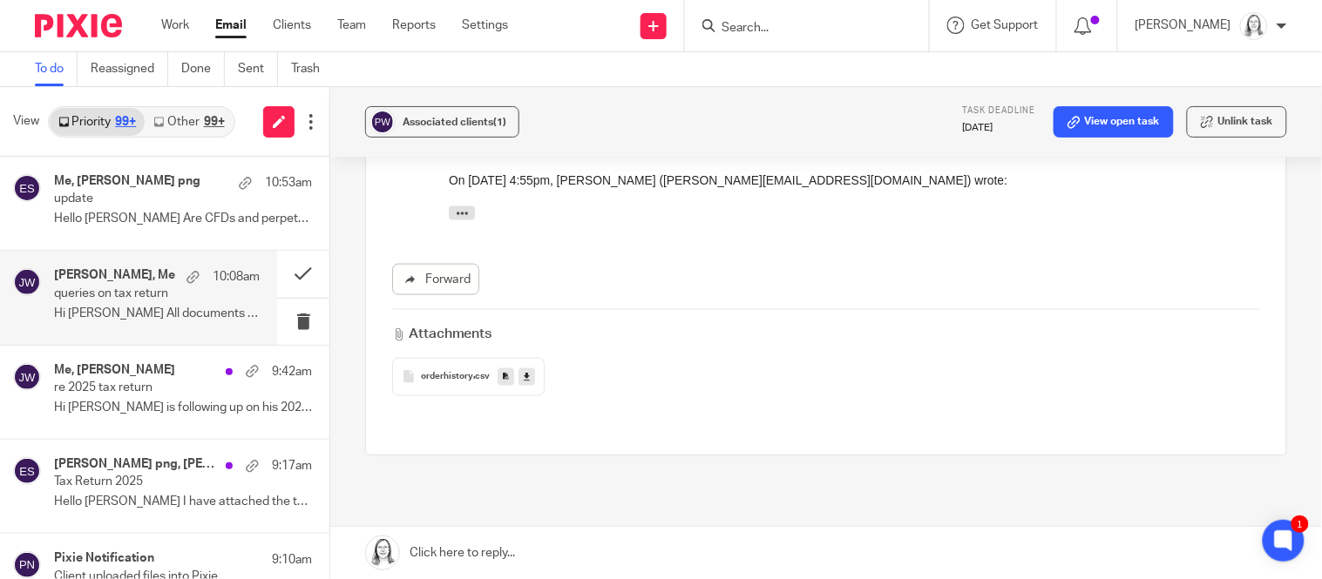
scroll to position [550, 0]
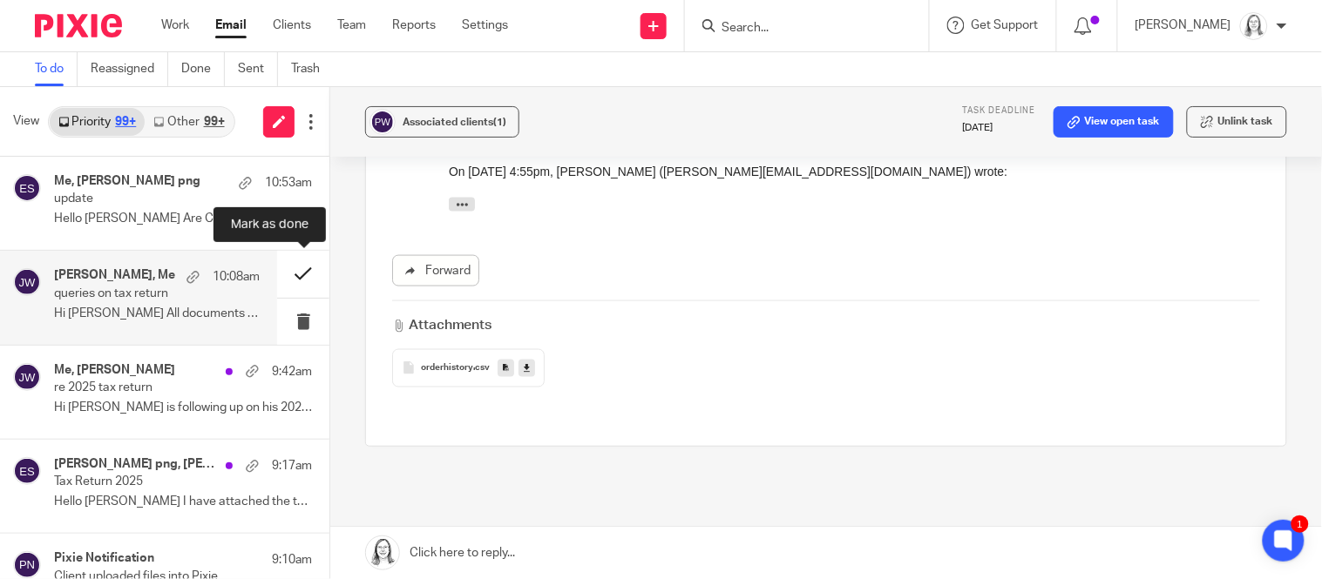
click at [305, 279] on button at bounding box center [303, 274] width 52 height 46
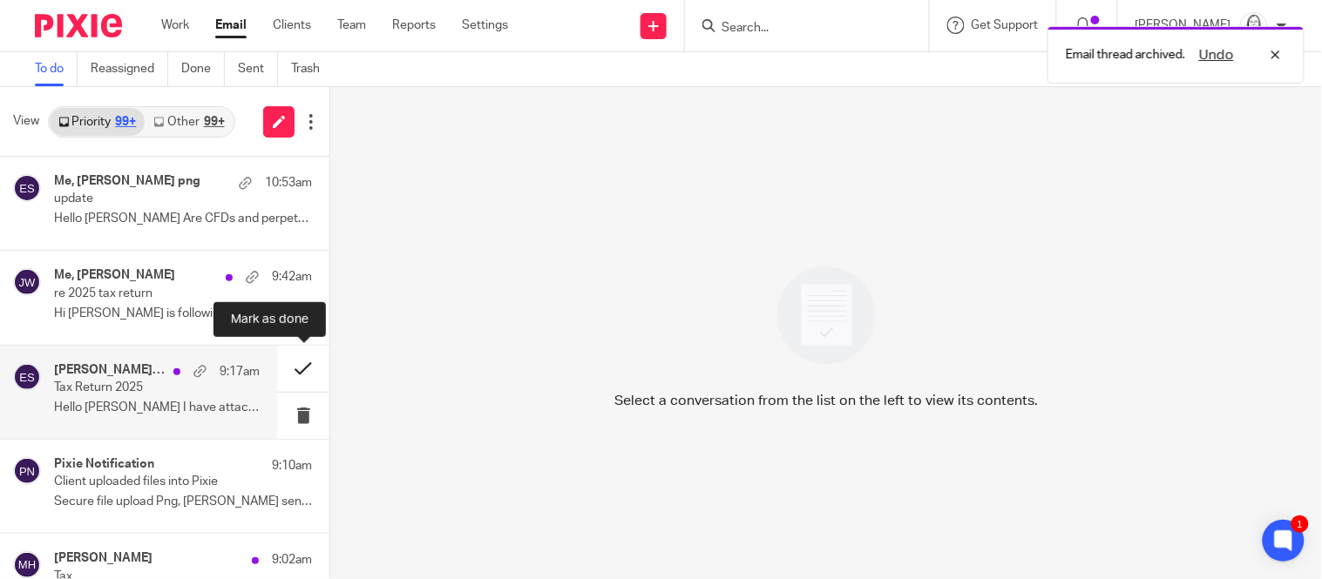
click at [301, 374] on button at bounding box center [303, 369] width 52 height 46
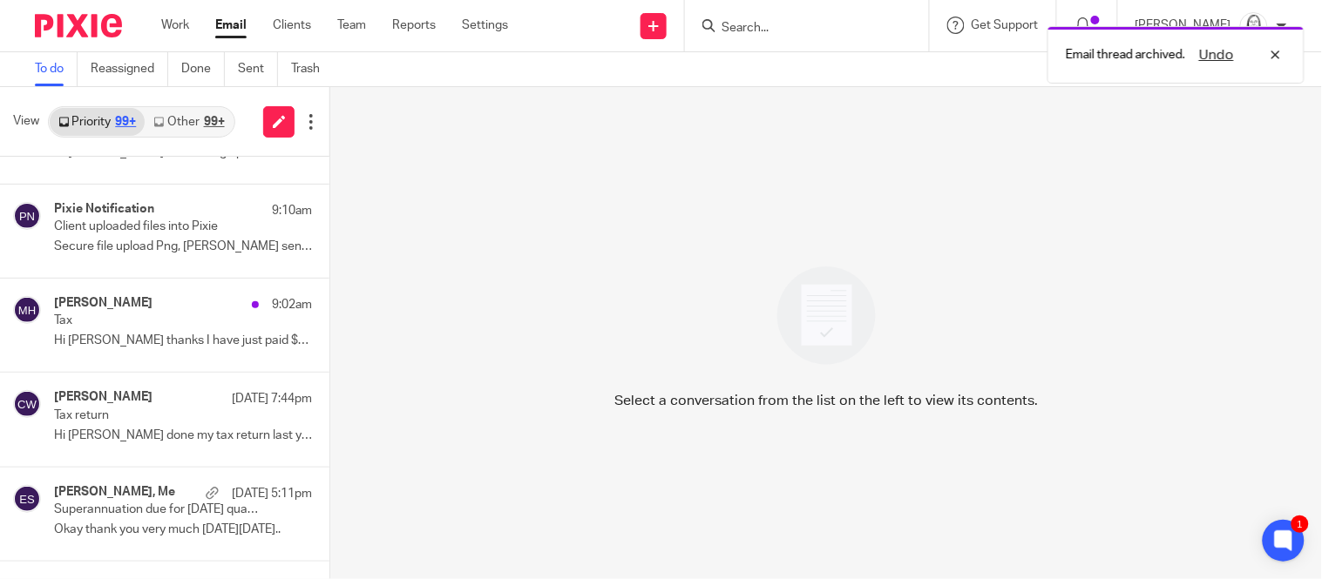
scroll to position [163, 0]
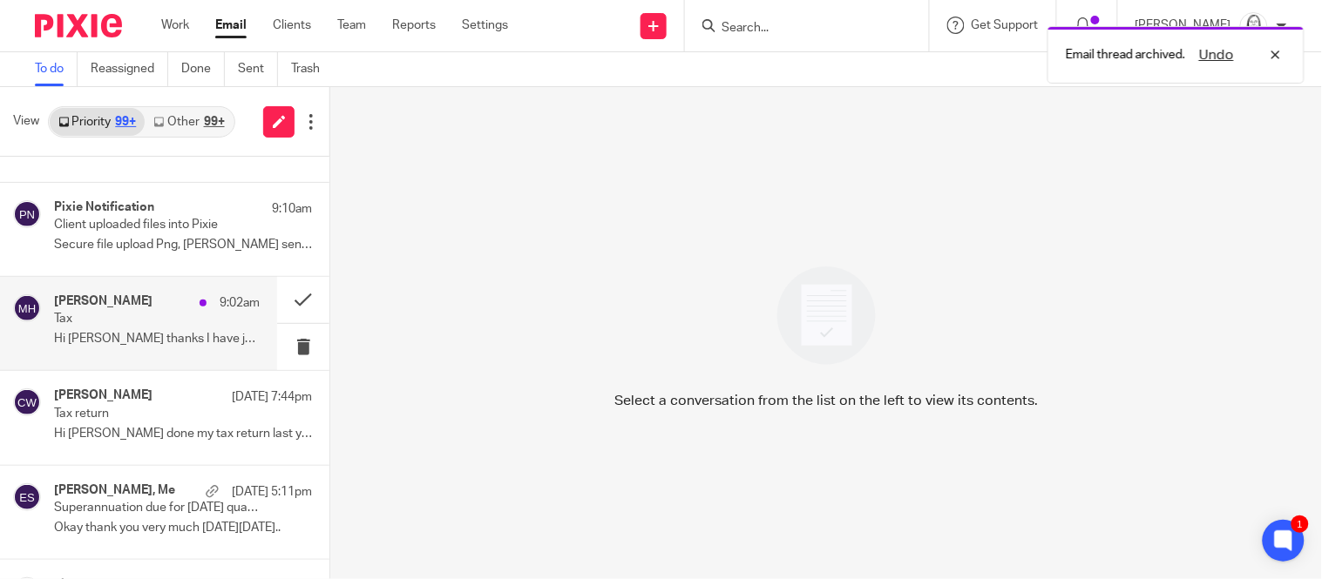
click at [172, 319] on p "Tax" at bounding box center [136, 319] width 165 height 15
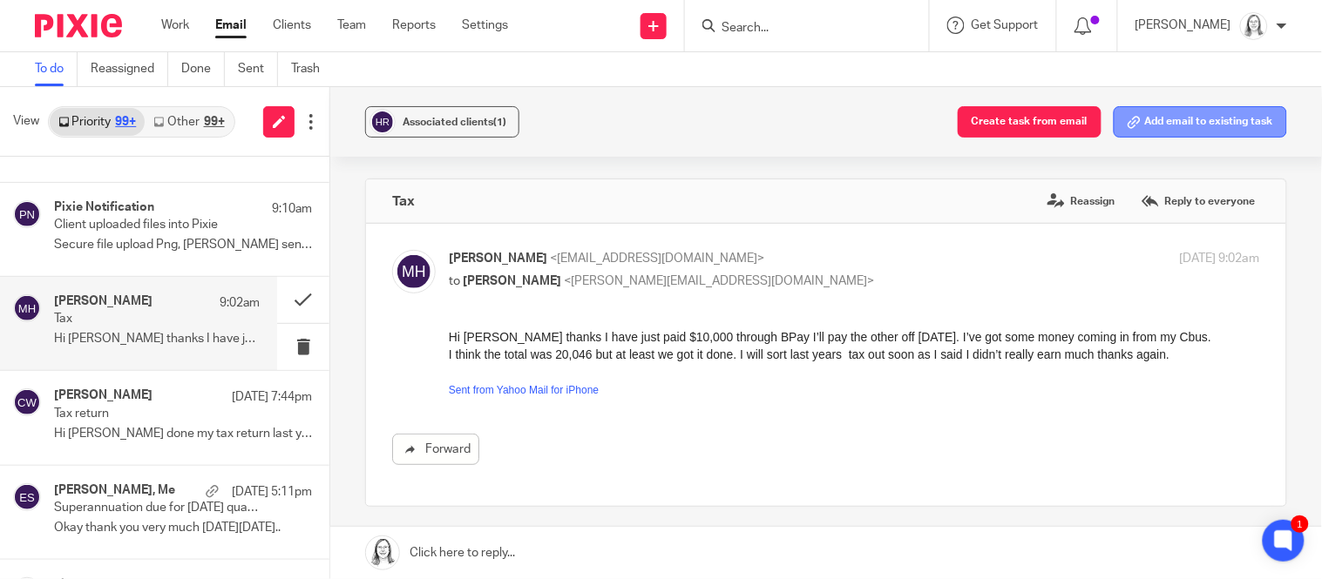
scroll to position [0, 0]
click at [1201, 119] on button "Add email to existing task" at bounding box center [1200, 121] width 173 height 31
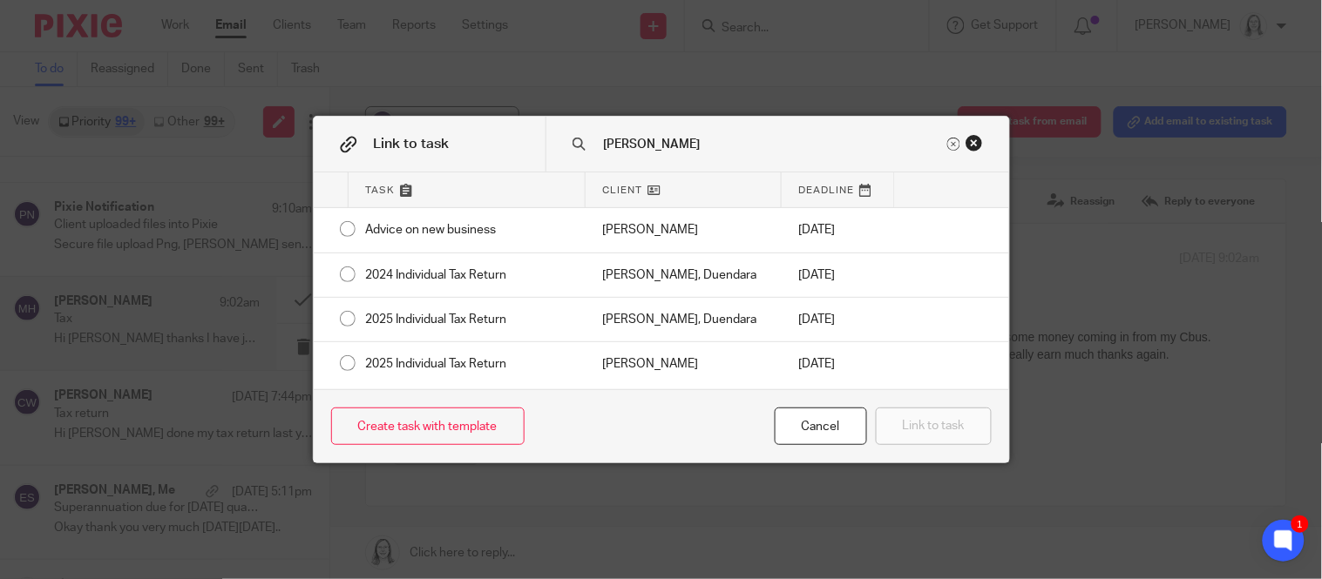
type input "hughes"
click at [974, 143] on div "Close this dialog window" at bounding box center [974, 142] width 17 height 17
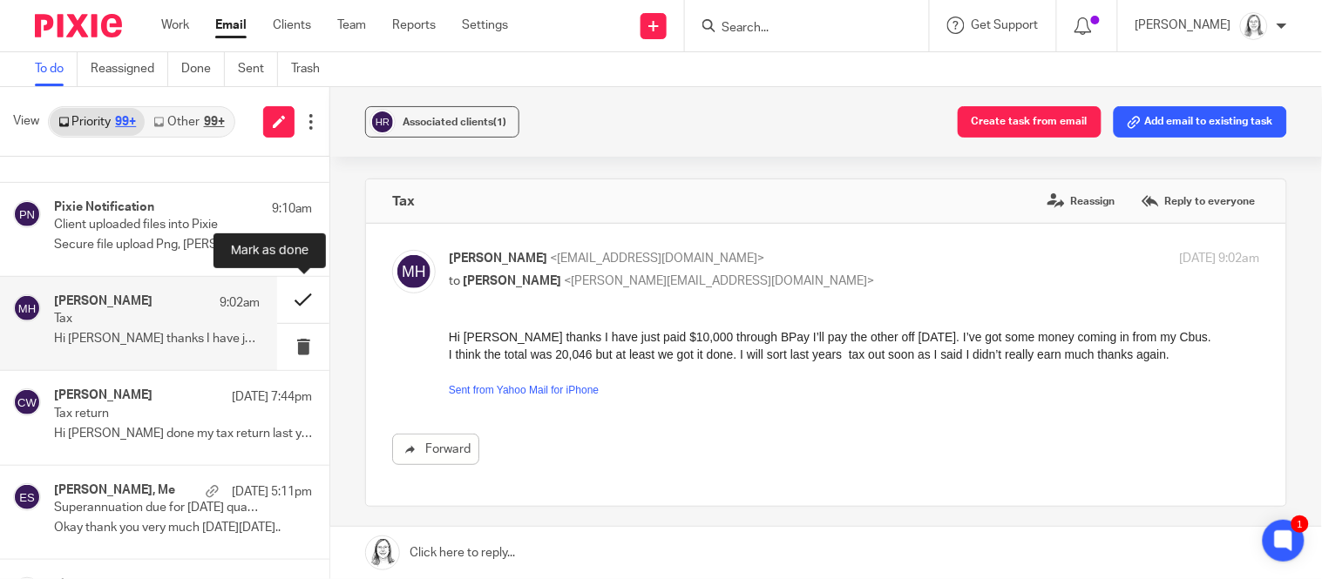
click at [302, 302] on button at bounding box center [303, 300] width 52 height 46
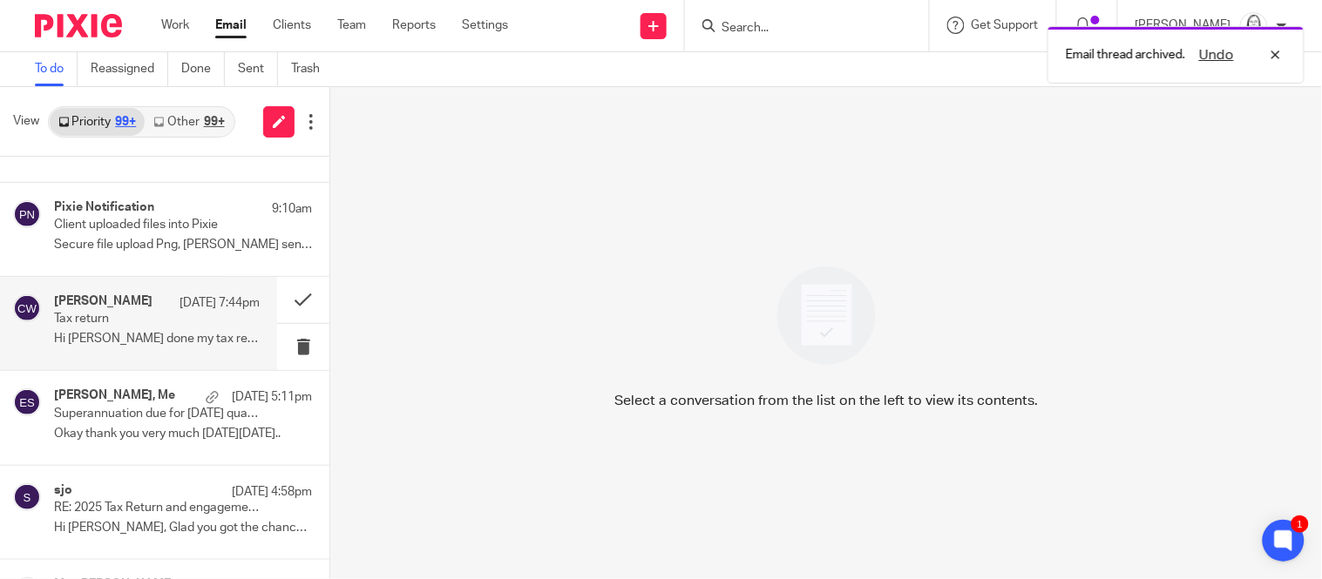
click at [145, 323] on p "Tax return" at bounding box center [136, 319] width 165 height 15
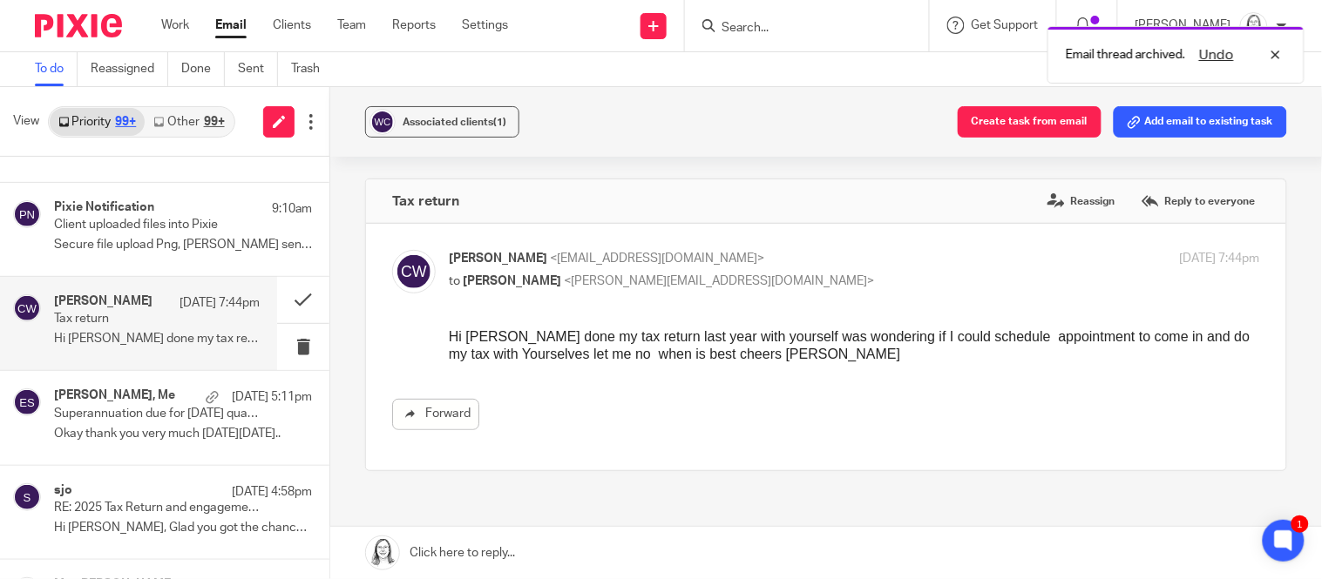
click at [451, 547] on link at bounding box center [826, 553] width 992 height 52
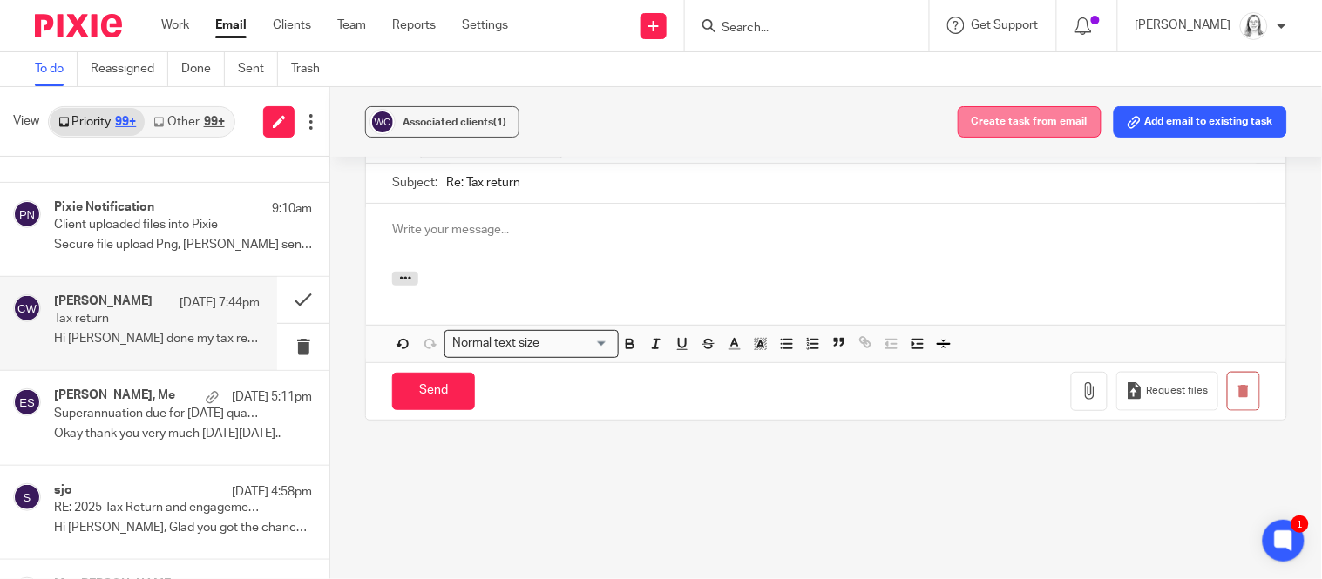
click at [1024, 119] on button "Create task from email" at bounding box center [1030, 121] width 144 height 31
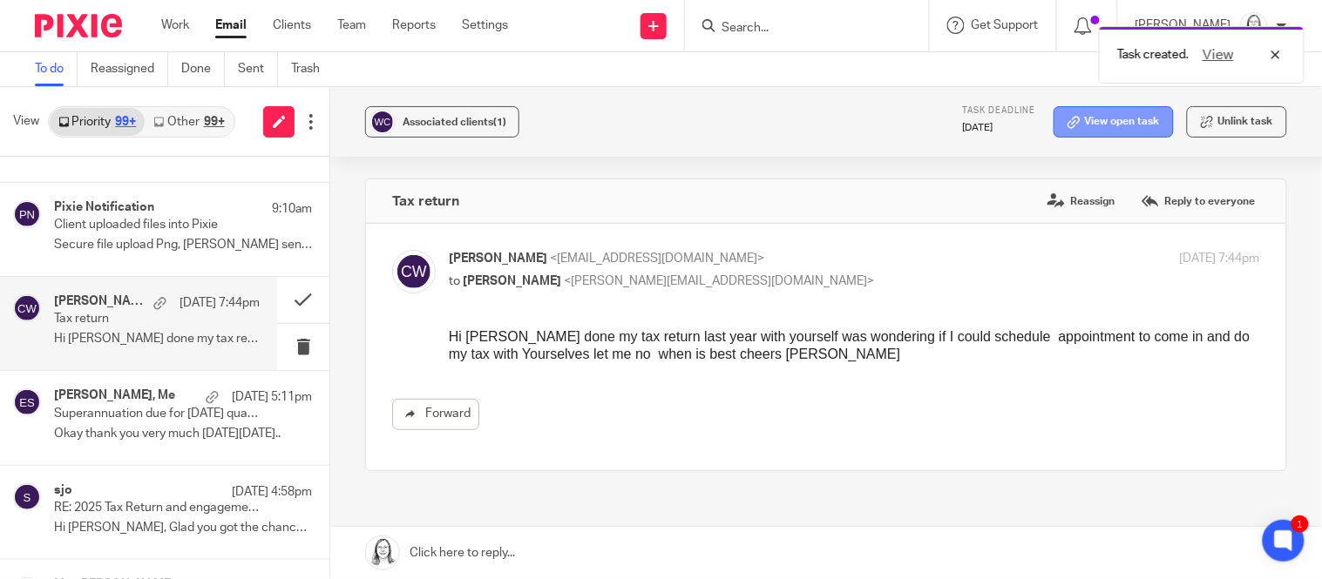
click at [1116, 124] on link "View open task" at bounding box center [1114, 121] width 120 height 31
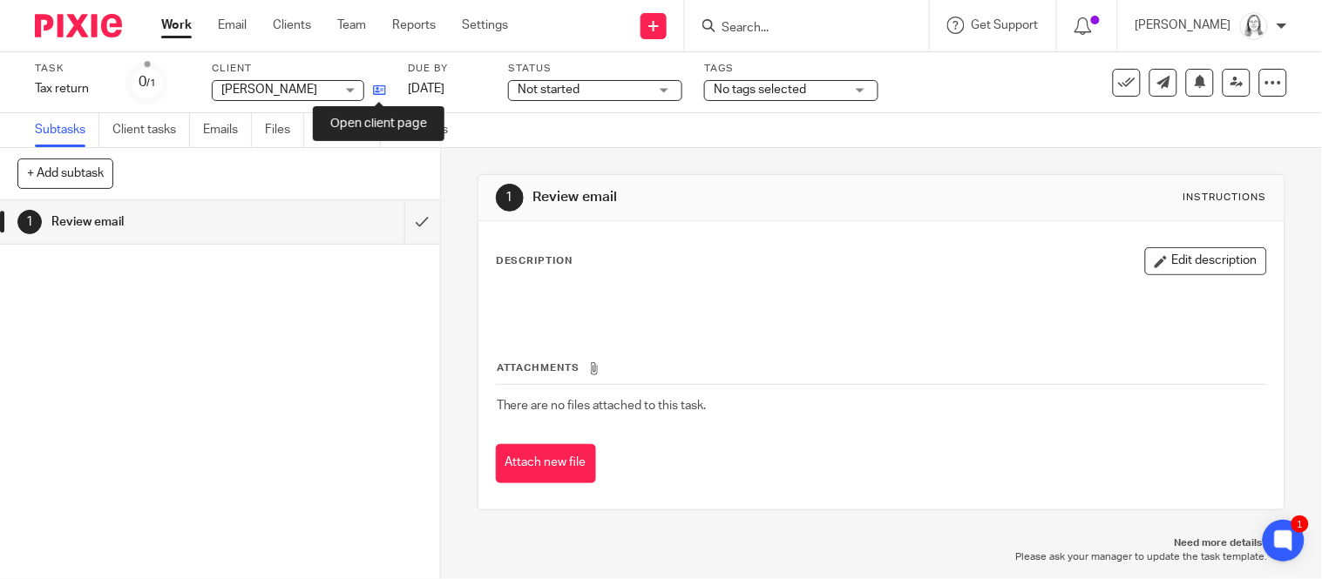
click at [380, 91] on icon at bounding box center [379, 90] width 13 height 13
click at [1277, 83] on icon at bounding box center [1272, 82] width 17 height 17
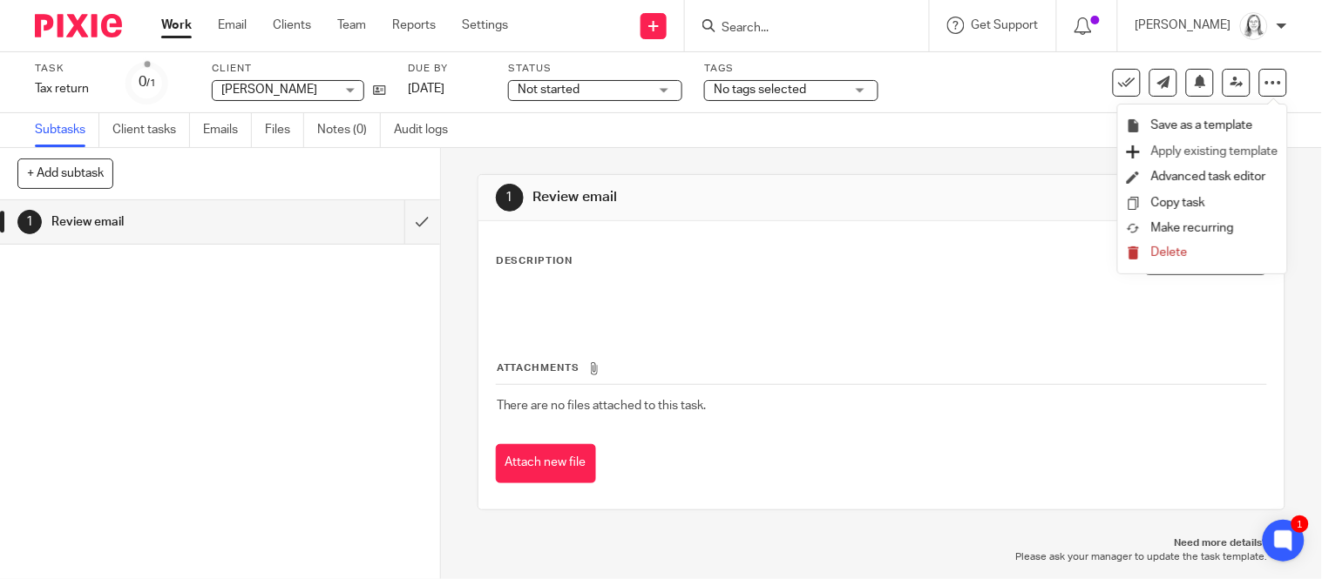
click at [1208, 154] on span "Apply existing template" at bounding box center [1214, 152] width 127 height 12
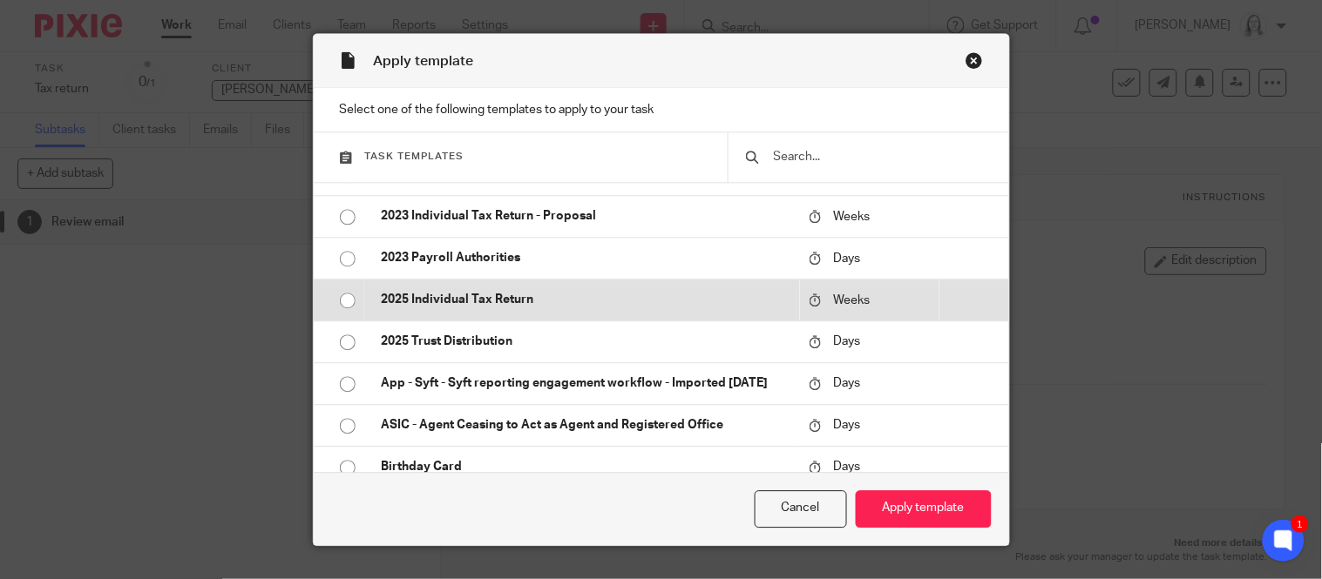
scroll to position [137, 0]
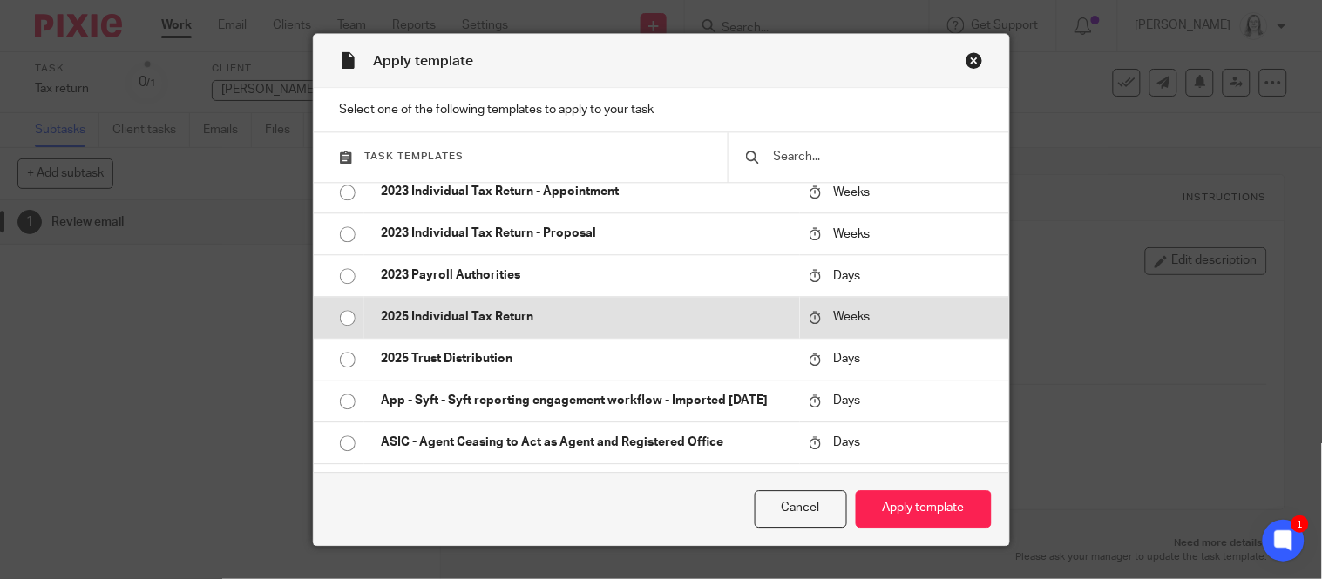
click at [482, 310] on p "2025 Individual Tax Return" at bounding box center [587, 317] width 410 height 17
radio input "true"
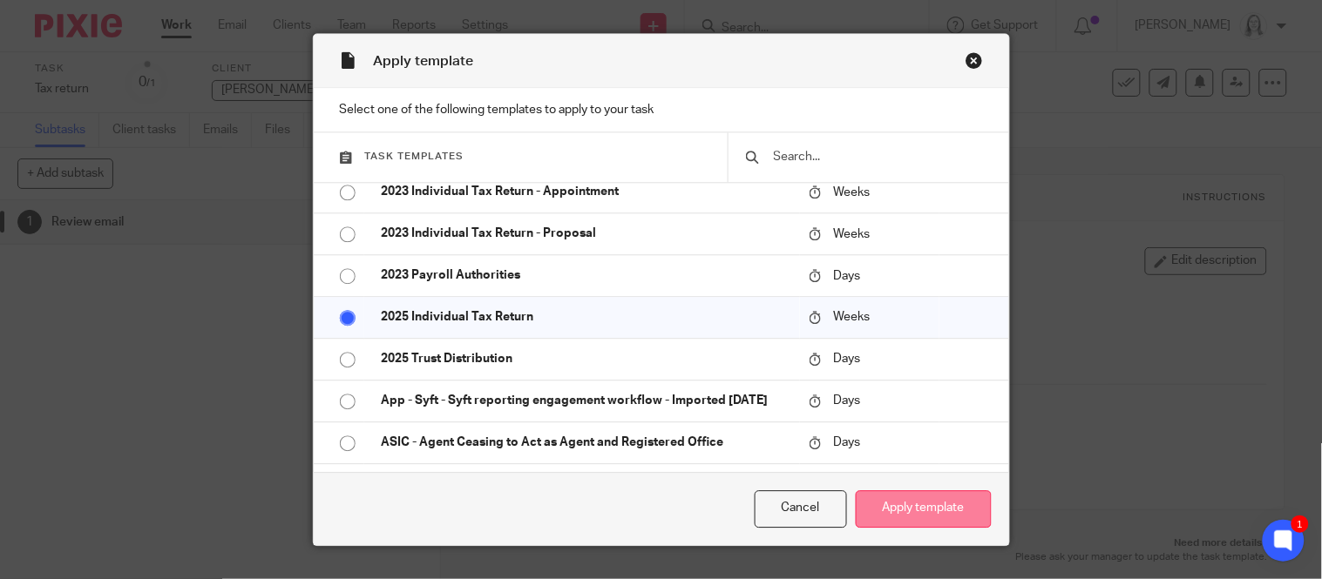
click at [939, 512] on button "Apply template" at bounding box center [924, 509] width 136 height 37
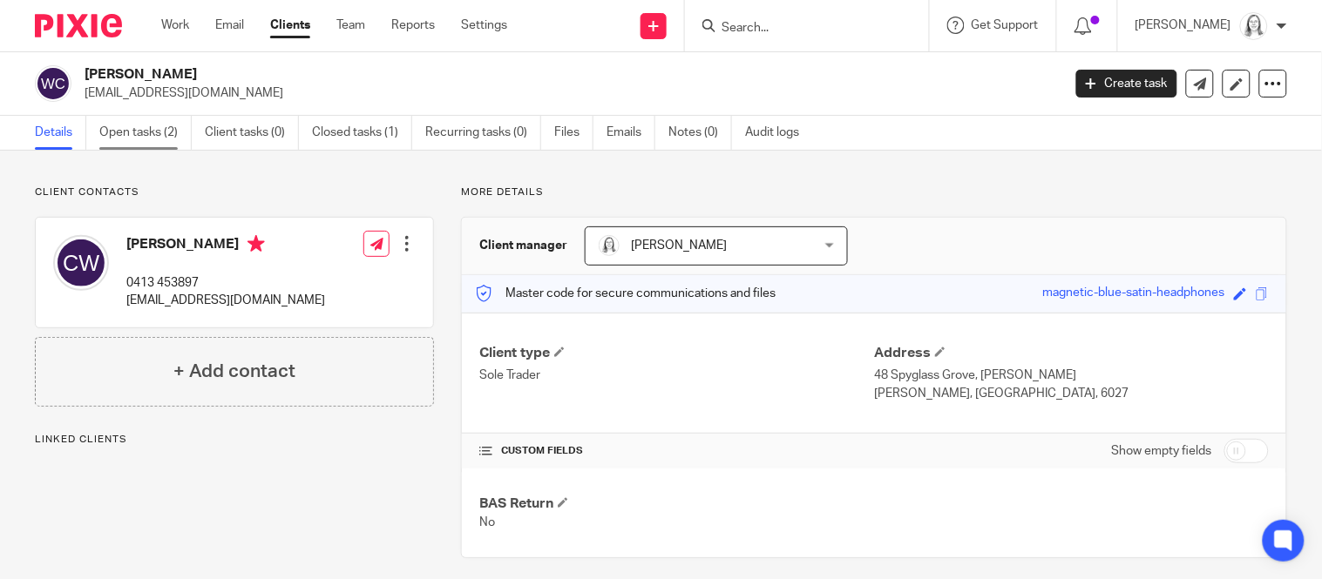
click at [134, 132] on link "Open tasks (2)" at bounding box center [145, 133] width 92 height 34
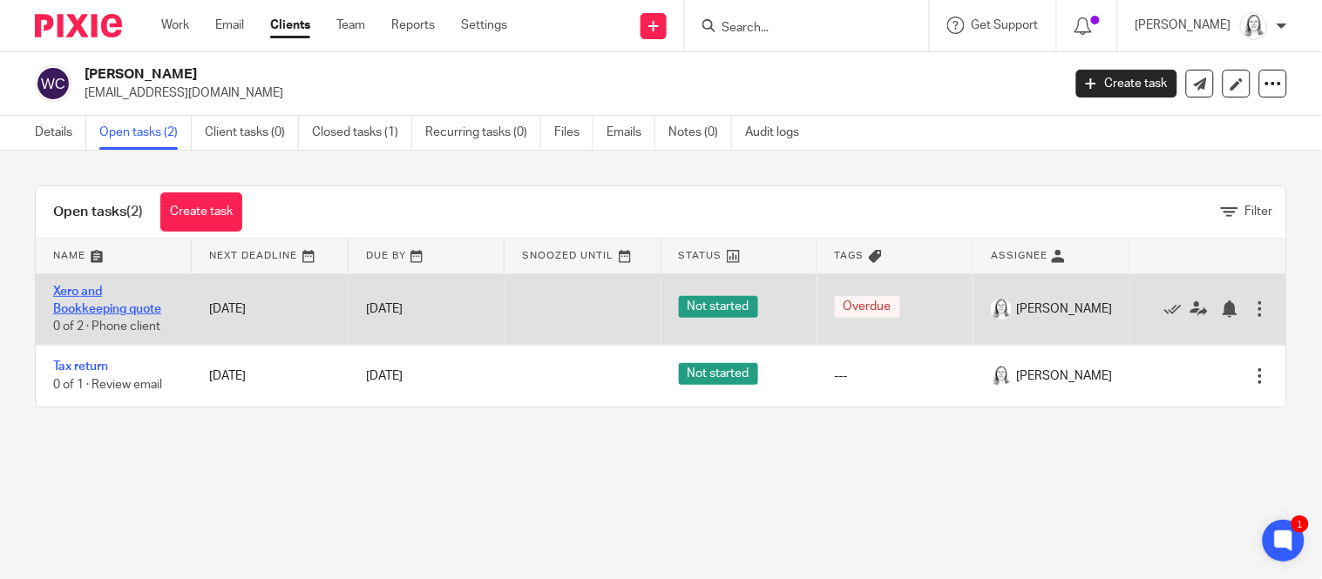
click at [112, 311] on link "Xero and Bookkeeping quote" at bounding box center [107, 301] width 108 height 30
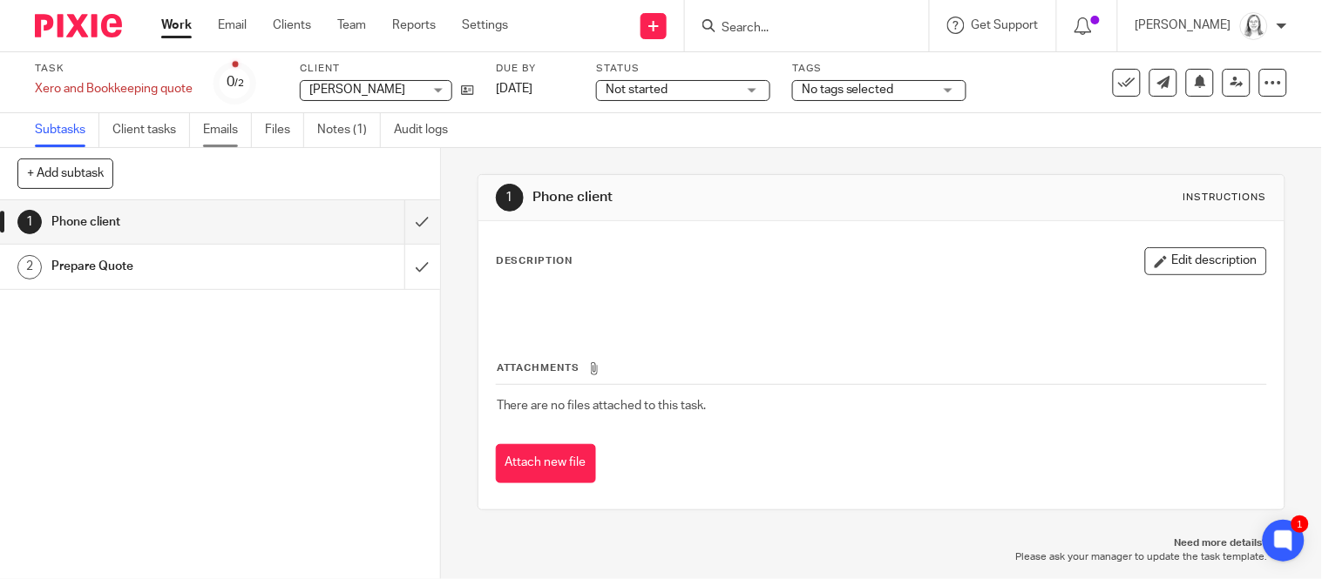
click at [223, 132] on link "Emails" at bounding box center [227, 130] width 49 height 34
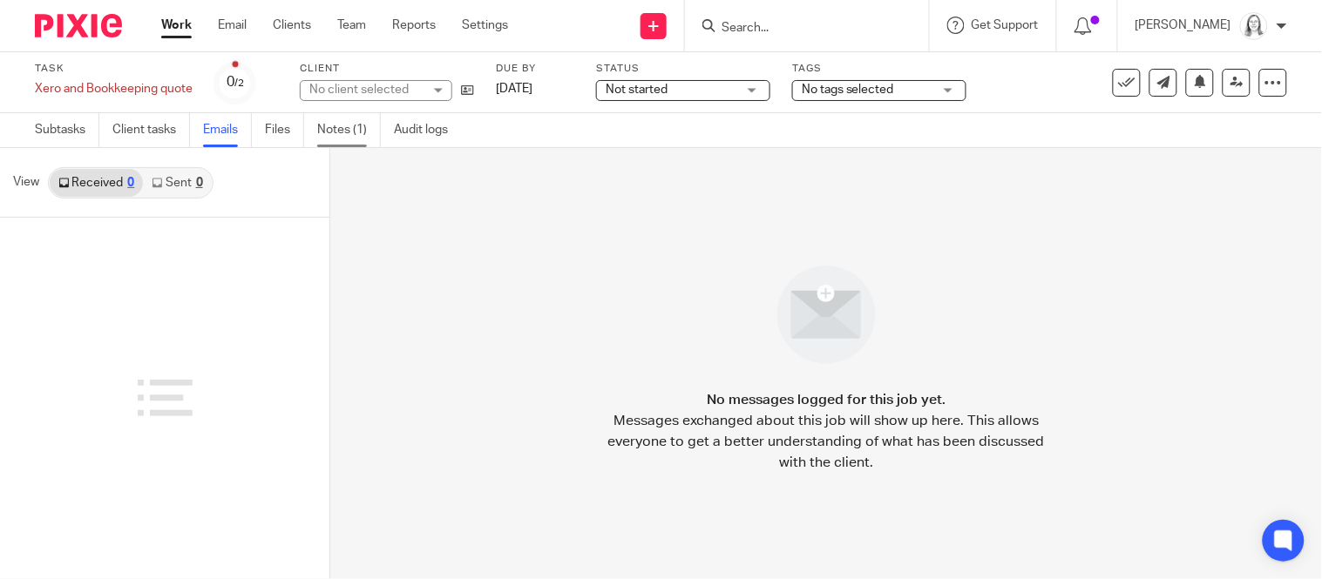
click at [343, 134] on link "Notes (1)" at bounding box center [349, 130] width 64 height 34
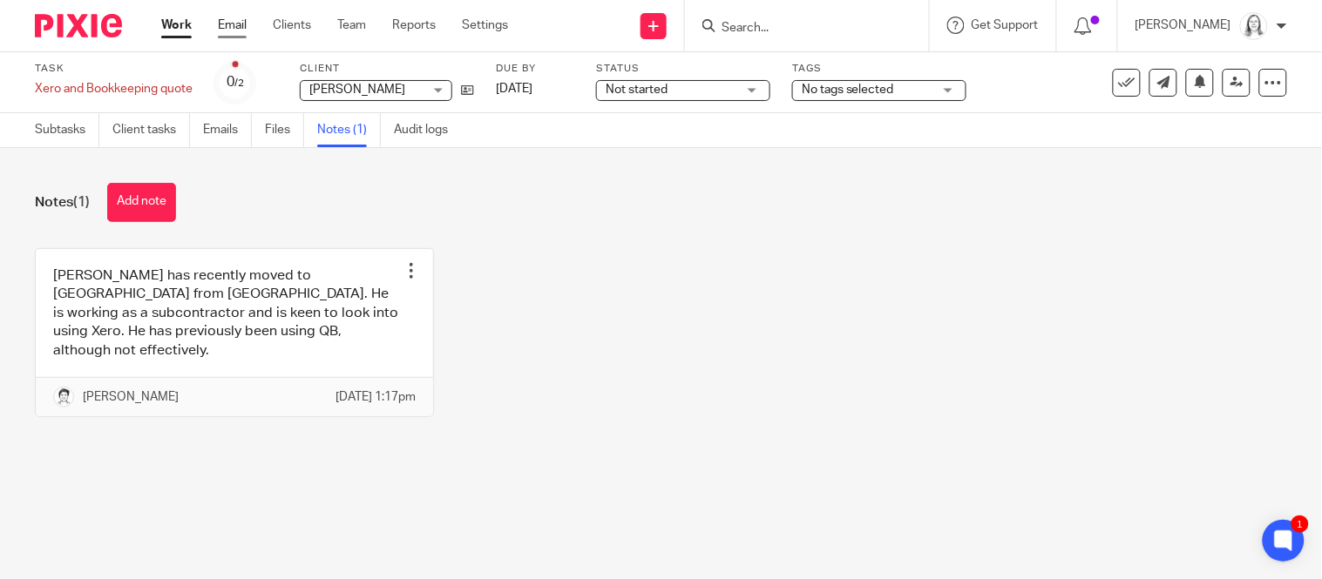
click at [234, 26] on link "Email" at bounding box center [232, 25] width 29 height 17
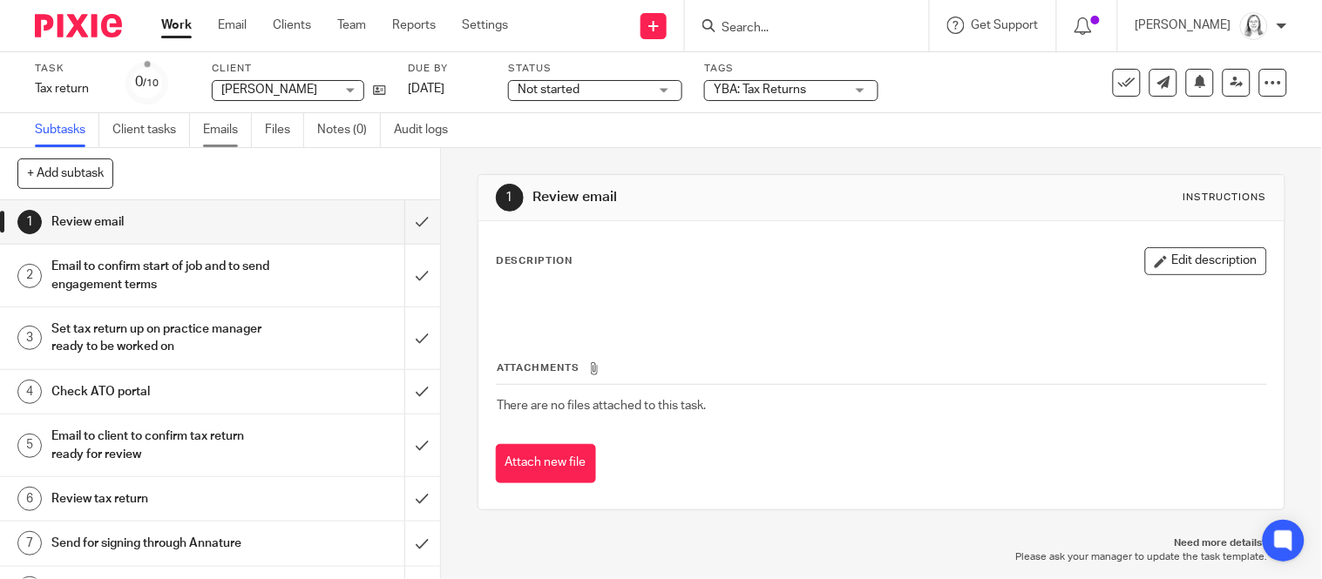
click at [220, 132] on link "Emails" at bounding box center [227, 130] width 49 height 34
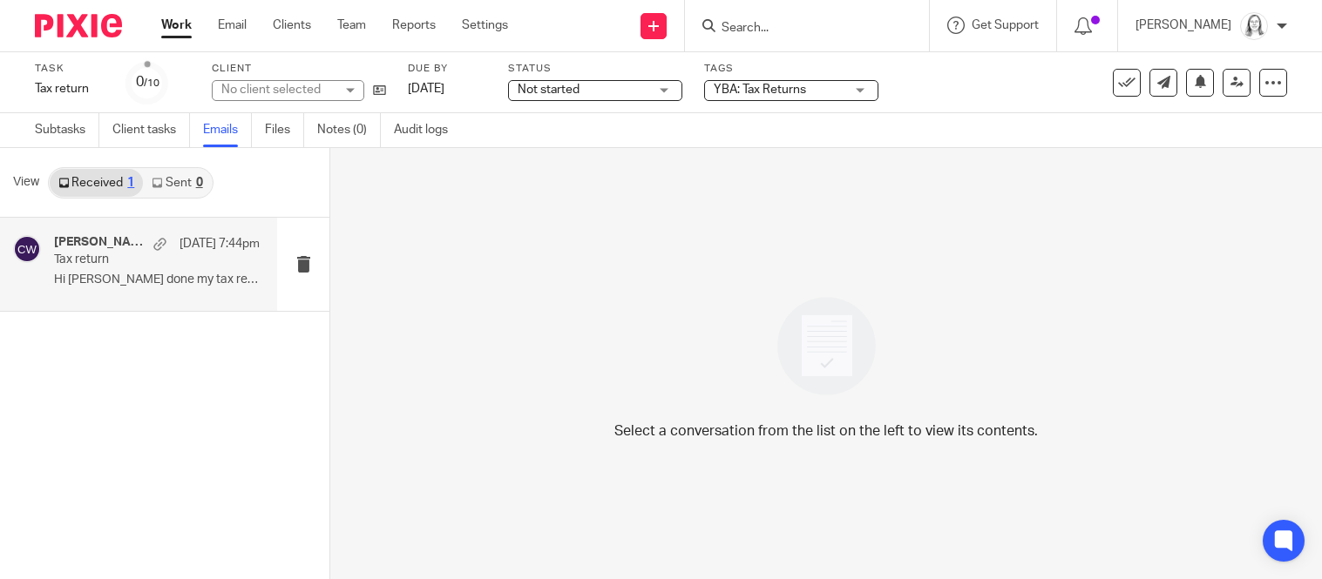
click at [73, 261] on p "Tax return" at bounding box center [136, 260] width 165 height 15
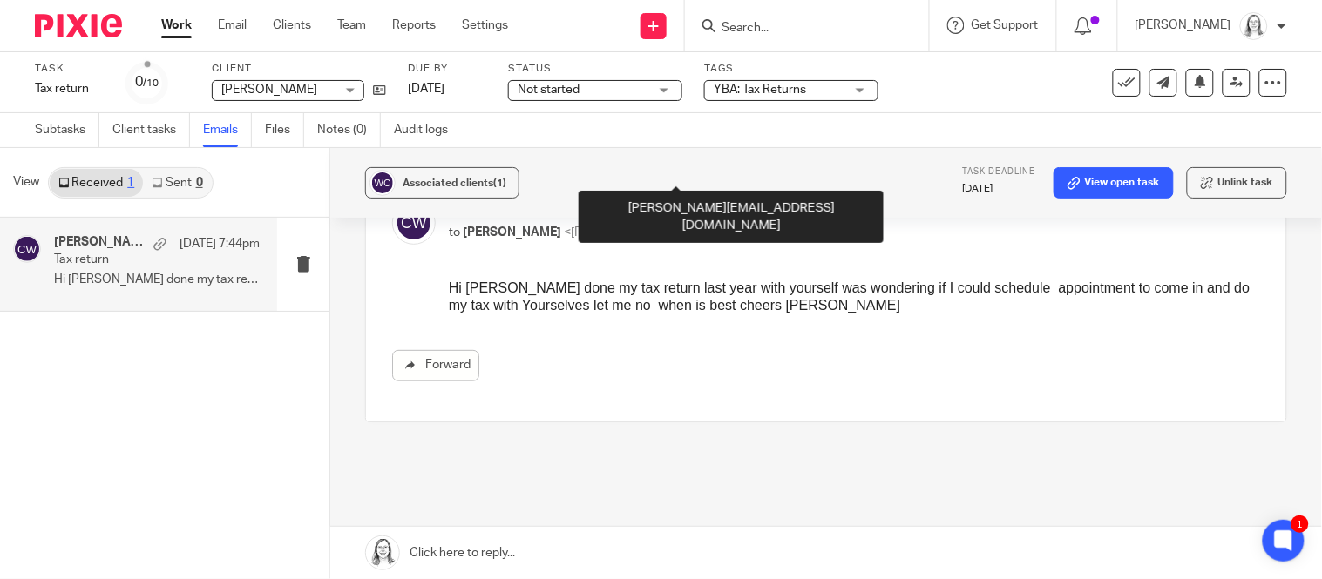
scroll to position [166, 0]
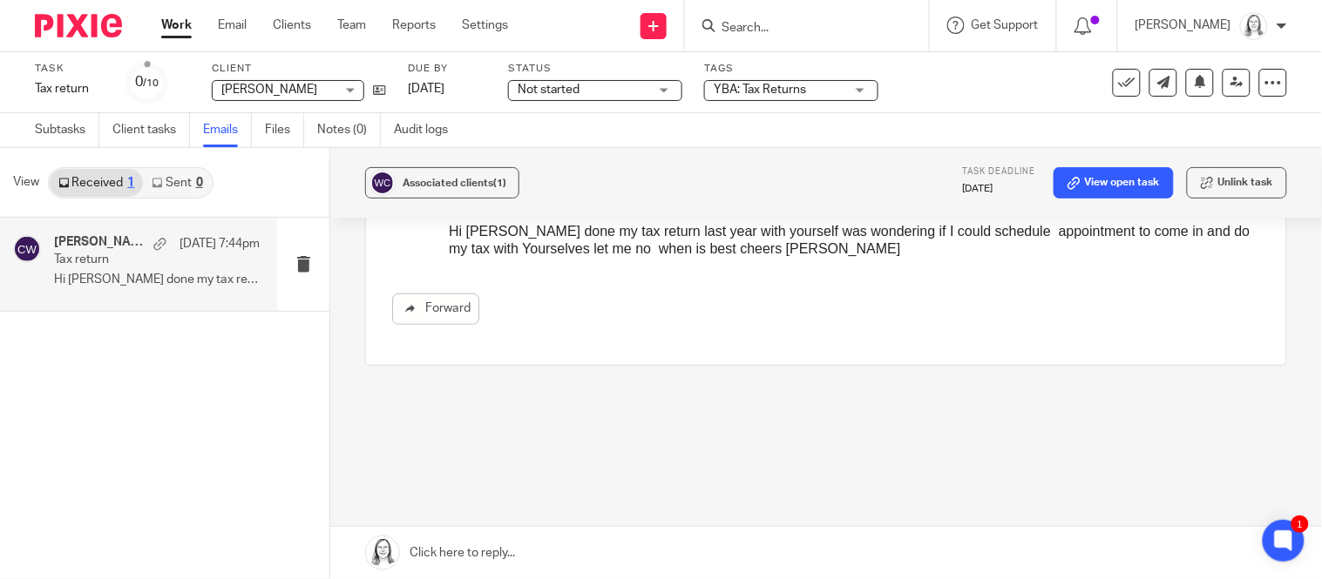
click at [97, 184] on link "Received 1" at bounding box center [96, 183] width 93 height 28
click at [73, 122] on link "Subtasks" at bounding box center [67, 130] width 64 height 34
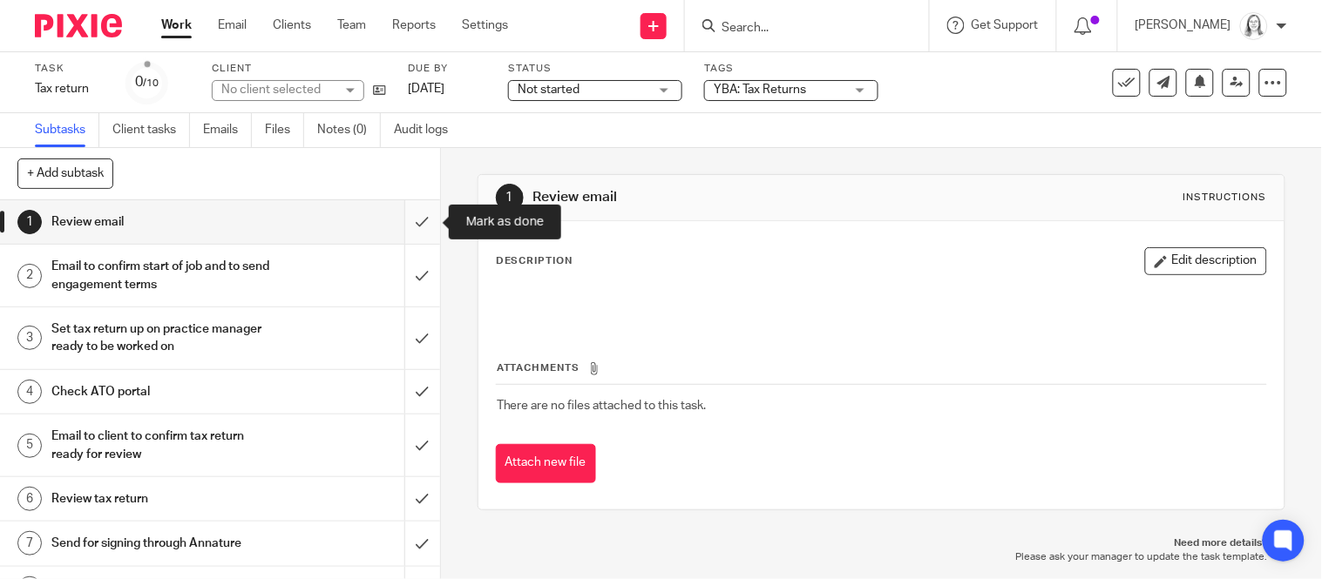
click at [420, 224] on input "submit" at bounding box center [220, 222] width 440 height 44
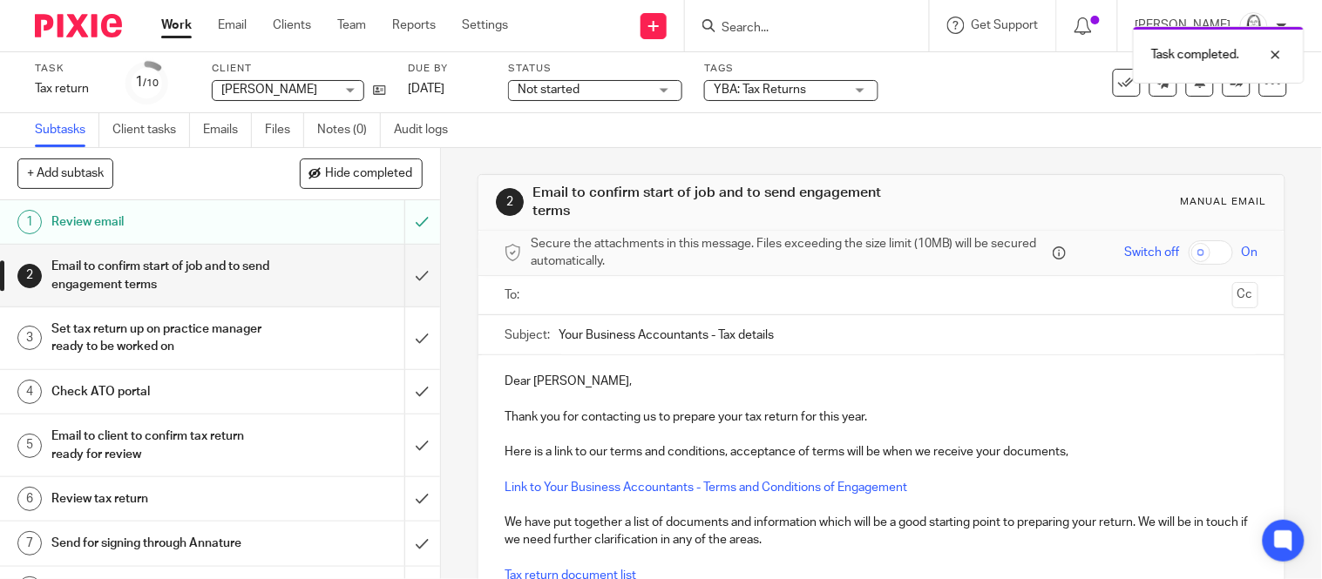
click at [576, 289] on input "text" at bounding box center [881, 296] width 688 height 20
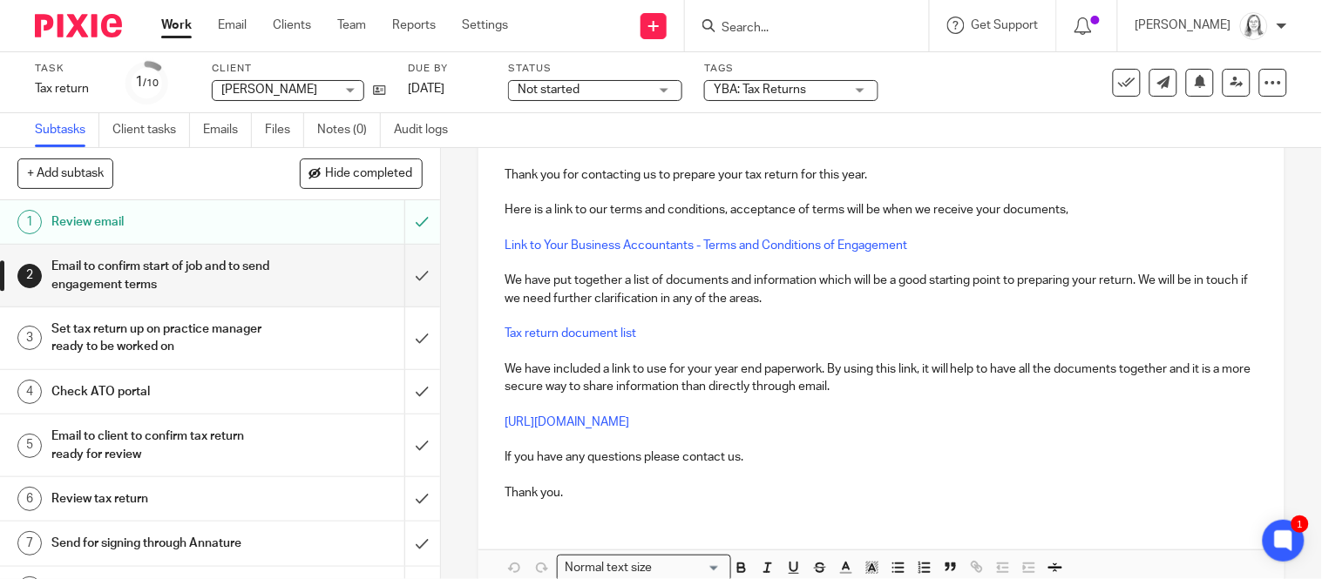
scroll to position [241, 0]
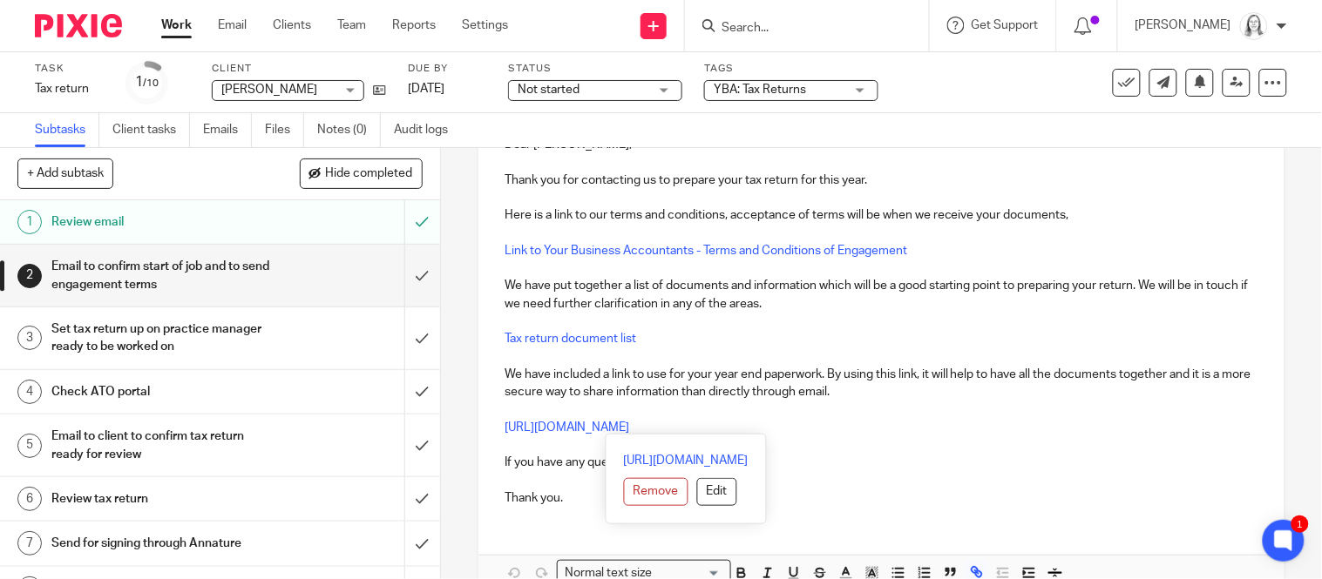
drag, startPoint x: 506, startPoint y: 424, endPoint x: 898, endPoint y: 424, distance: 392.1
click at [898, 424] on p "https://yba.usepixie.net/u/5bdb9549140007226afd504ecd4f06ee" at bounding box center [882, 427] width 754 height 17
click at [696, 482] on button "Edit" at bounding box center [716, 492] width 40 height 28
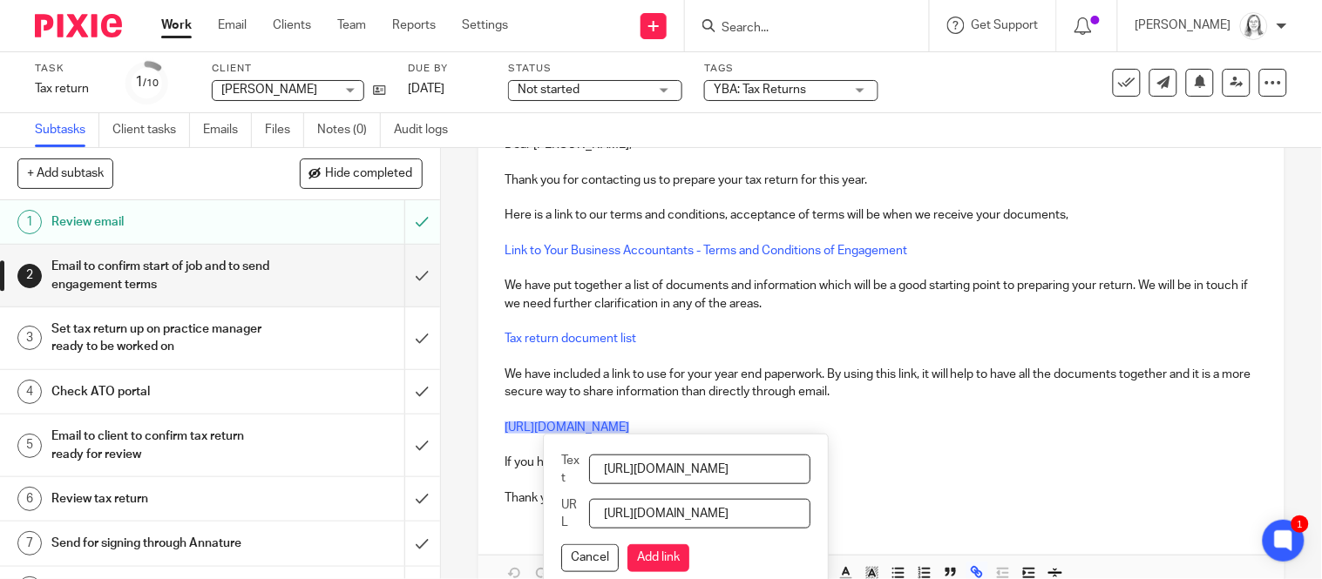
scroll to position [0, 171]
drag, startPoint x: 603, startPoint y: 460, endPoint x: 1305, endPoint y: 454, distance: 701.5
click at [1305, 454] on div "2 Email to confirm start of job and to send engagement terms Manual email Secur…" at bounding box center [881, 363] width 881 height 431
type input "Please upload 2025 tax return information here"
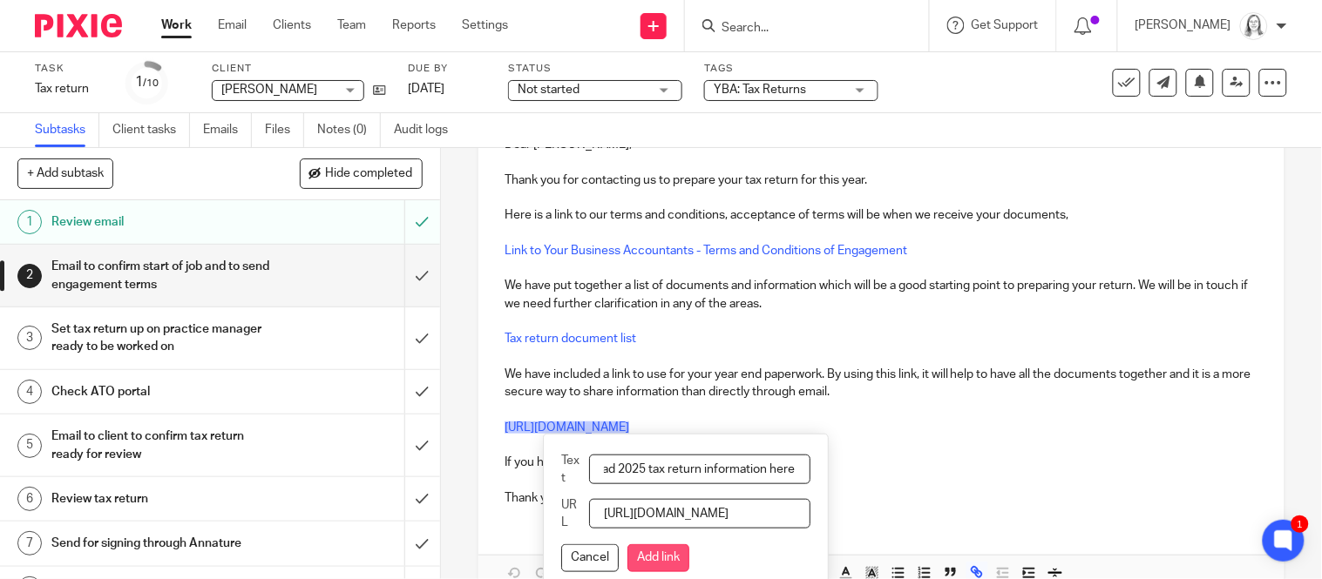
click at [656, 545] on button "Add link" at bounding box center [658, 559] width 62 height 28
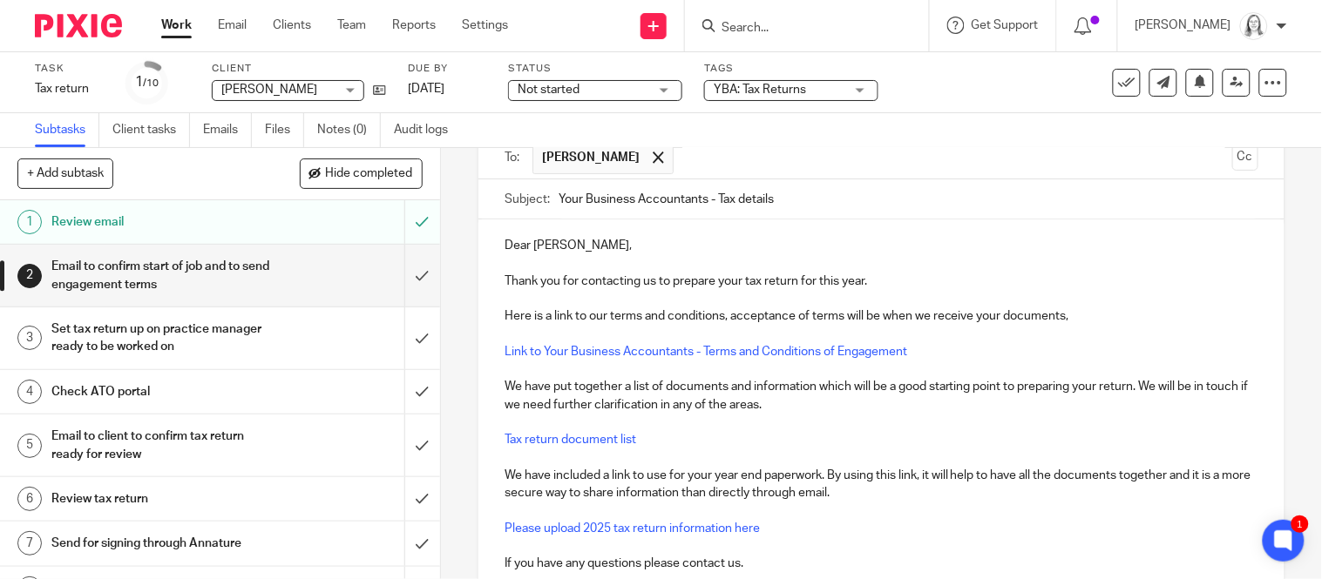
scroll to position [128, 0]
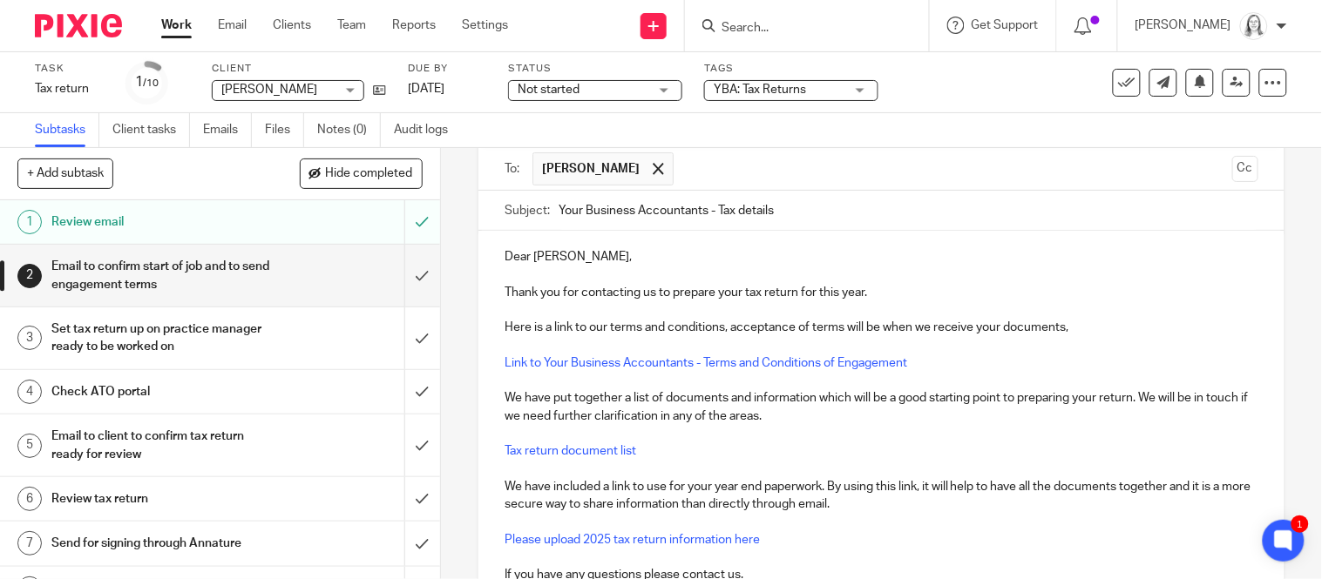
click at [884, 284] on p "Thank you for contacting us to prepare your tax return for this year." at bounding box center [882, 292] width 754 height 17
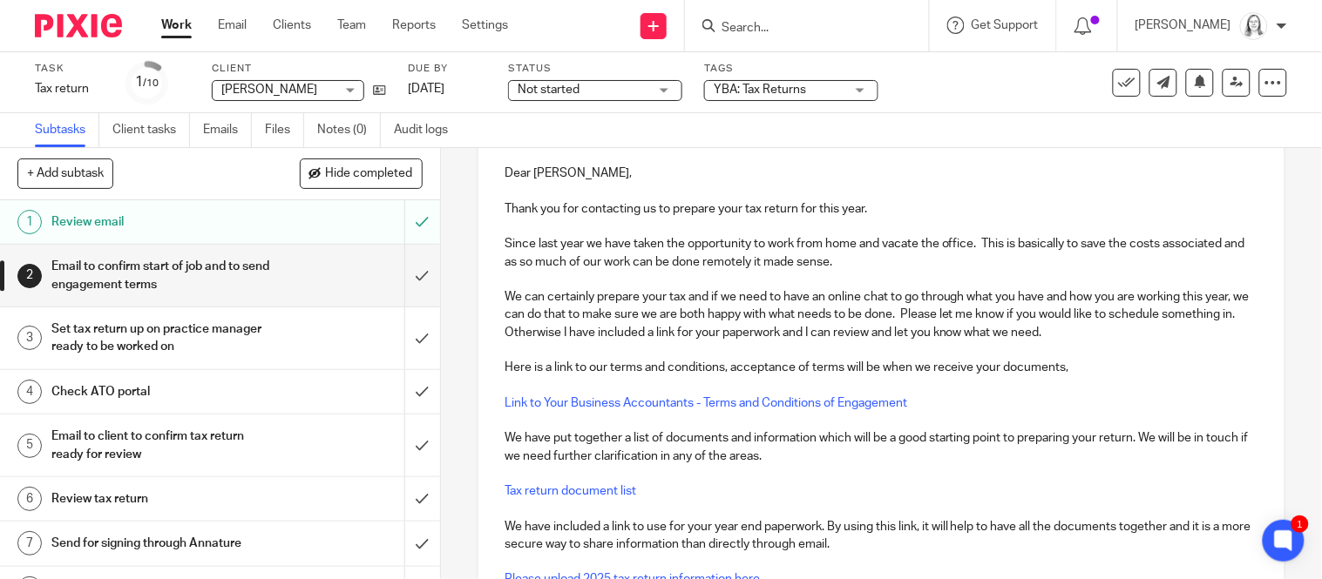
scroll to position [213, 0]
click at [1228, 234] on p "Since last year we have taken the opportunity to work from home and vacate the …" at bounding box center [882, 252] width 754 height 36
click at [933, 269] on p at bounding box center [882, 277] width 754 height 17
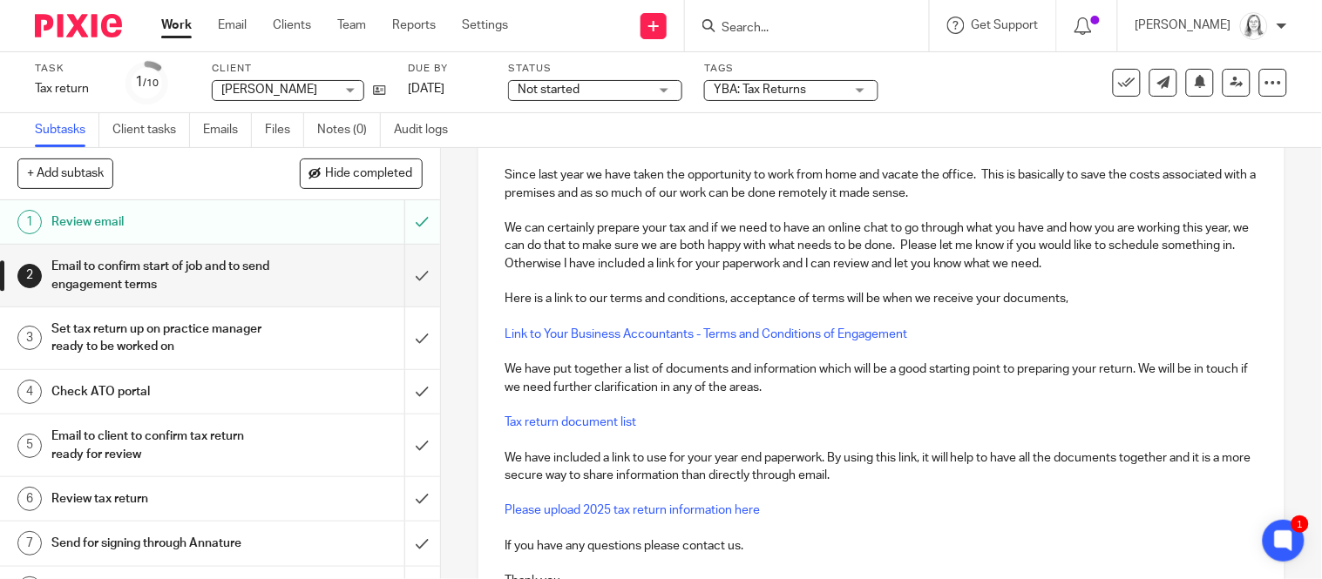
scroll to position [288, 0]
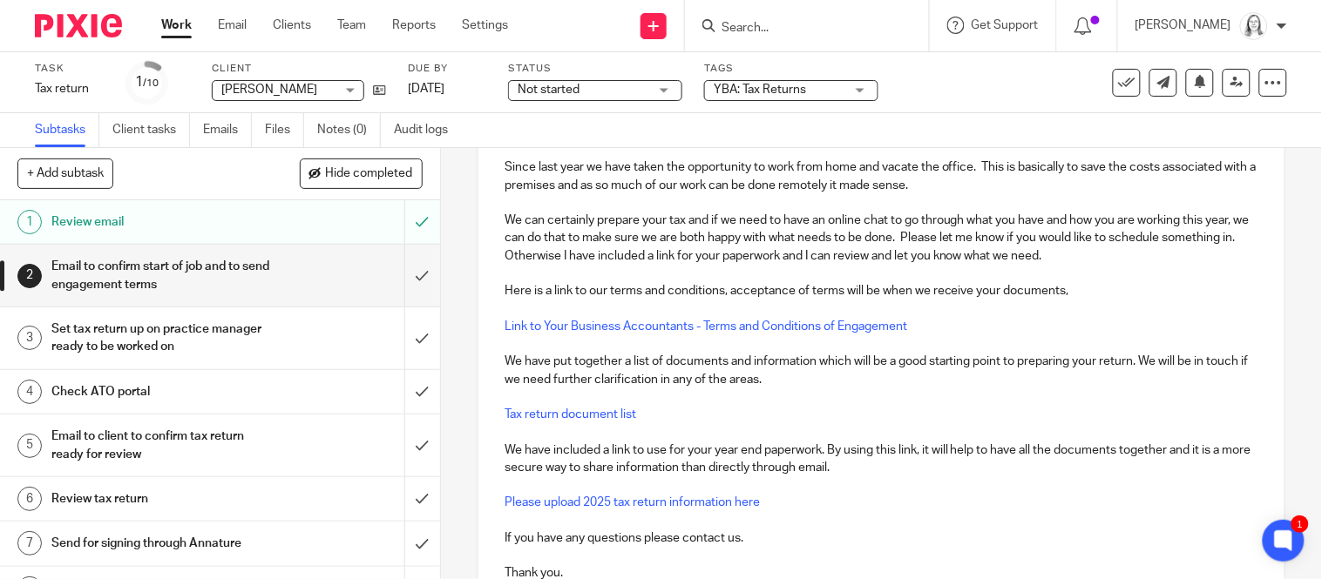
click at [1061, 265] on p at bounding box center [882, 273] width 754 height 17
click at [1055, 246] on p "We can certainly prepare your tax and if we need to have an online chat to go t…" at bounding box center [882, 238] width 754 height 53
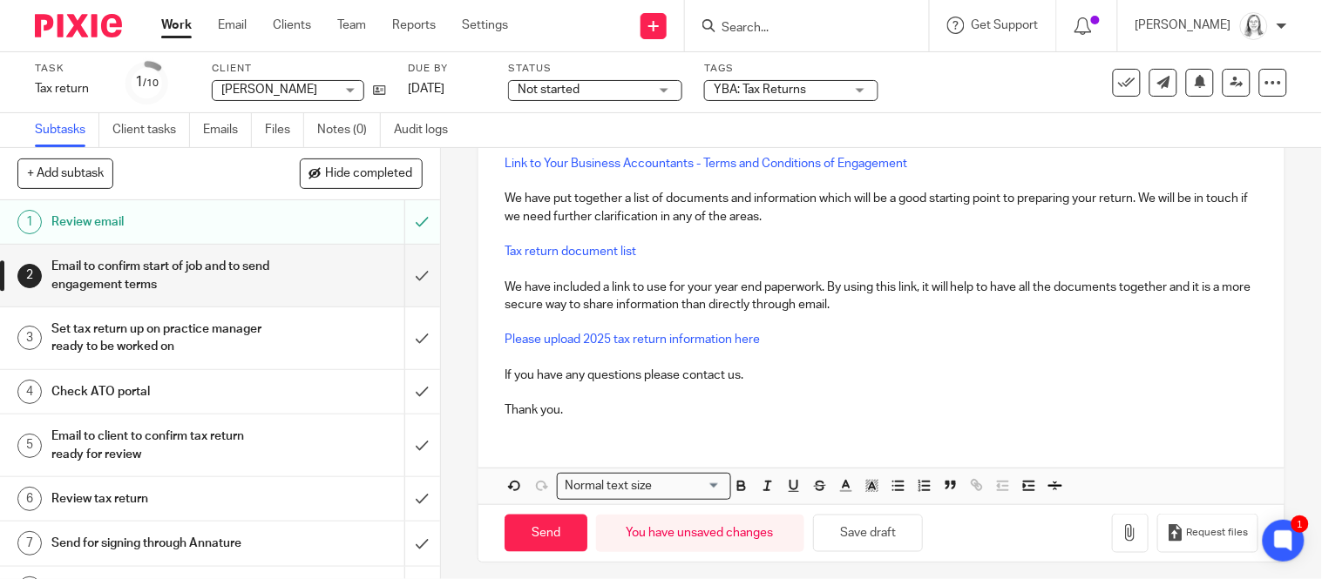
scroll to position [437, 0]
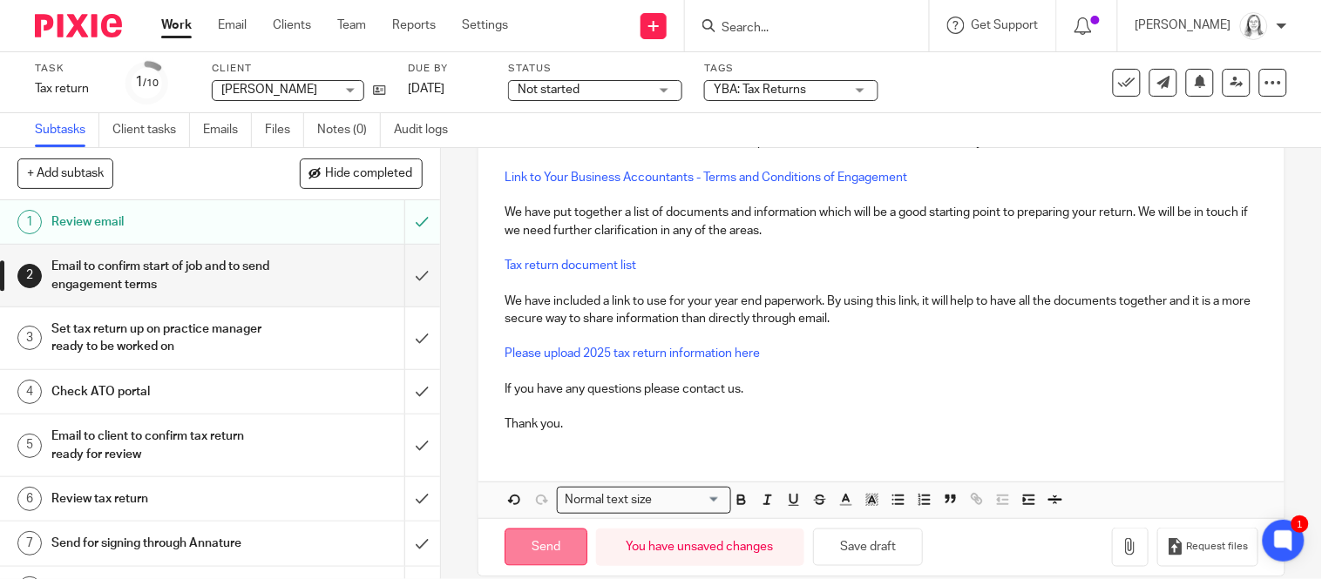
click at [537, 542] on input "Send" at bounding box center [546, 547] width 83 height 37
type input "Sent"
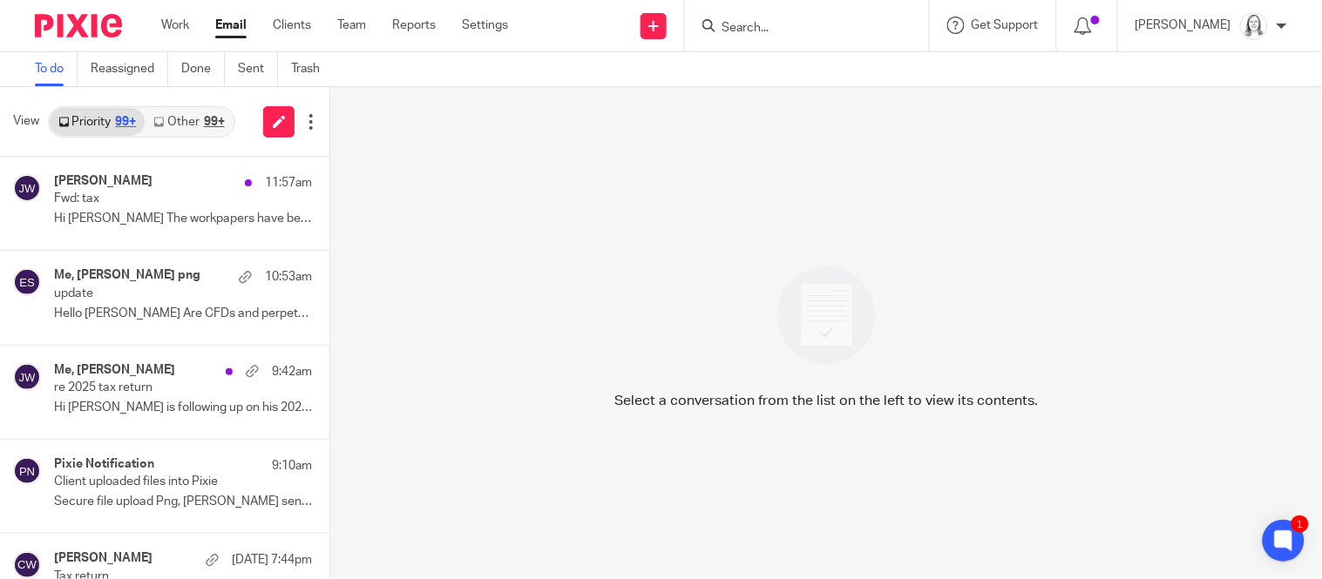
click at [184, 129] on link "Other 99+" at bounding box center [189, 122] width 88 height 28
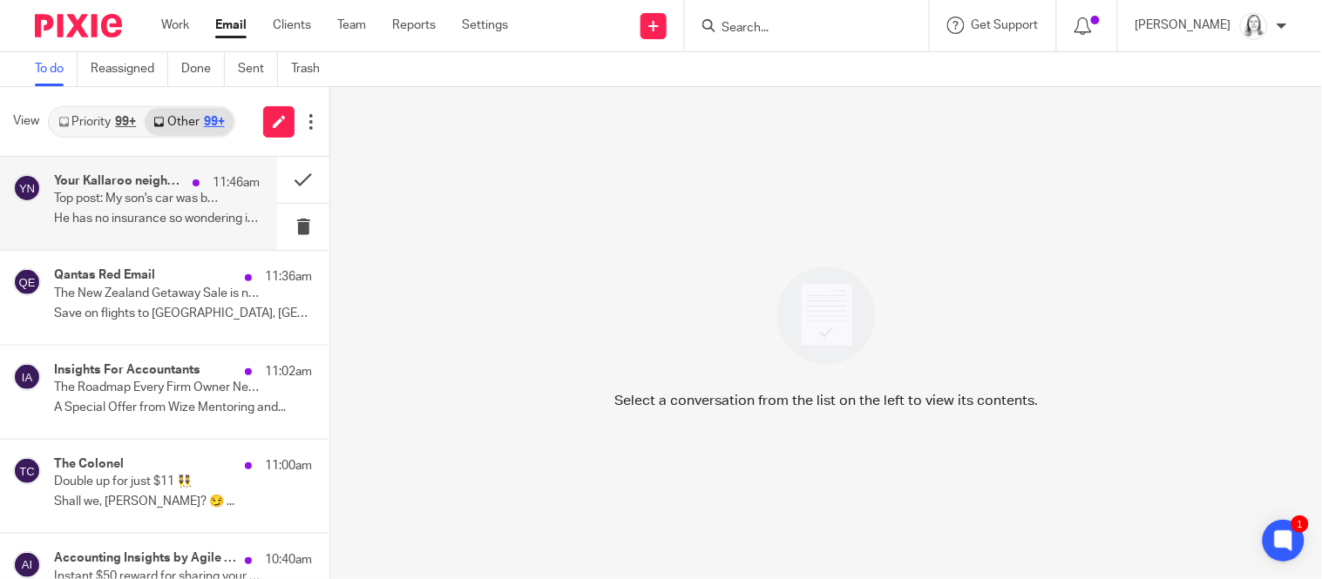
click at [158, 192] on p "Top post: My son's car was broken into last night and the front passenger..." at bounding box center [136, 199] width 165 height 15
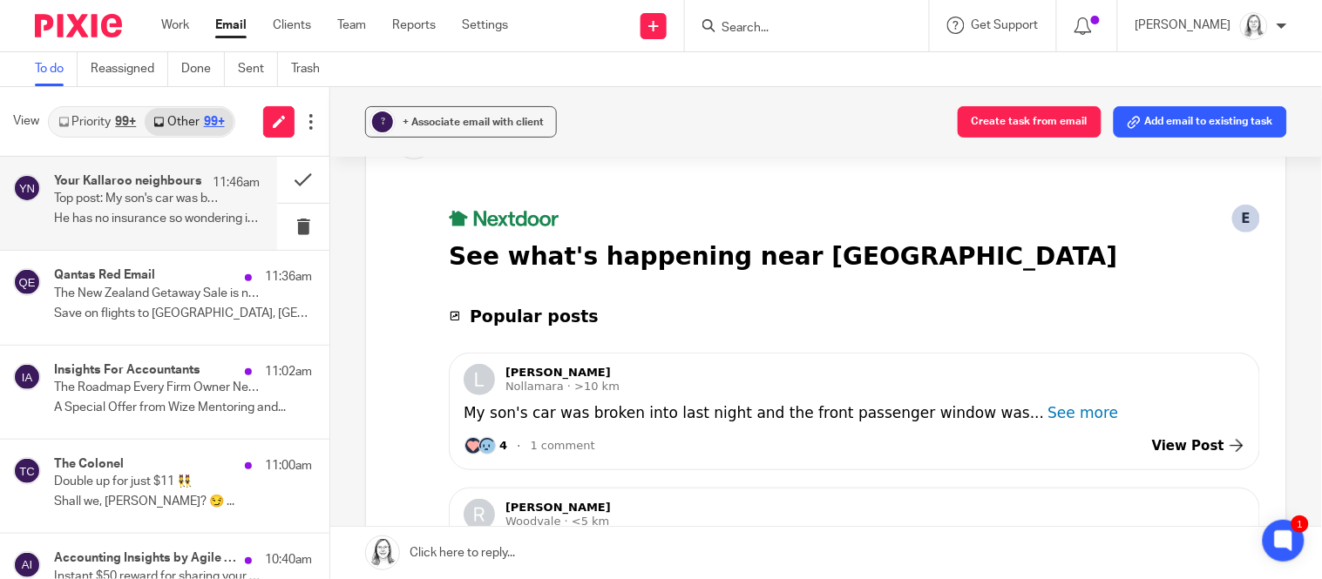
scroll to position [136, 0]
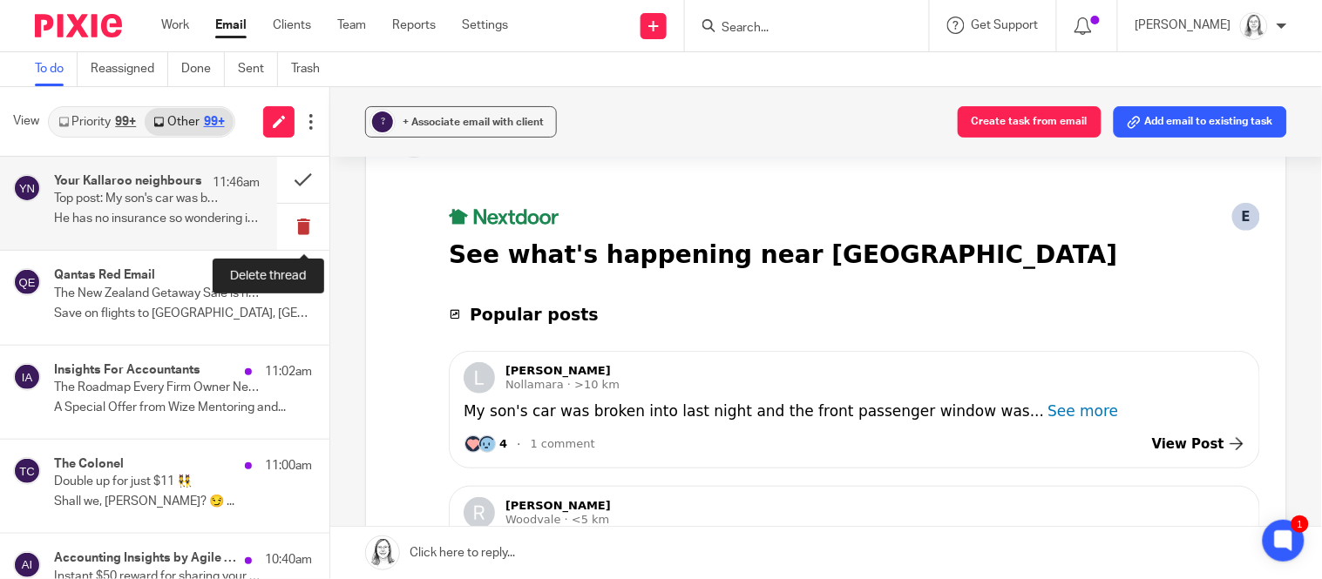
click at [303, 227] on button at bounding box center [303, 227] width 52 height 46
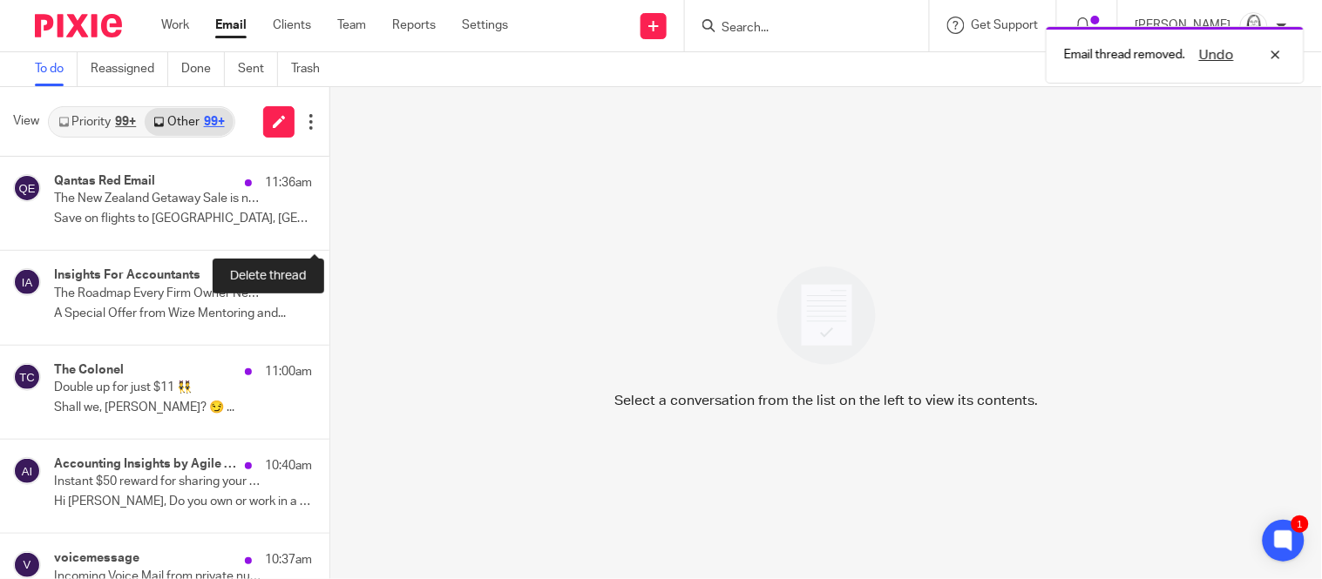
click at [329, 227] on button at bounding box center [336, 227] width 14 height 46
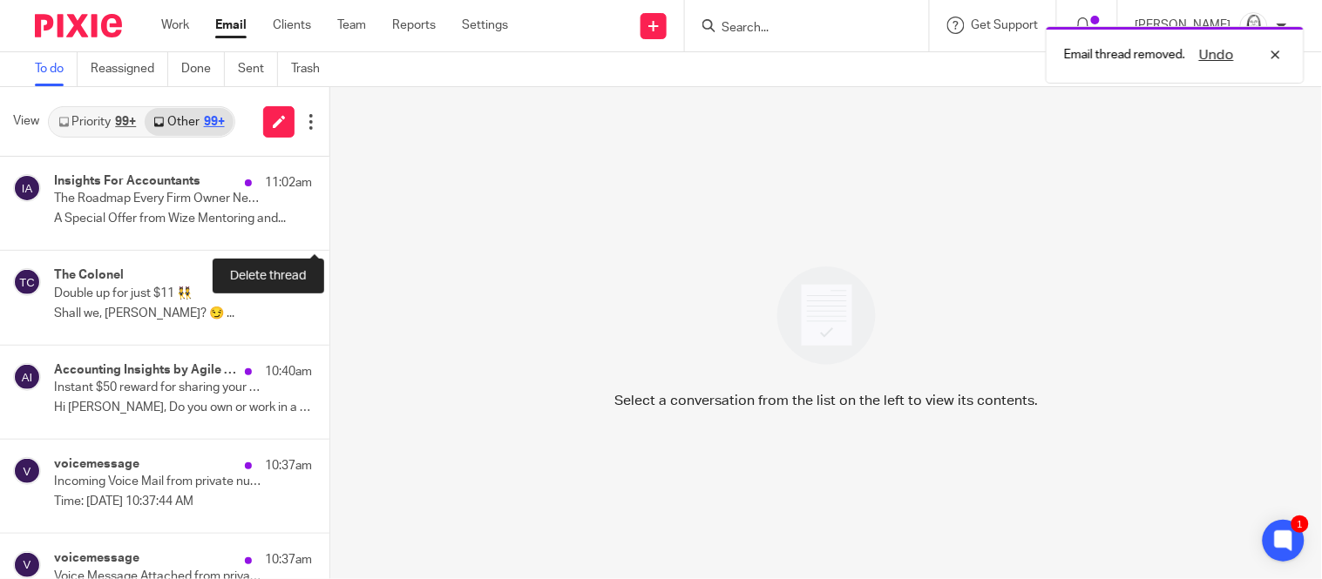
click at [329, 227] on button at bounding box center [336, 227] width 14 height 46
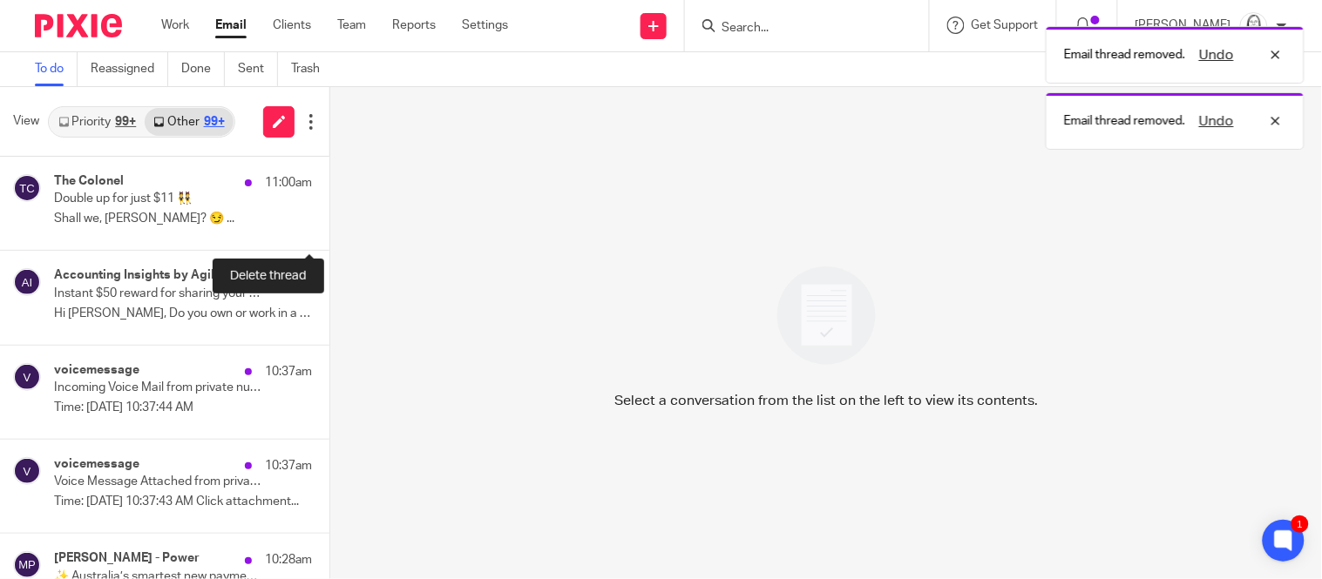
click at [329, 227] on button at bounding box center [336, 227] width 14 height 46
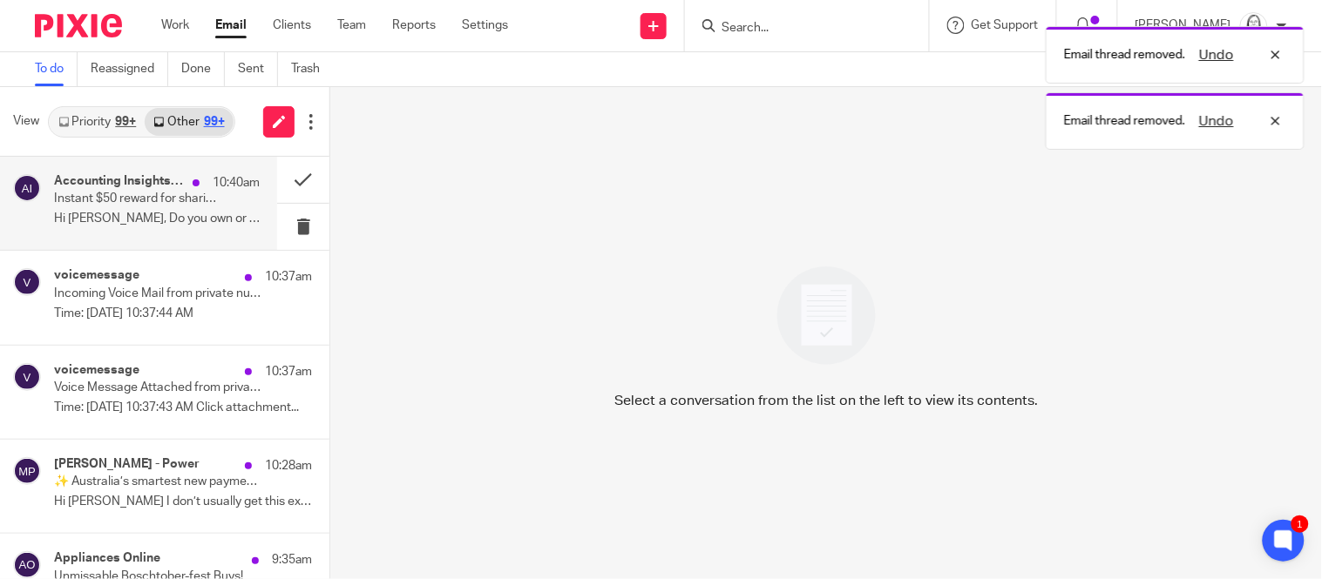
click at [147, 213] on p "Hi [PERSON_NAME], Do you own or work in a practice..." at bounding box center [157, 219] width 206 height 15
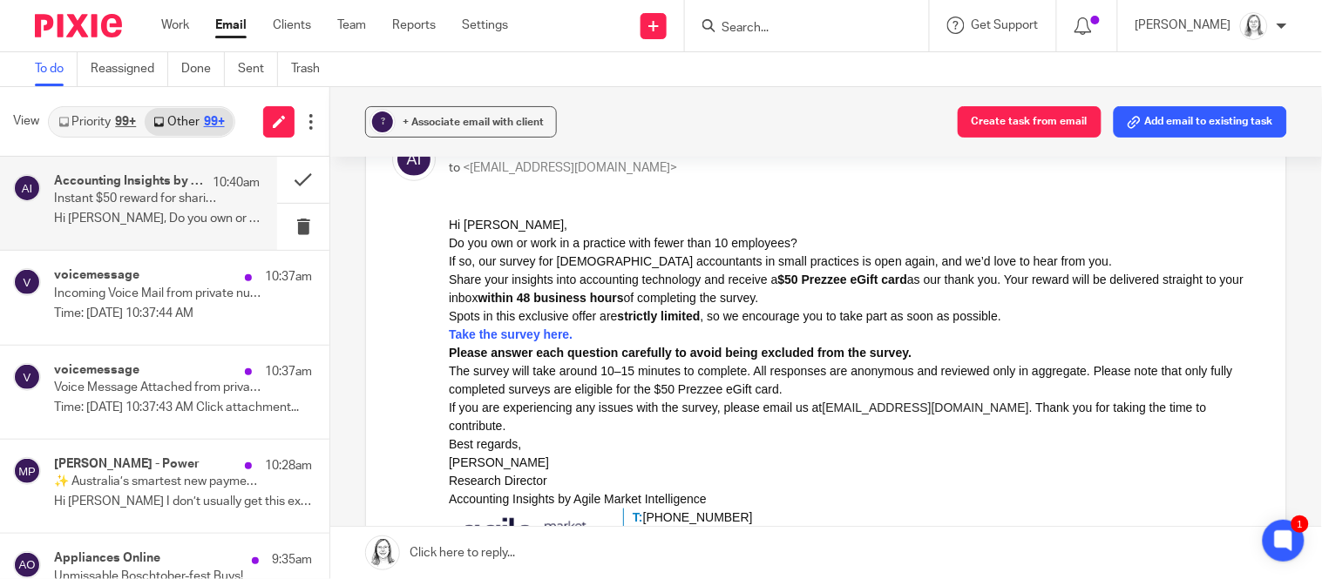
scroll to position [218, 0]
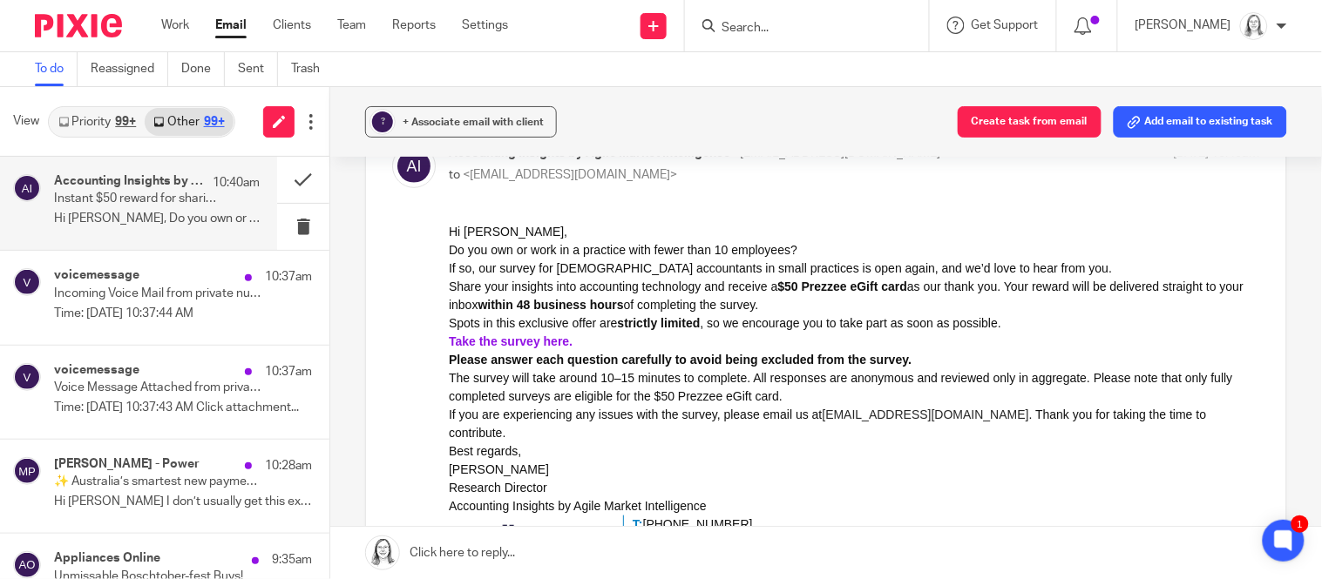
click at [523, 343] on link "Take the survey here." at bounding box center [510, 341] width 124 height 14
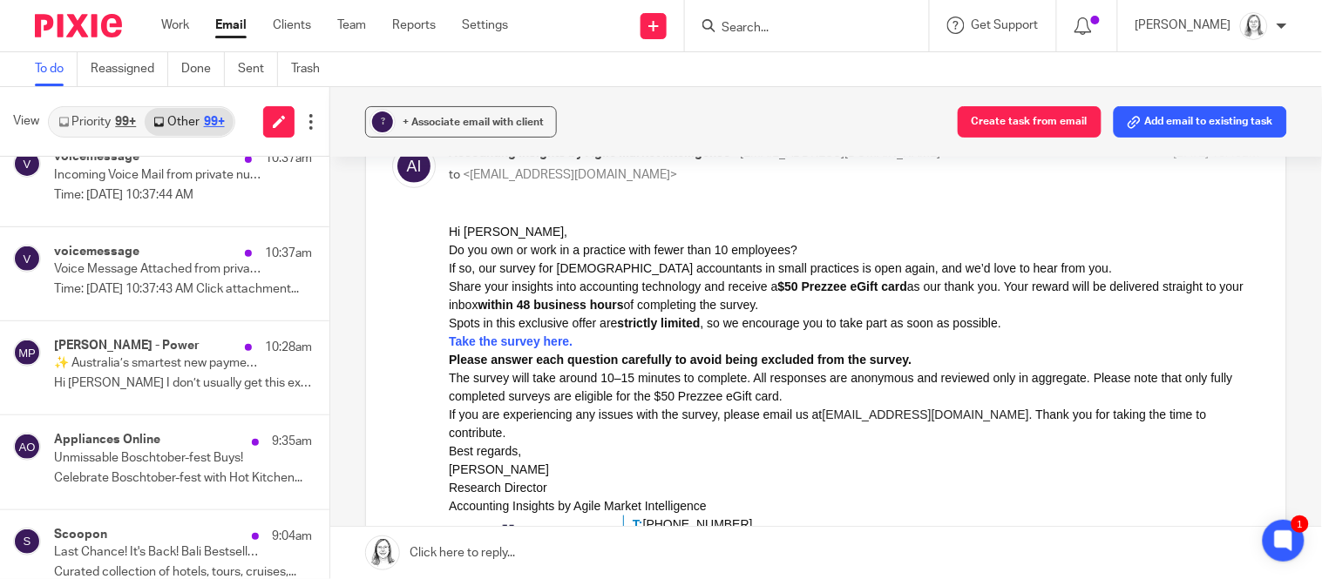
scroll to position [123, 0]
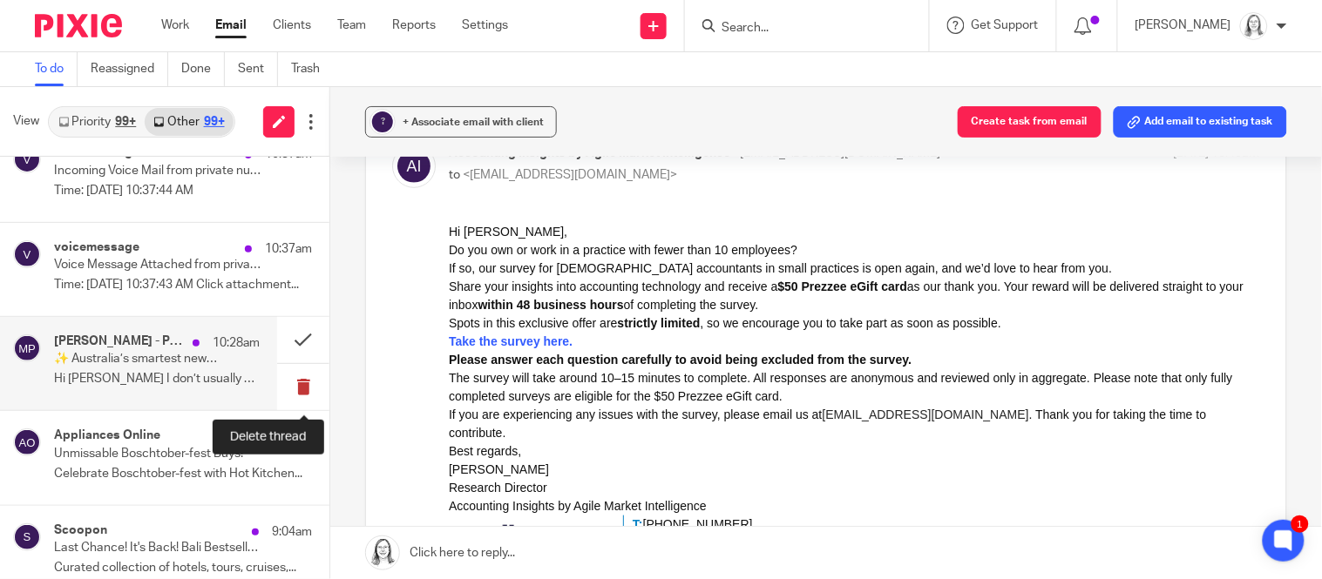
click at [302, 388] on button at bounding box center [303, 387] width 52 height 46
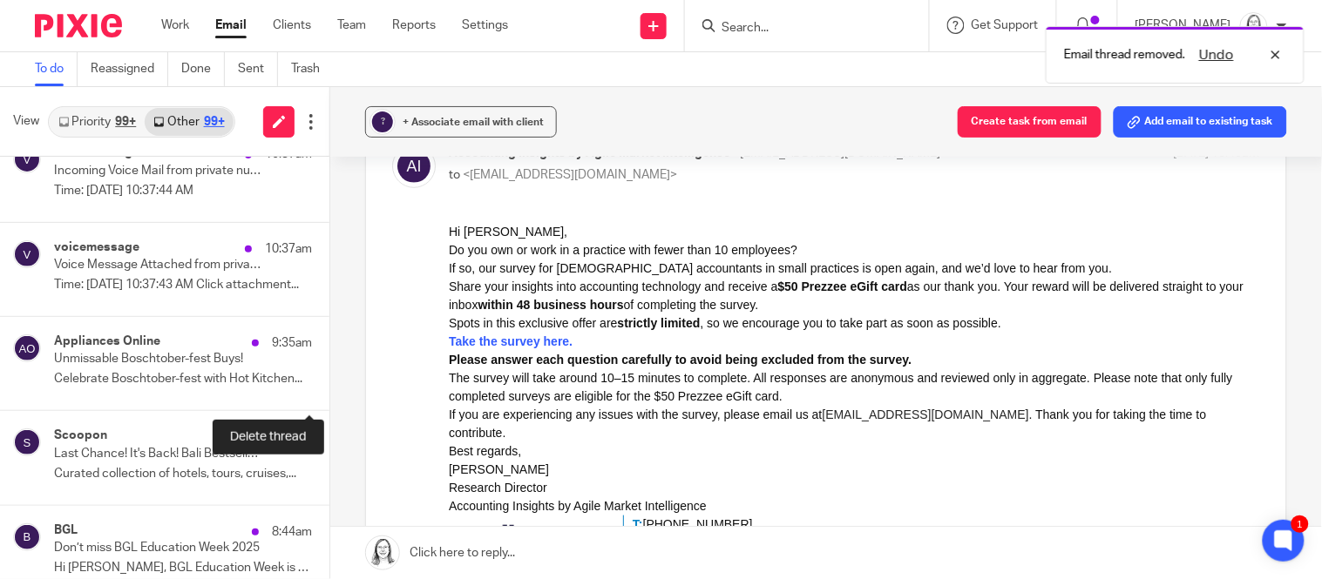
click at [329, 388] on button at bounding box center [336, 387] width 14 height 46
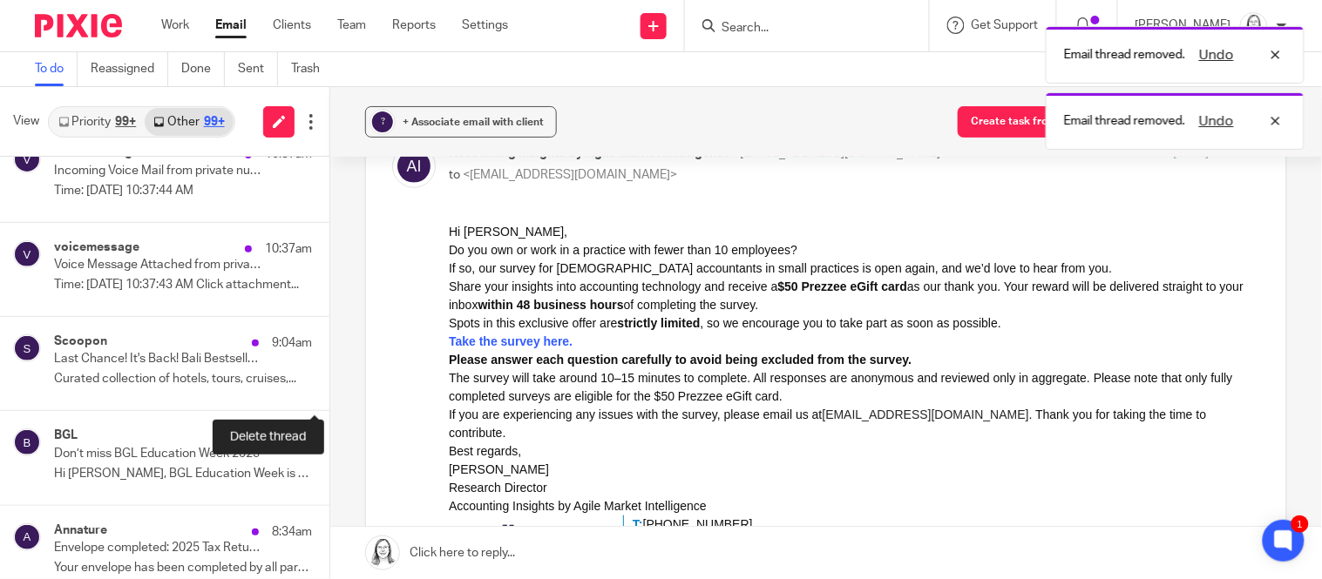
click at [329, 388] on button at bounding box center [336, 387] width 14 height 46
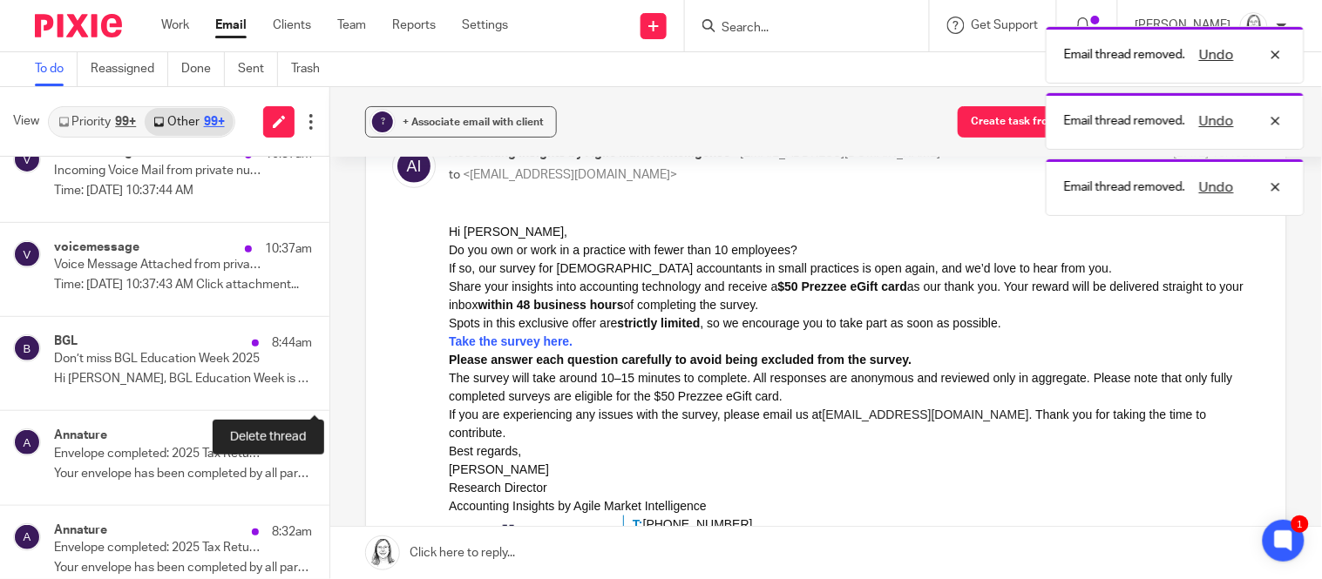
click at [329, 388] on button at bounding box center [336, 387] width 14 height 46
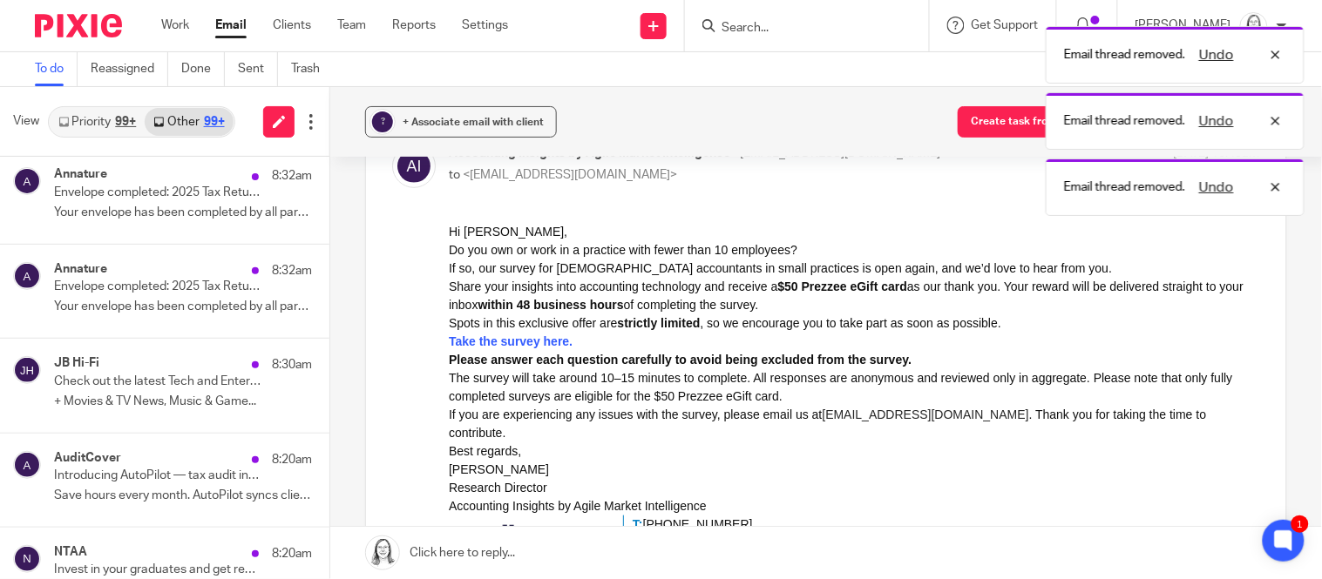
scroll to position [385, 0]
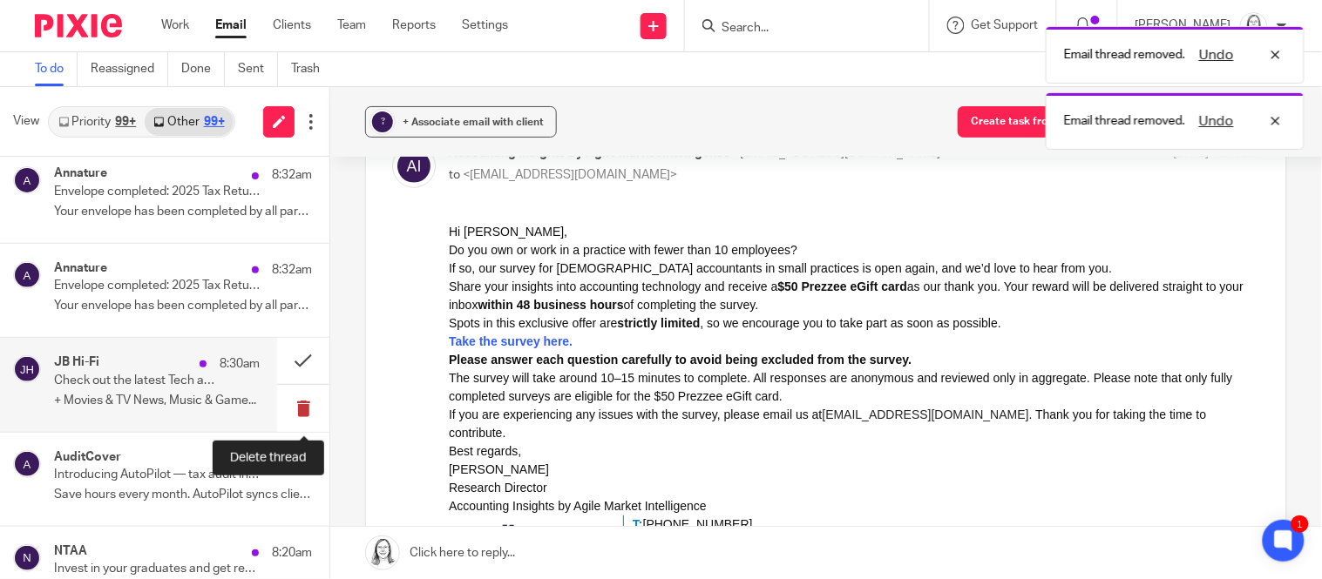
click at [306, 408] on button at bounding box center [303, 408] width 52 height 46
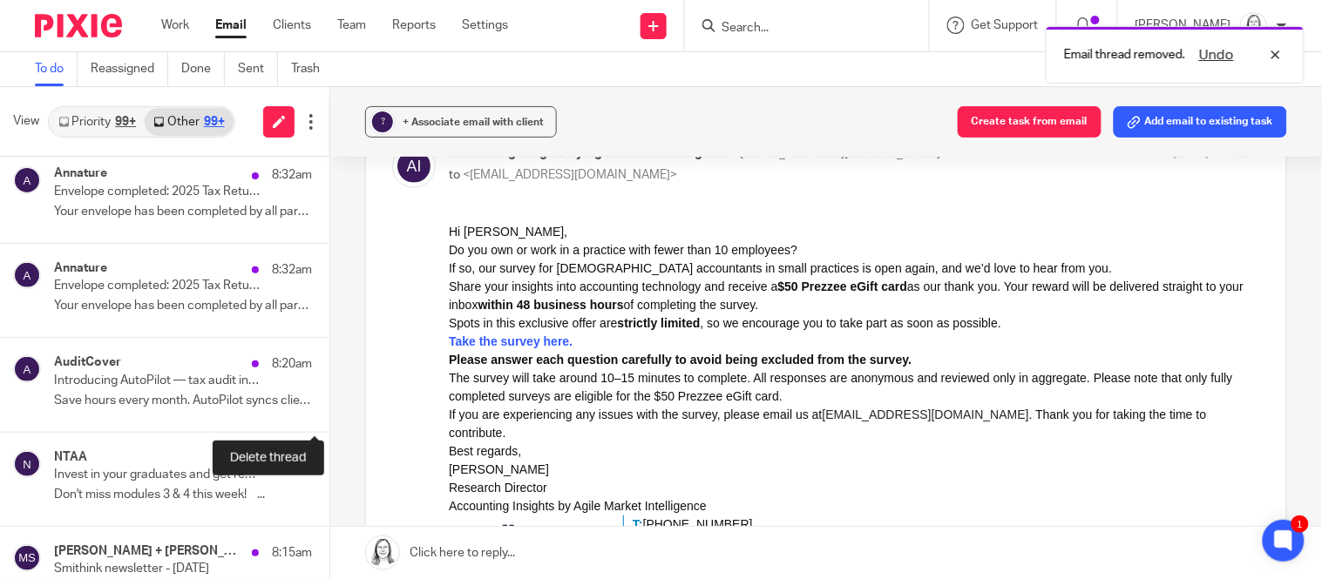
click at [329, 408] on button at bounding box center [336, 408] width 14 height 46
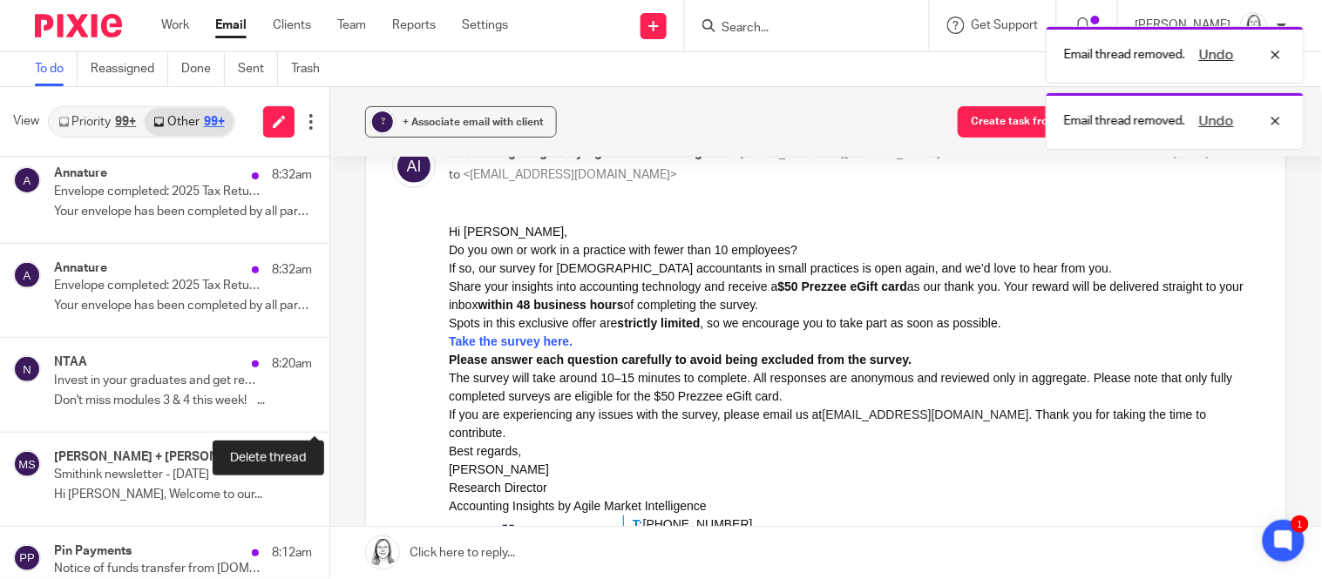
click at [329, 408] on button at bounding box center [336, 408] width 14 height 46
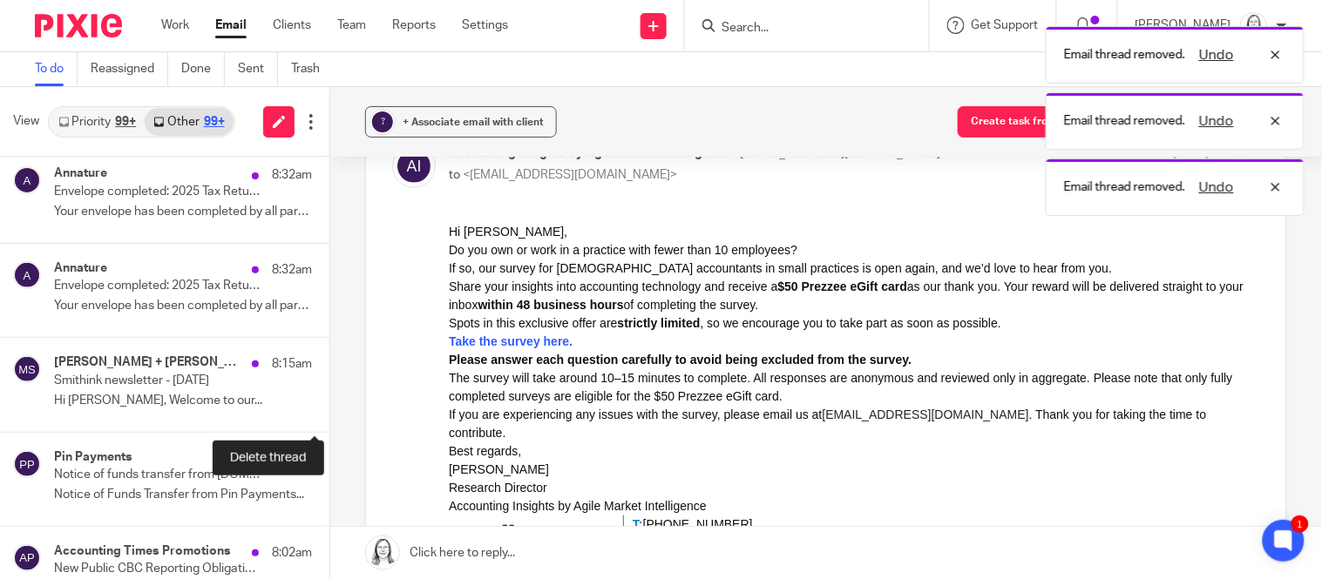
click at [329, 408] on button at bounding box center [336, 408] width 14 height 46
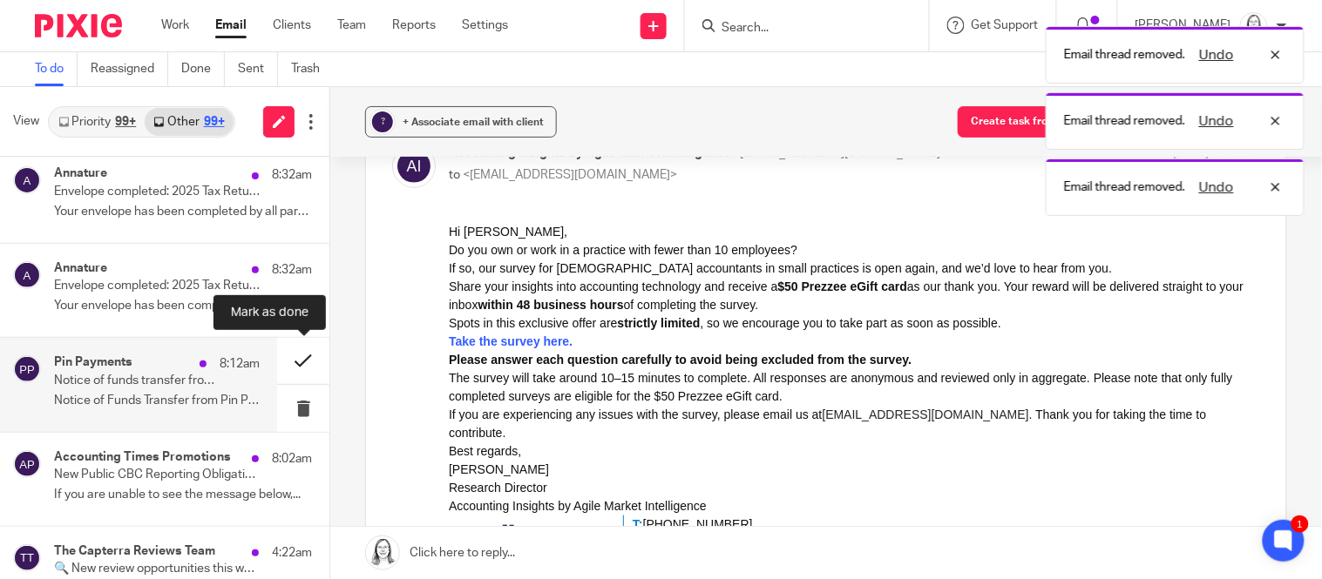
click at [302, 361] on button at bounding box center [303, 361] width 52 height 46
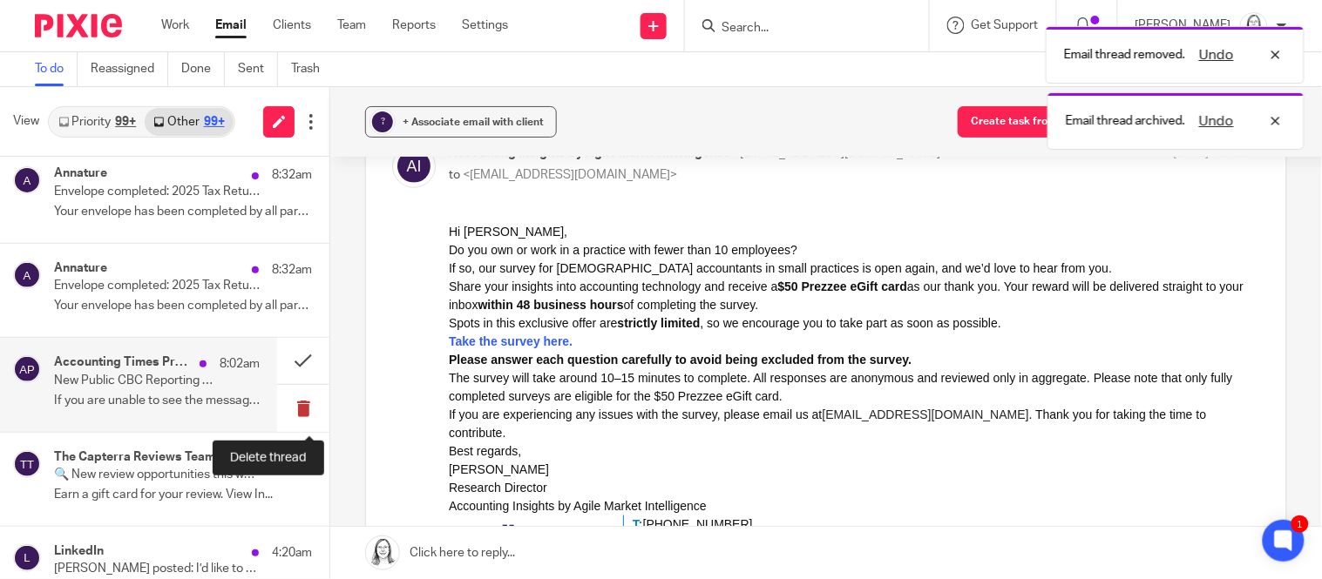
click at [303, 410] on button at bounding box center [303, 408] width 52 height 46
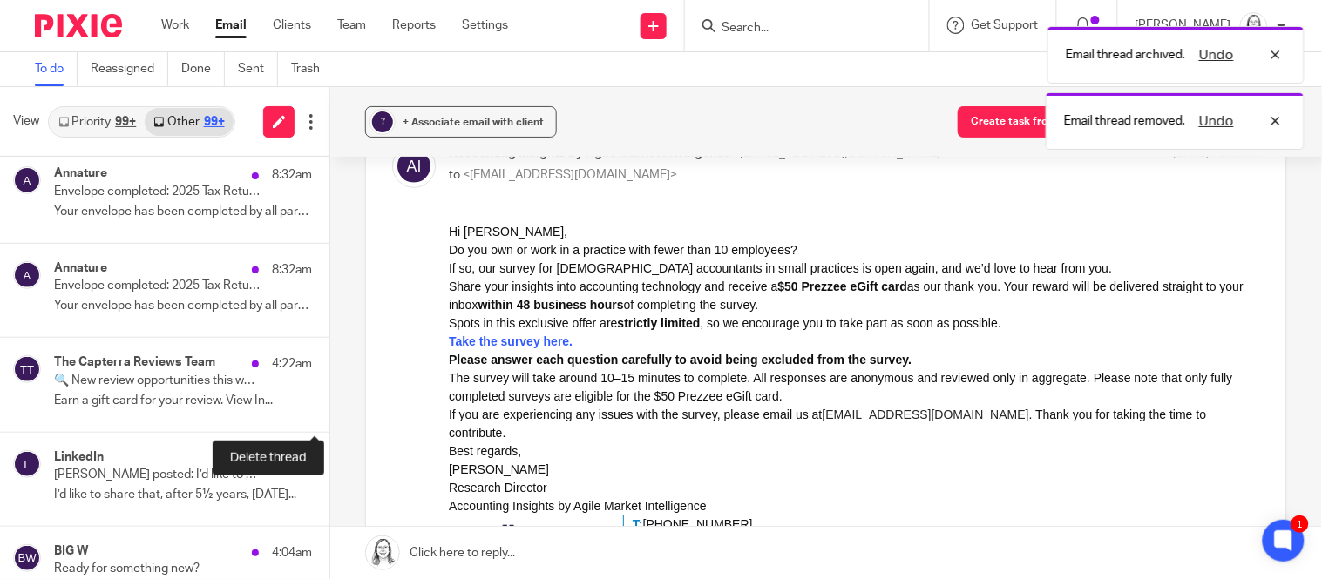
click at [329, 410] on button at bounding box center [336, 408] width 14 height 46
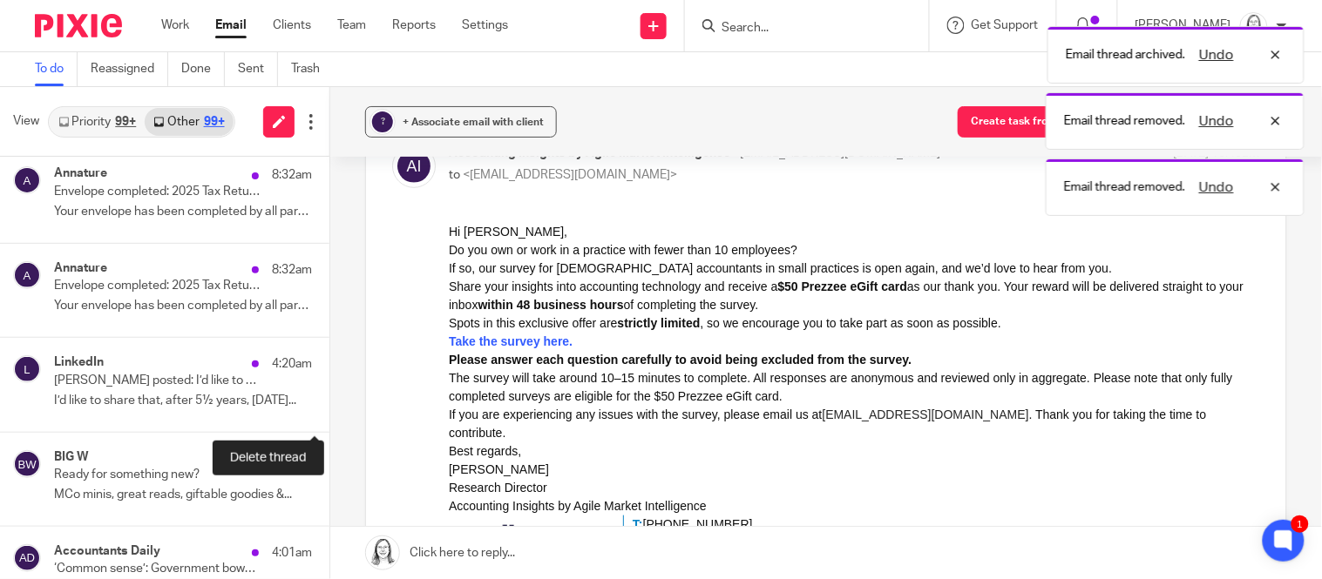
click at [329, 410] on button at bounding box center [336, 408] width 14 height 46
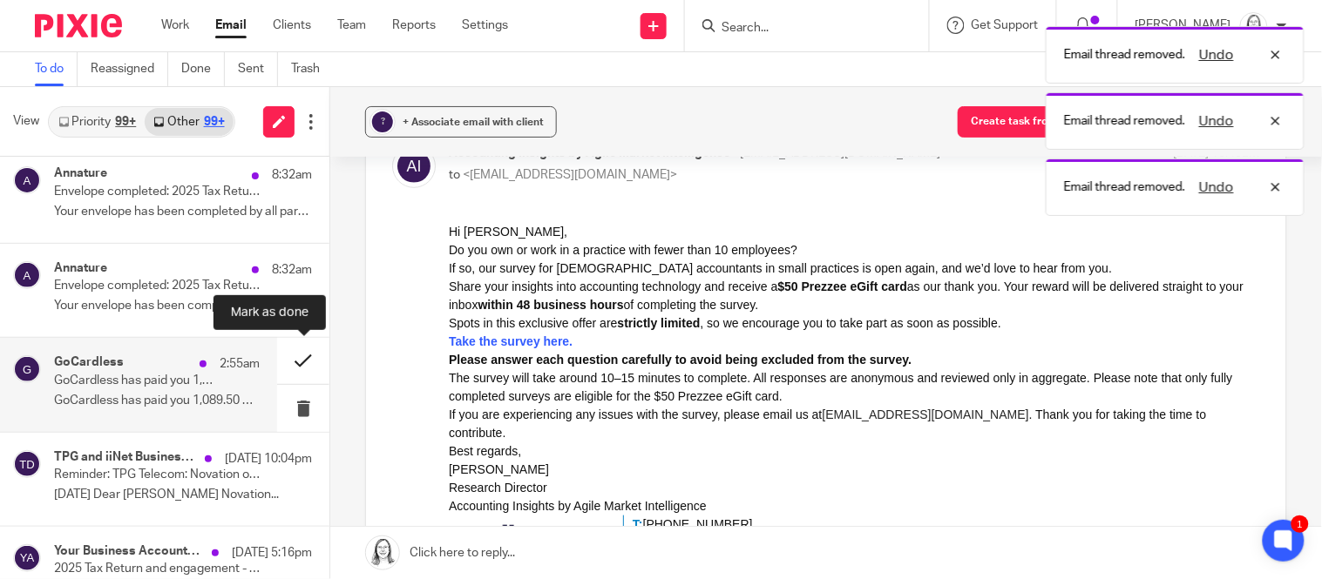
click at [300, 363] on button at bounding box center [303, 361] width 52 height 46
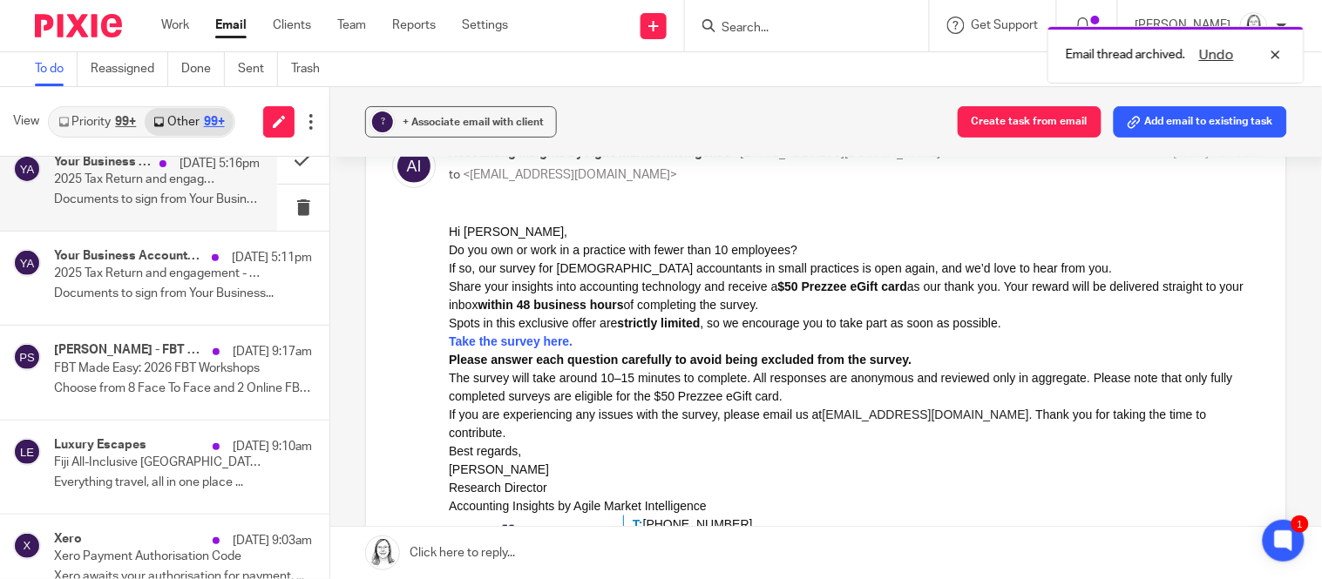
scroll to position [681, 0]
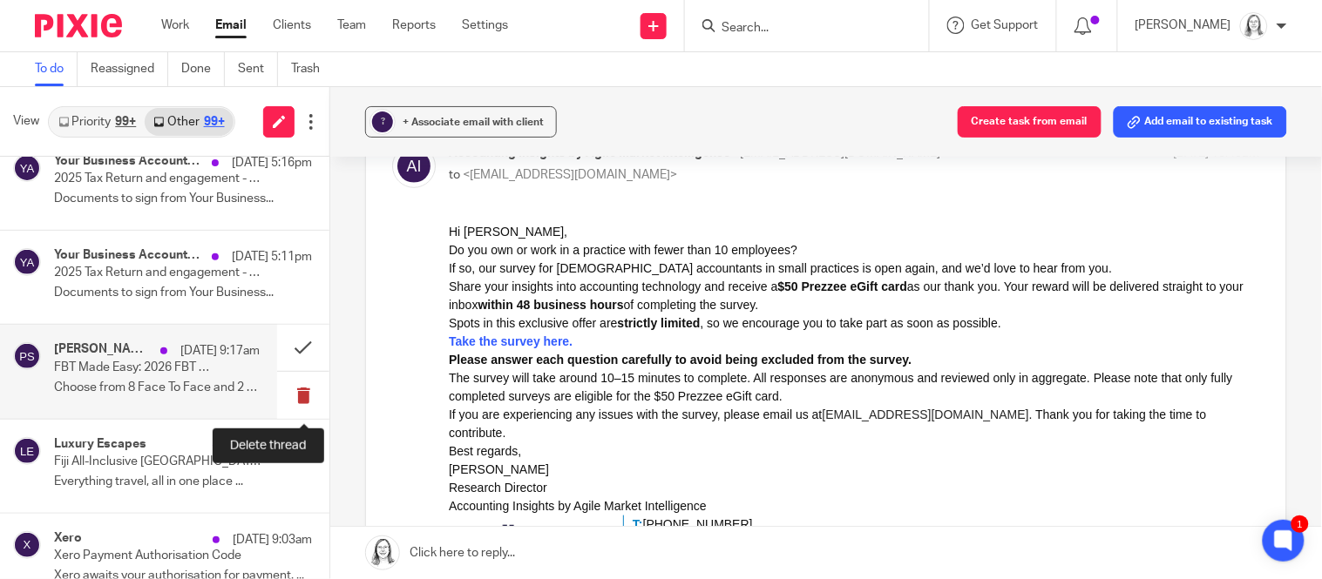
click at [307, 392] on button at bounding box center [303, 395] width 52 height 46
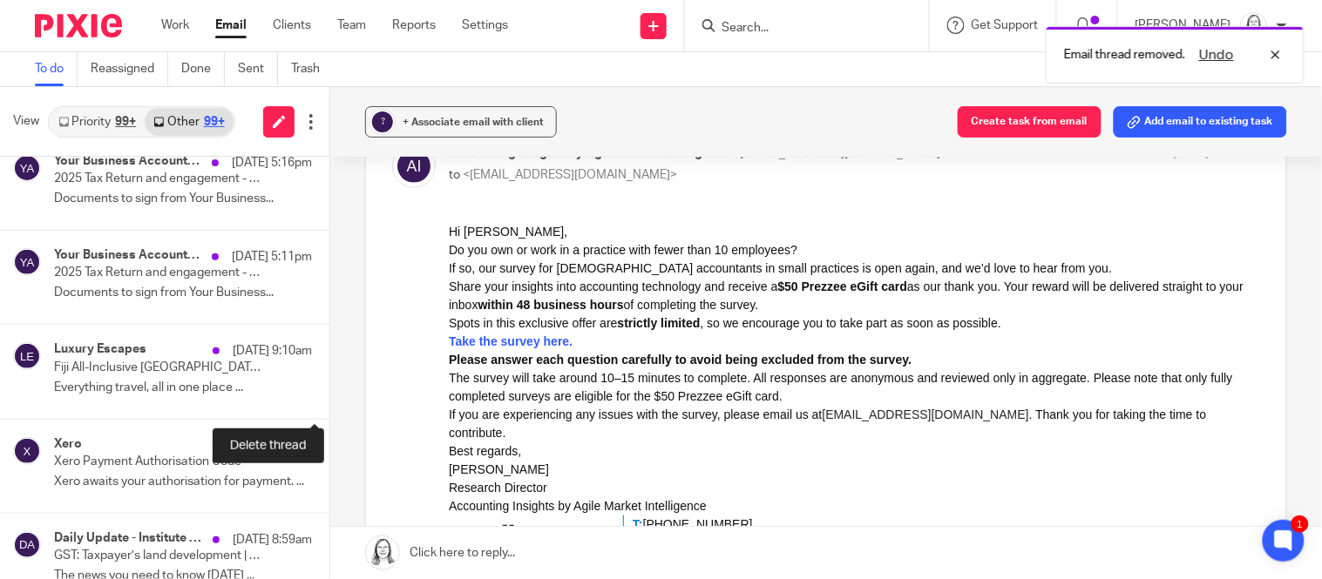
click at [329, 392] on button at bounding box center [336, 395] width 14 height 46
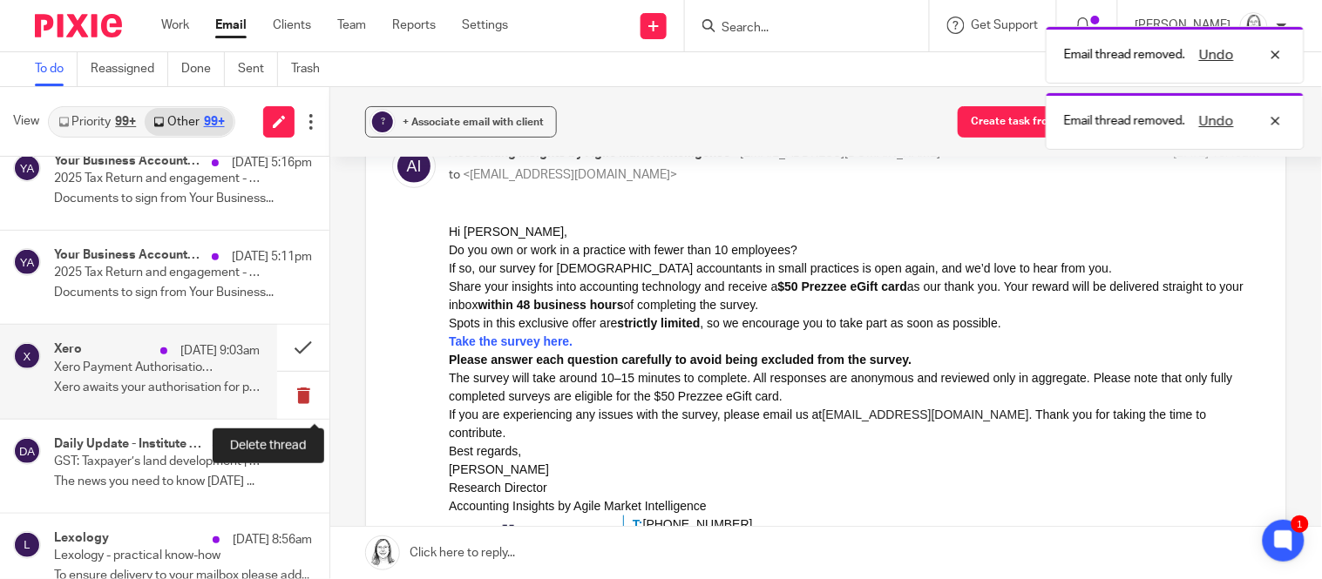
click at [305, 392] on button at bounding box center [303, 395] width 52 height 46
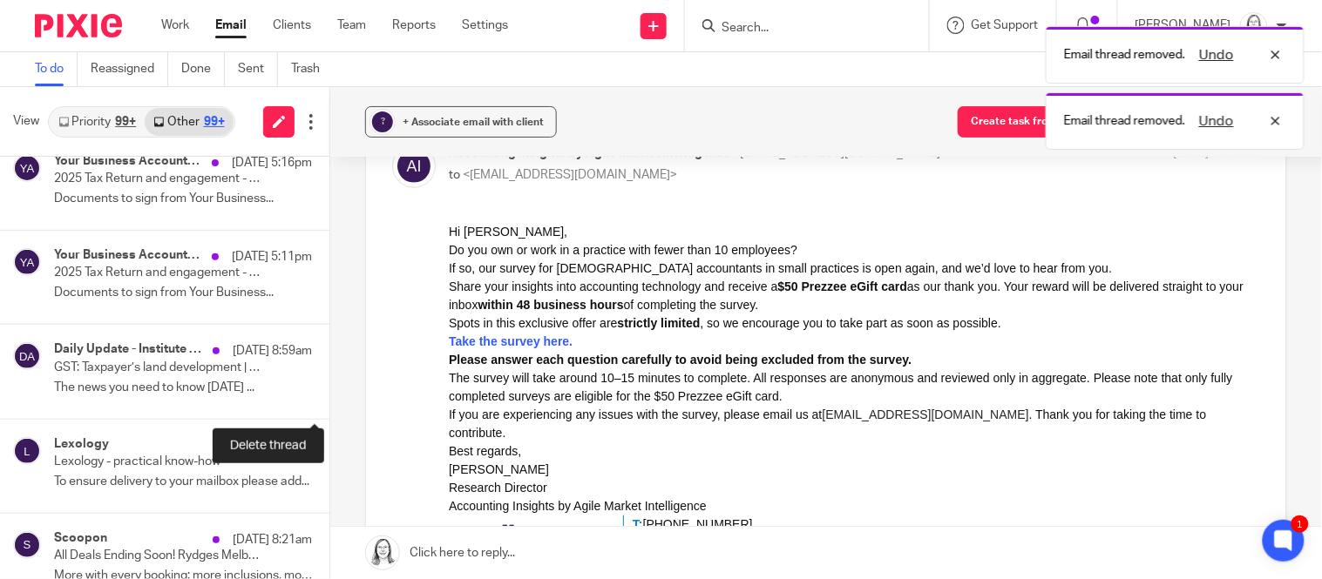
click at [329, 392] on button at bounding box center [336, 395] width 14 height 46
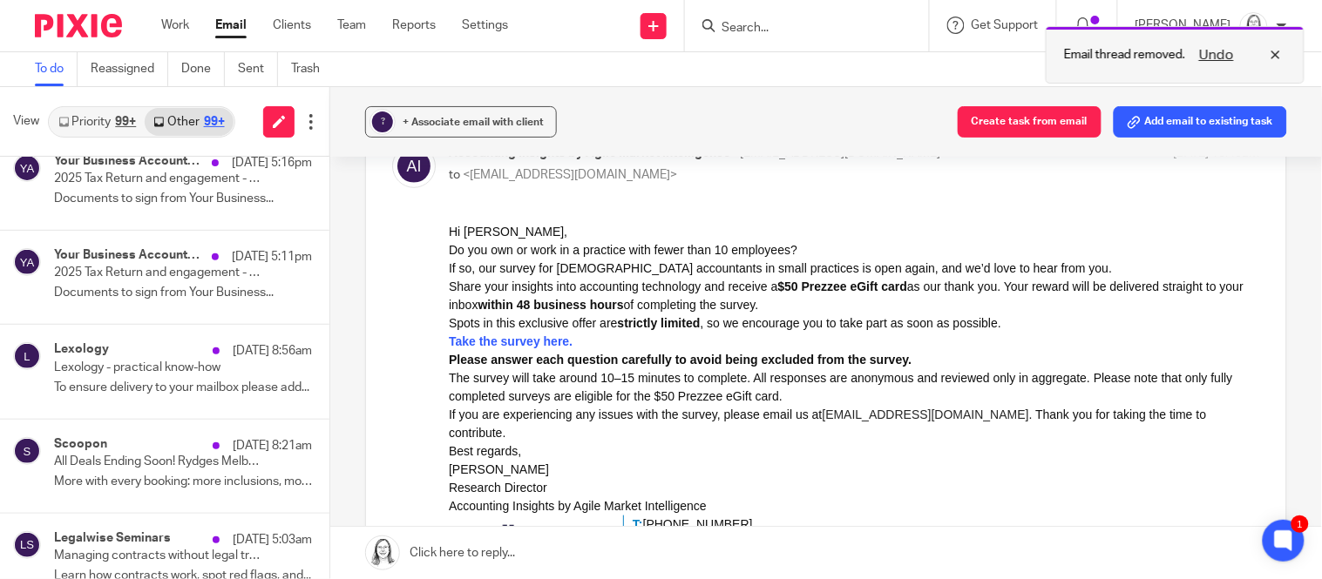
click at [1219, 51] on button "Undo" at bounding box center [1216, 54] width 45 height 21
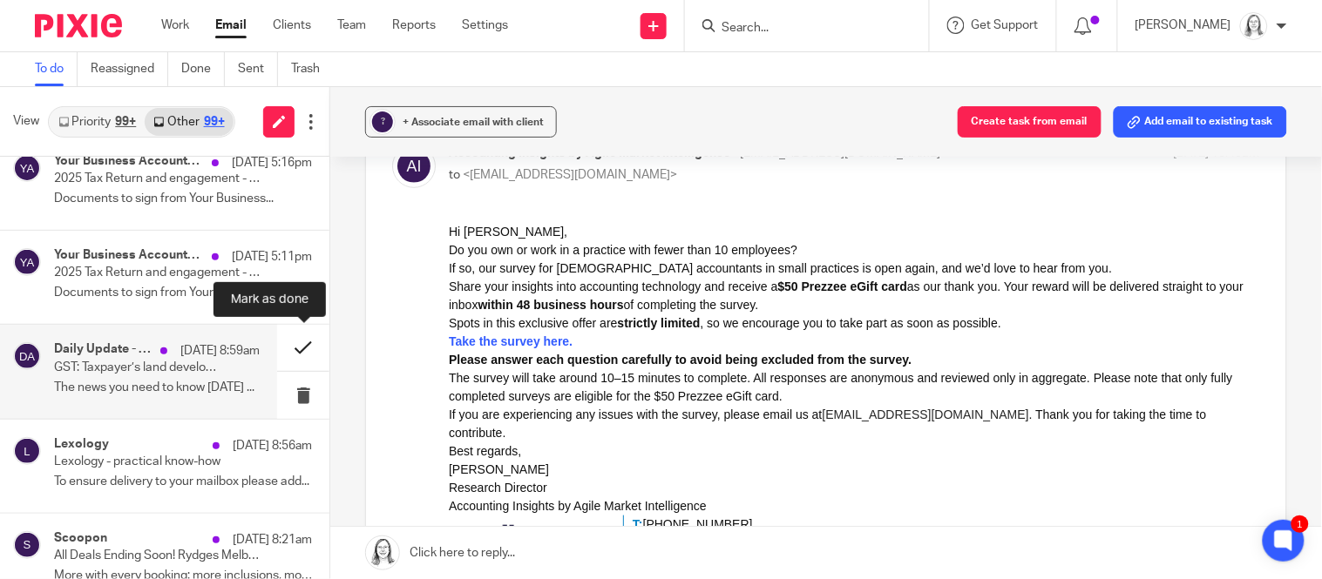
click at [302, 352] on button at bounding box center [303, 348] width 52 height 46
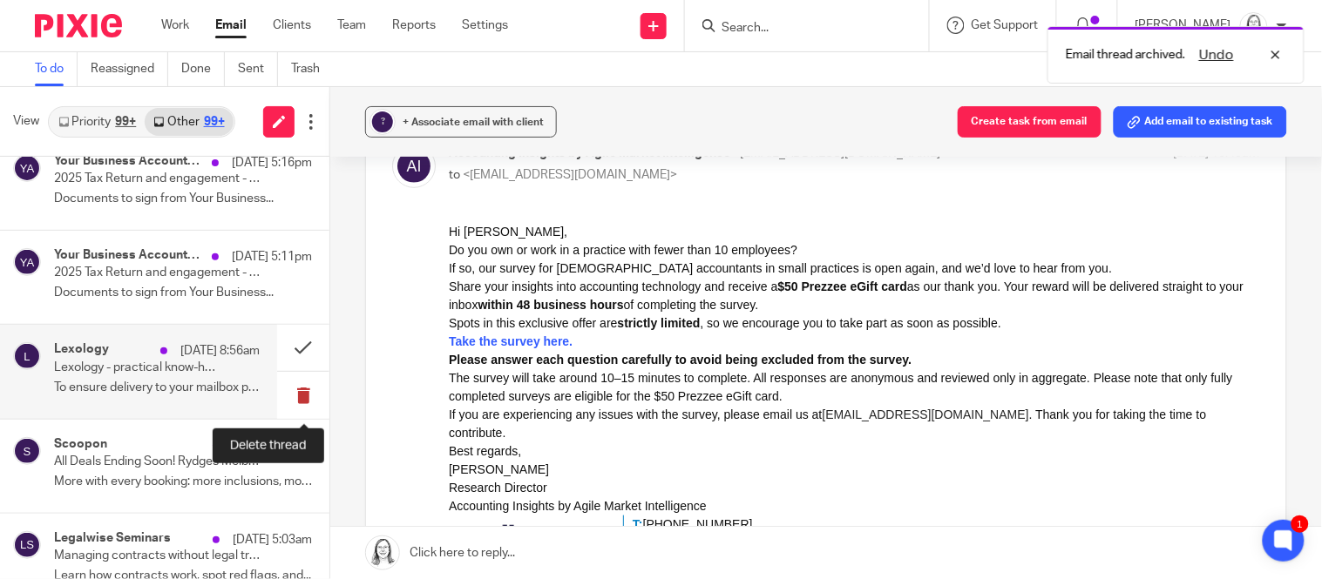
click at [305, 394] on button at bounding box center [303, 395] width 52 height 46
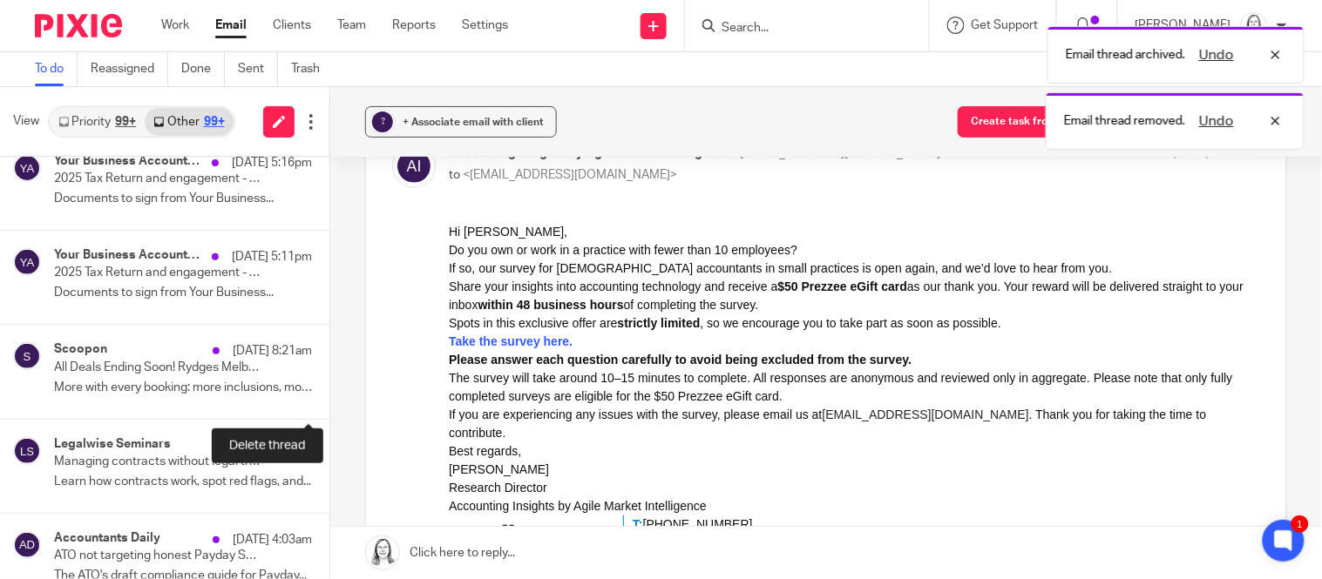
click at [329, 394] on button at bounding box center [336, 395] width 14 height 46
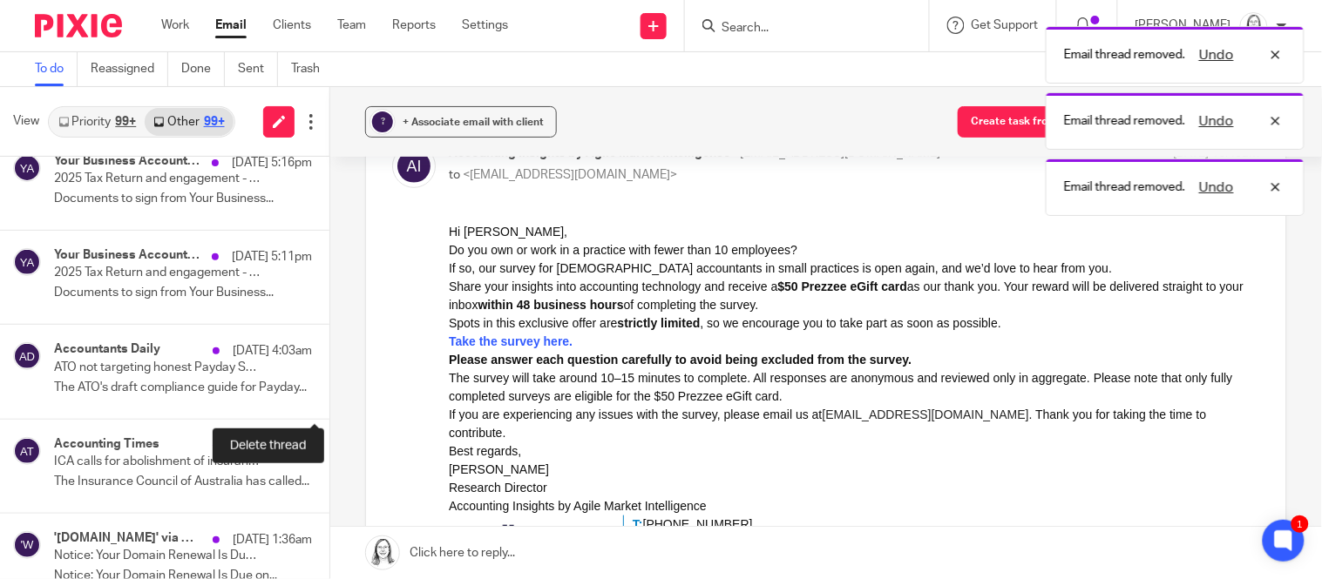
click at [329, 394] on button at bounding box center [336, 395] width 14 height 46
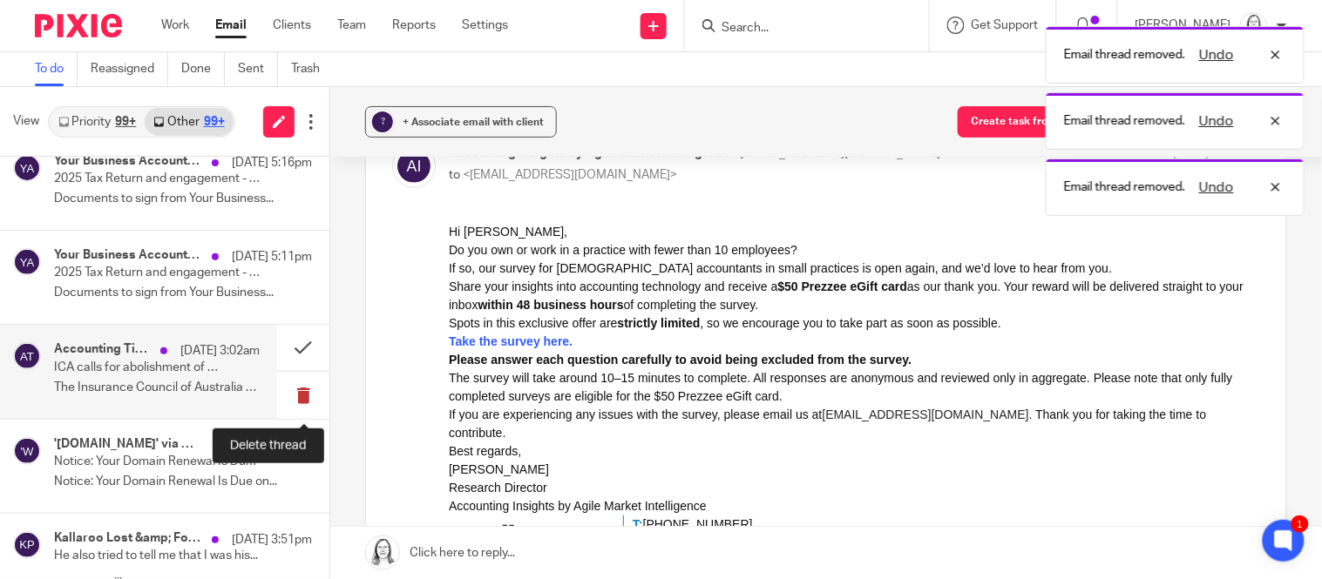
click at [303, 399] on button at bounding box center [303, 395] width 52 height 46
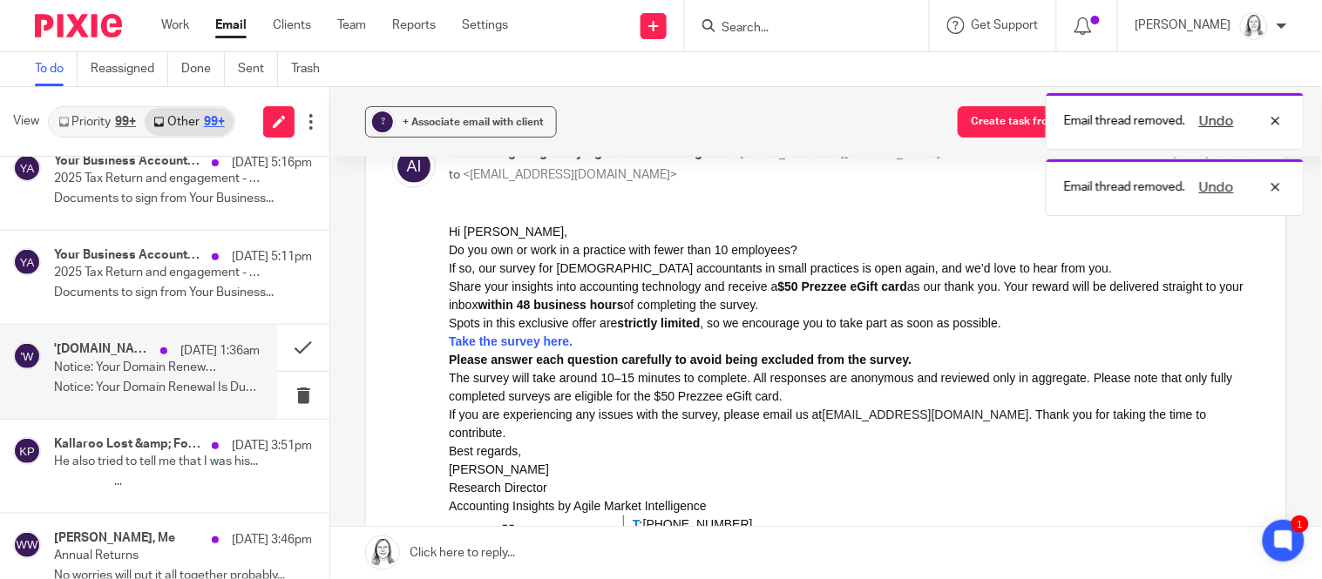
click at [95, 382] on p "Notice: Your Domain Renewal Is Due on..." at bounding box center [157, 388] width 206 height 15
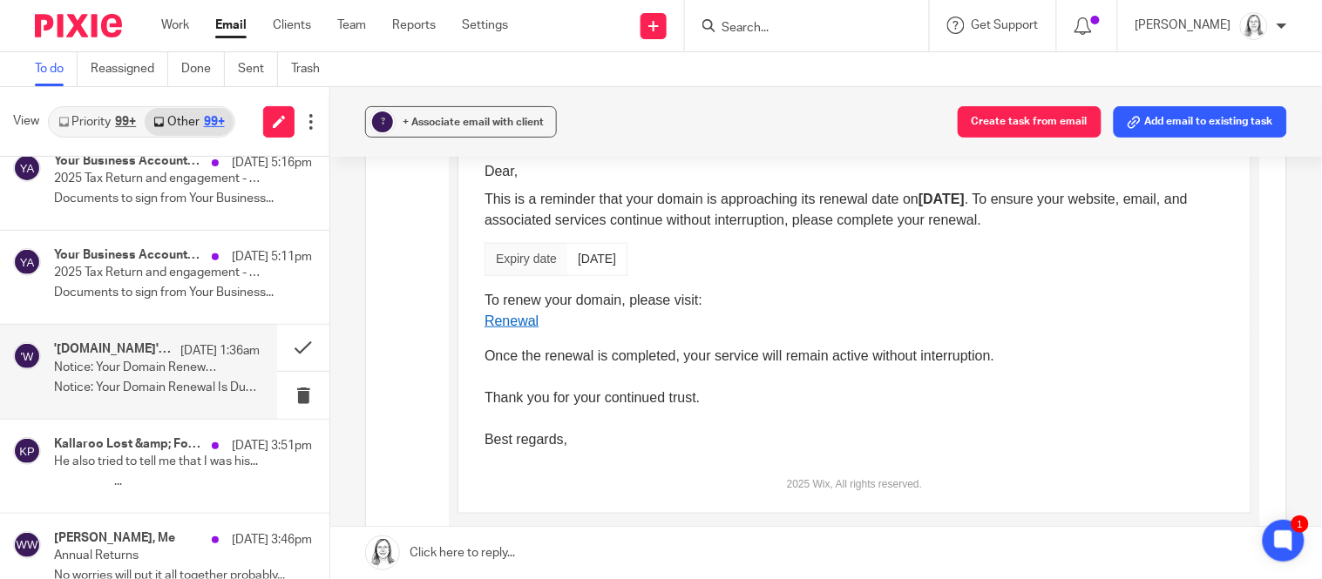
scroll to position [326, 0]
click at [514, 320] on link "Renewal" at bounding box center [511, 317] width 54 height 15
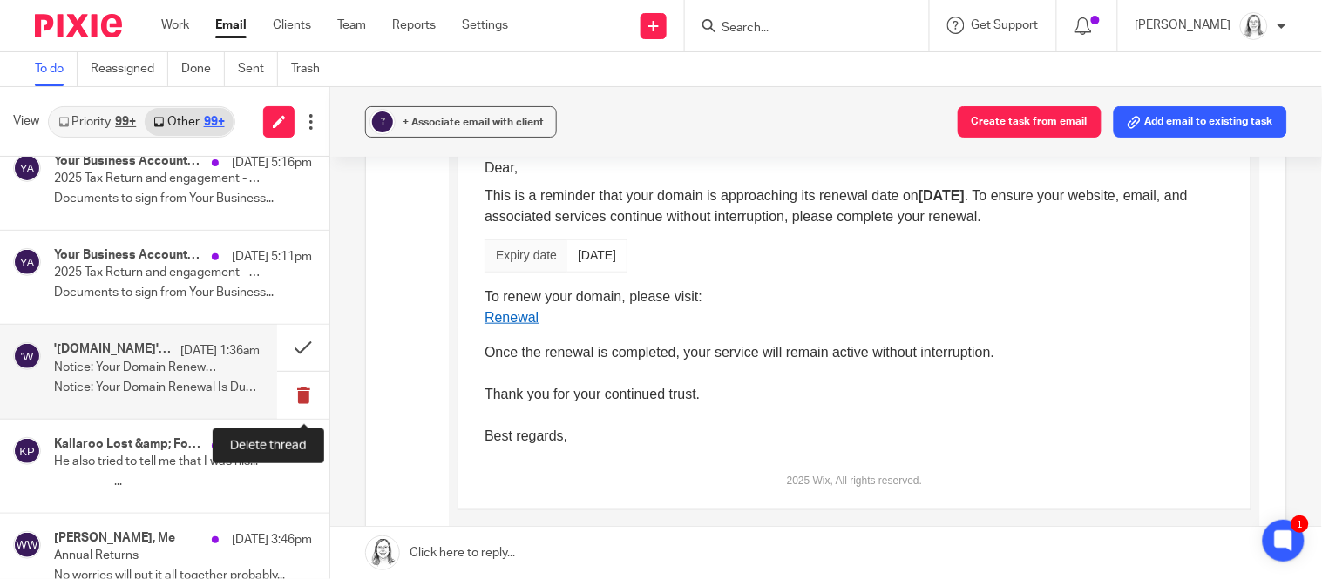
click at [302, 398] on button at bounding box center [303, 395] width 52 height 46
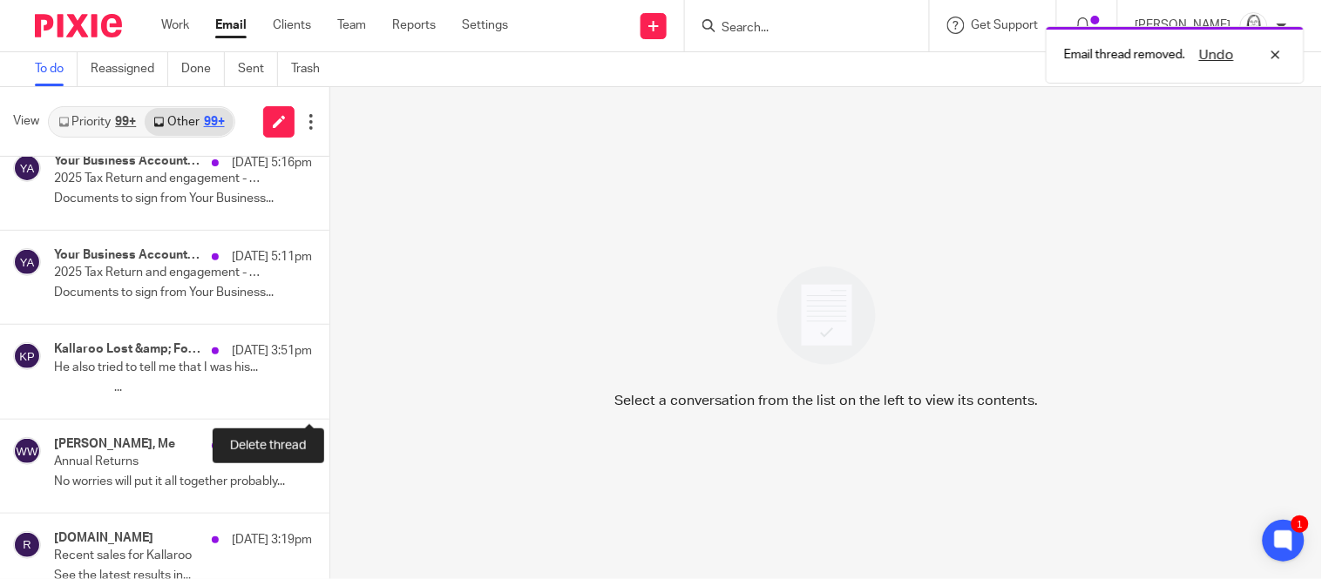
click at [329, 398] on button at bounding box center [336, 395] width 14 height 46
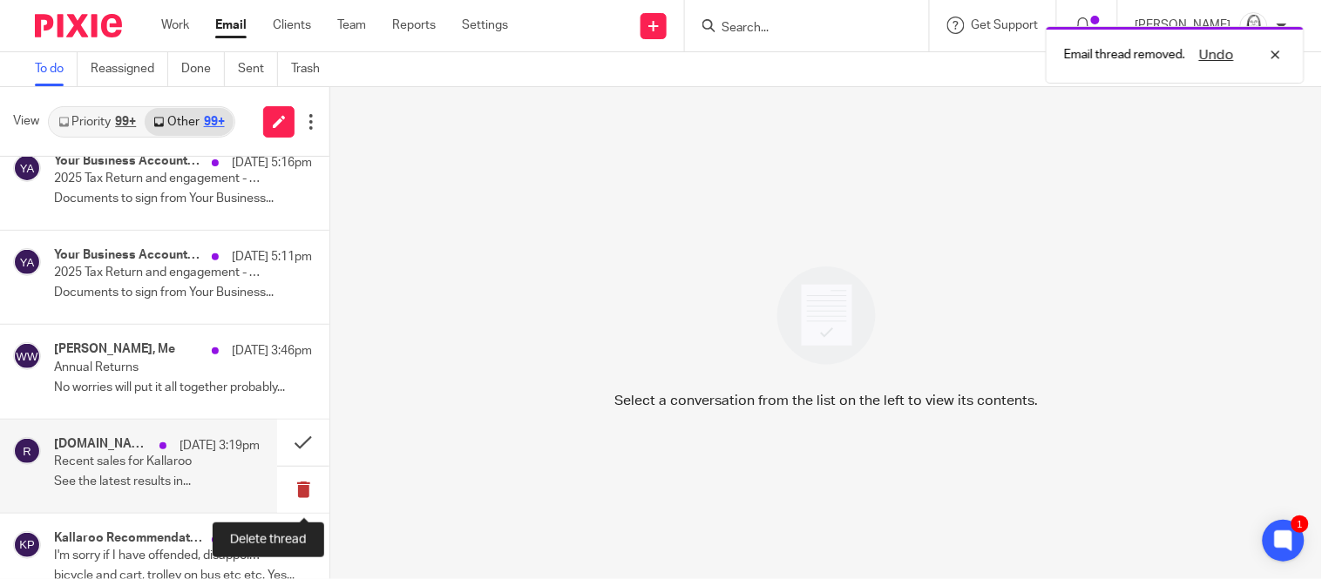
click at [306, 490] on button at bounding box center [303, 490] width 52 height 46
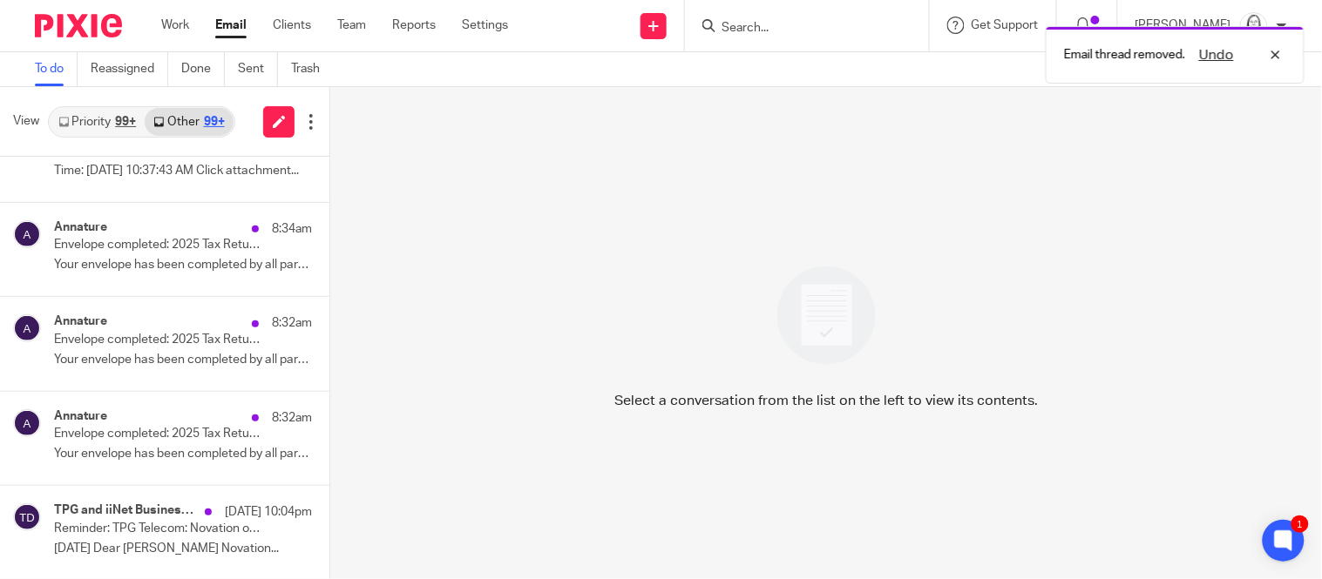
scroll to position [0, 0]
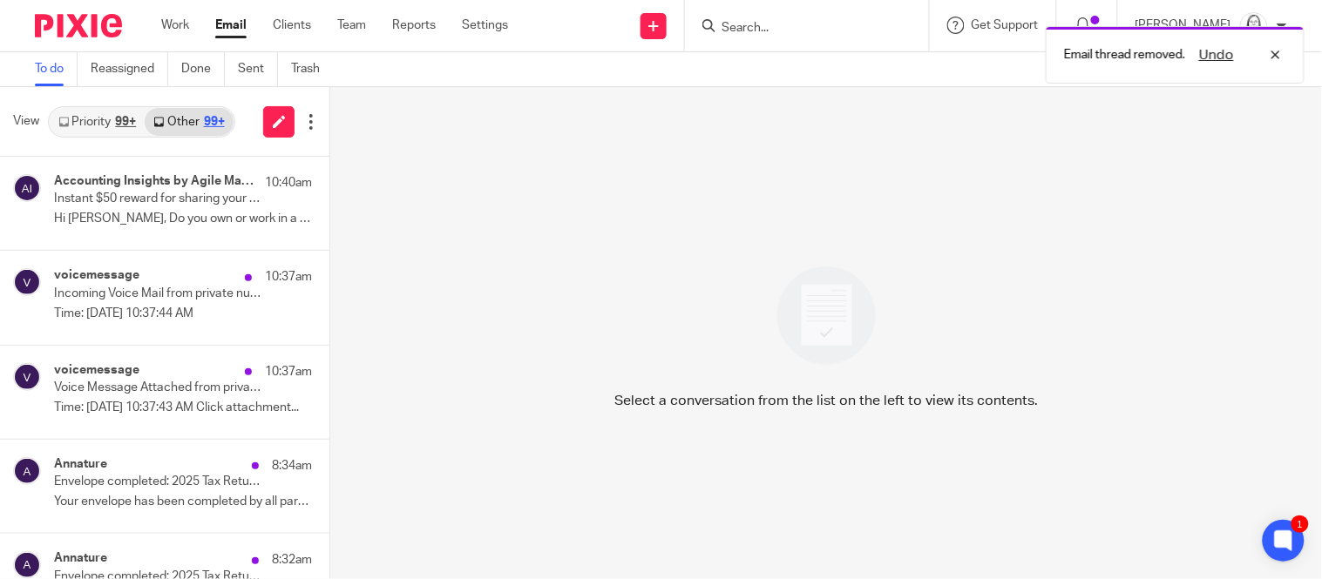
click at [110, 119] on link "Priority 99+" at bounding box center [97, 122] width 95 height 28
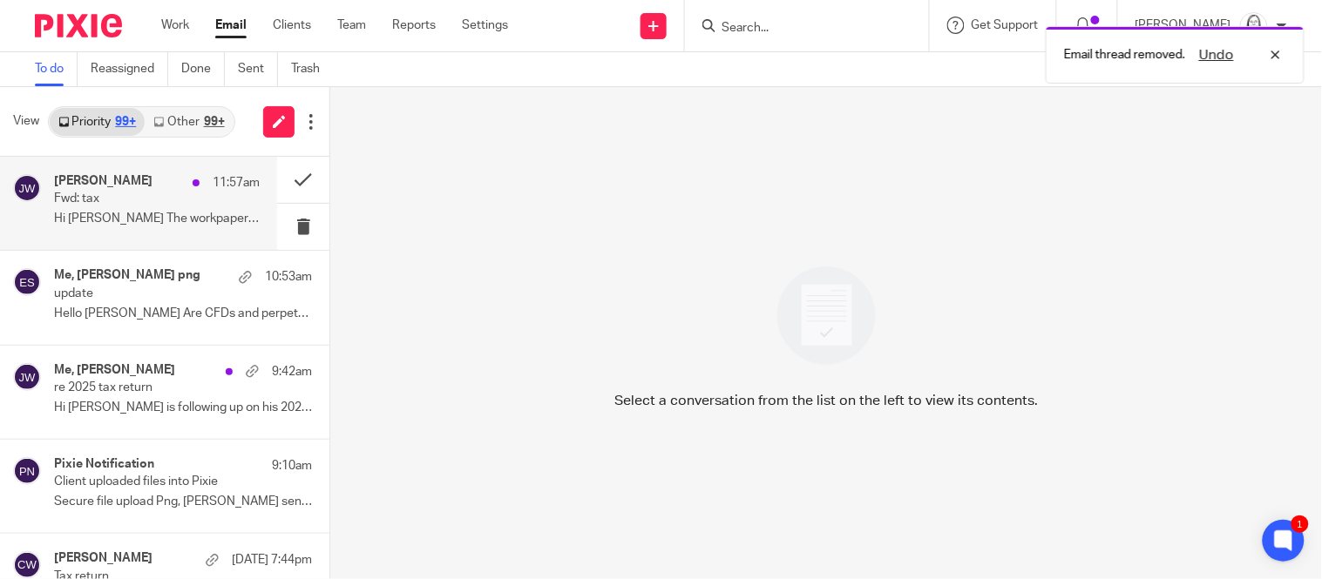
click at [124, 193] on p "Fwd: tax" at bounding box center [136, 199] width 165 height 15
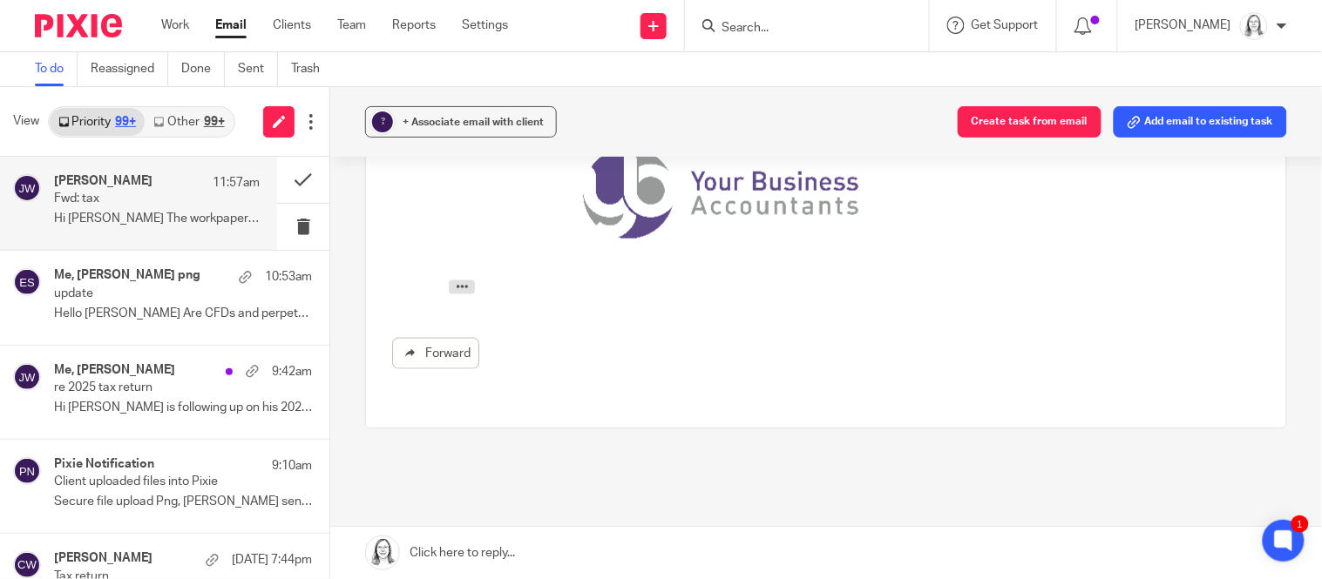
scroll to position [501, 0]
click at [456, 285] on icon "button" at bounding box center [461, 287] width 13 height 13
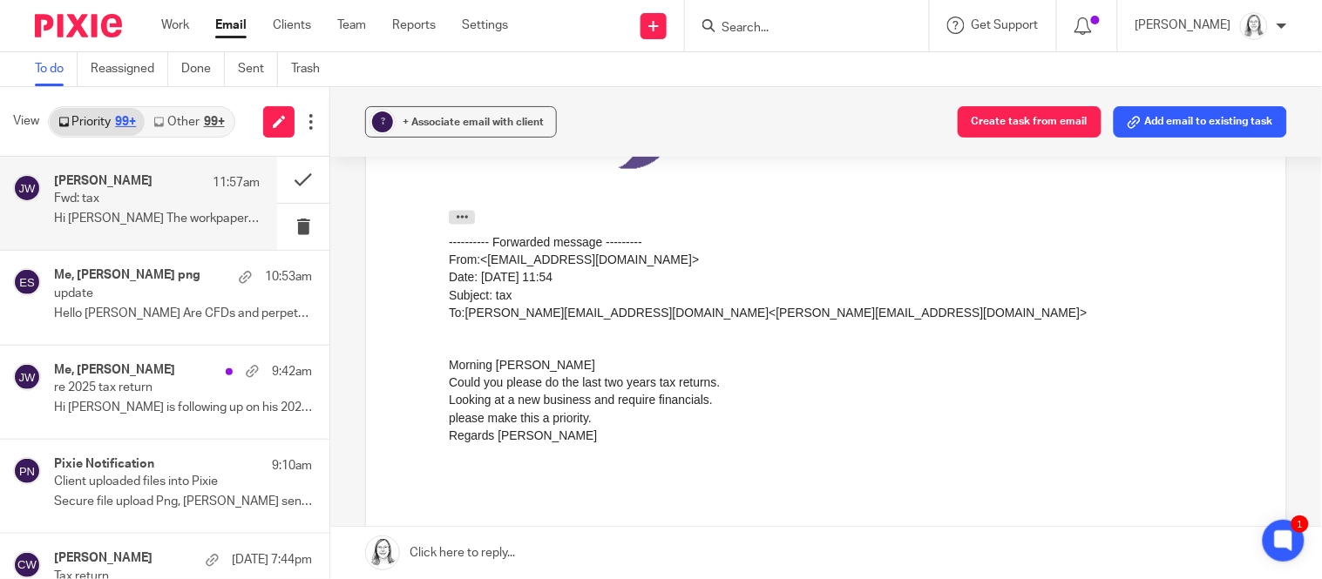
scroll to position [571, 0]
